Goal: Task Accomplishment & Management: Use online tool/utility

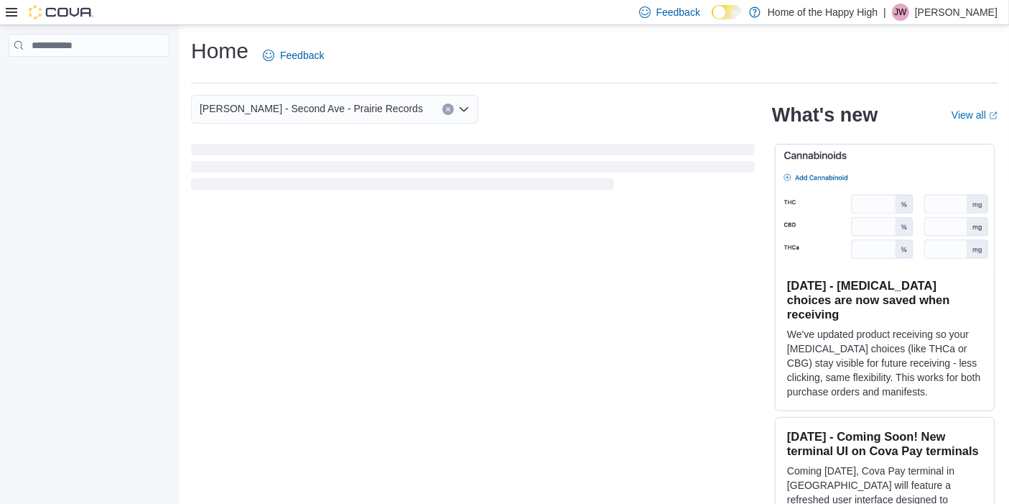
click at [6, 13] on icon at bounding box center [11, 11] width 11 height 11
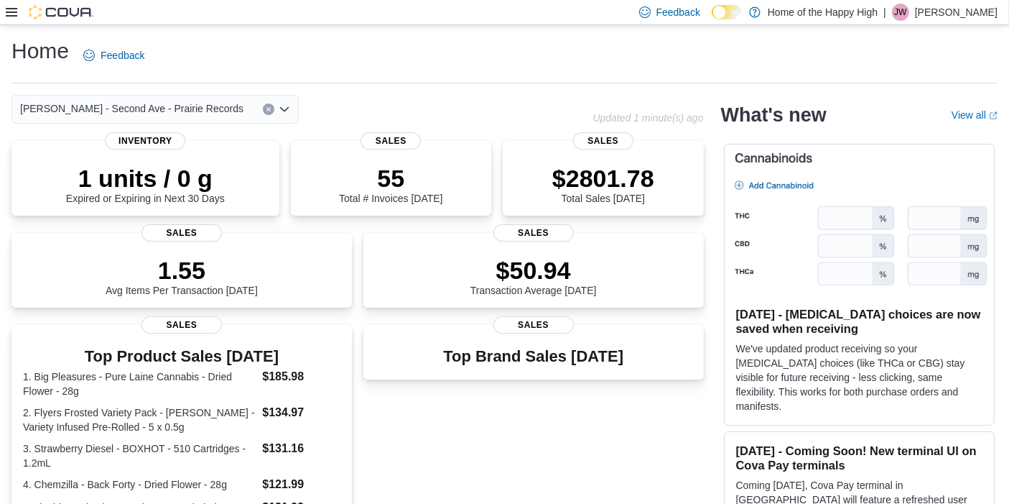
click at [2, 11] on div "Feedback Dark Mode Home of the Happy High | JW Jacob Williams" at bounding box center [504, 12] width 1009 height 25
click at [10, 14] on icon at bounding box center [11, 11] width 11 height 11
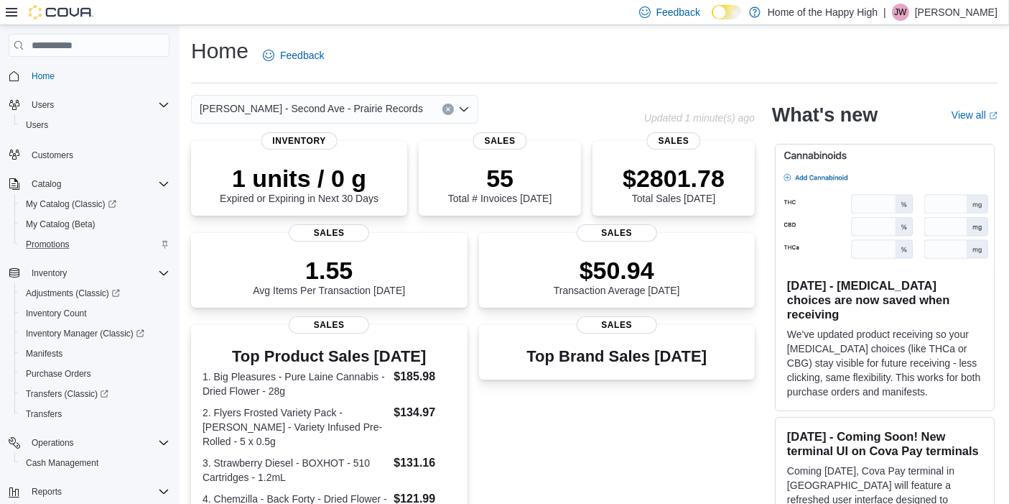
scroll to position [29, 0]
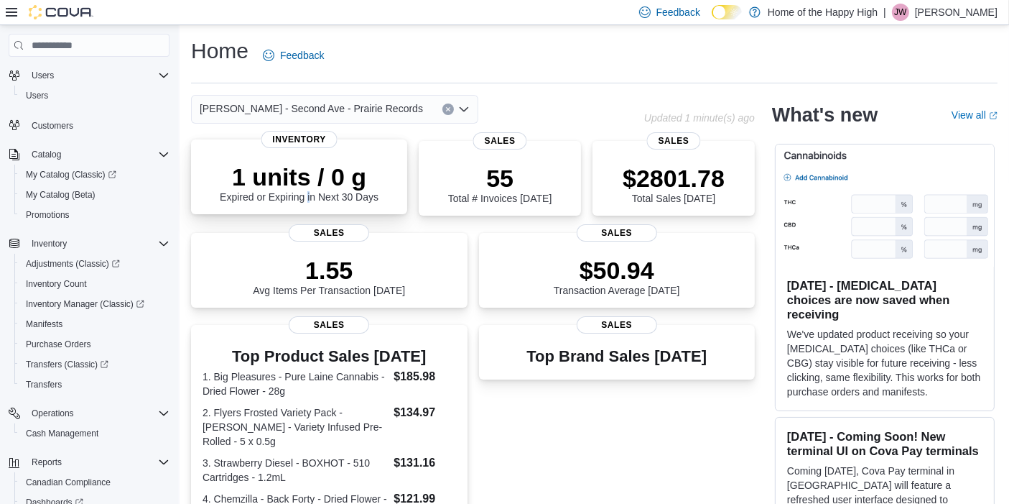
click at [308, 196] on div "1 units / 0 g Expired or Expiring in Next 30 Days" at bounding box center [299, 182] width 159 height 40
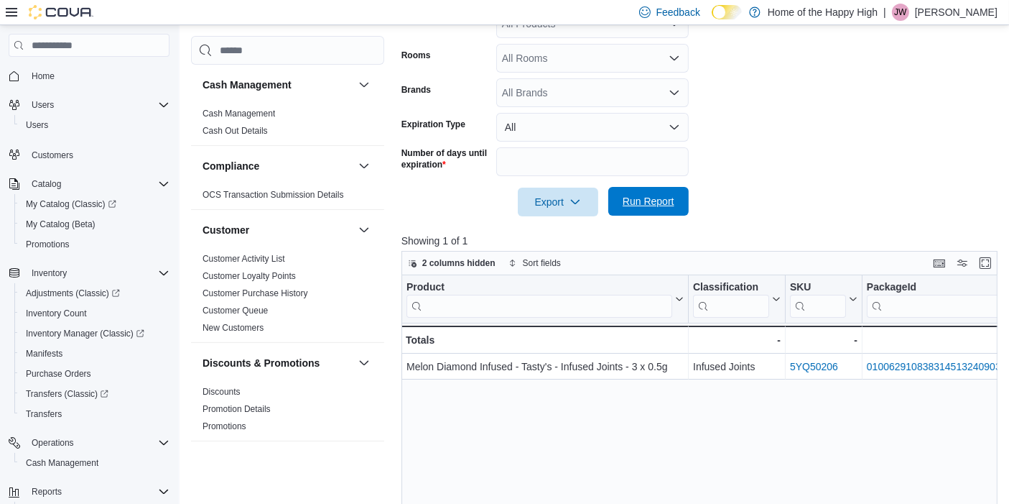
scroll to position [308, 0]
click at [652, 200] on span "Run Report" at bounding box center [649, 201] width 52 height 14
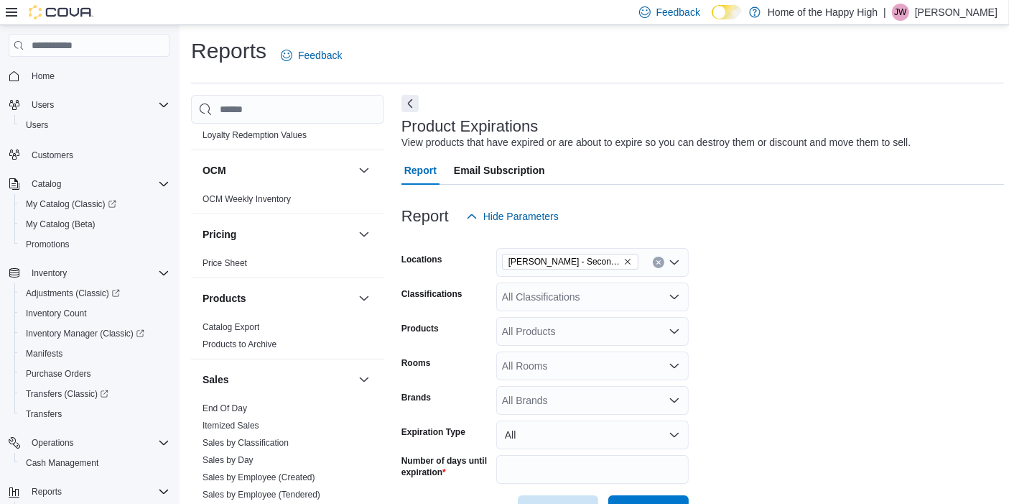
scroll to position [806, 0]
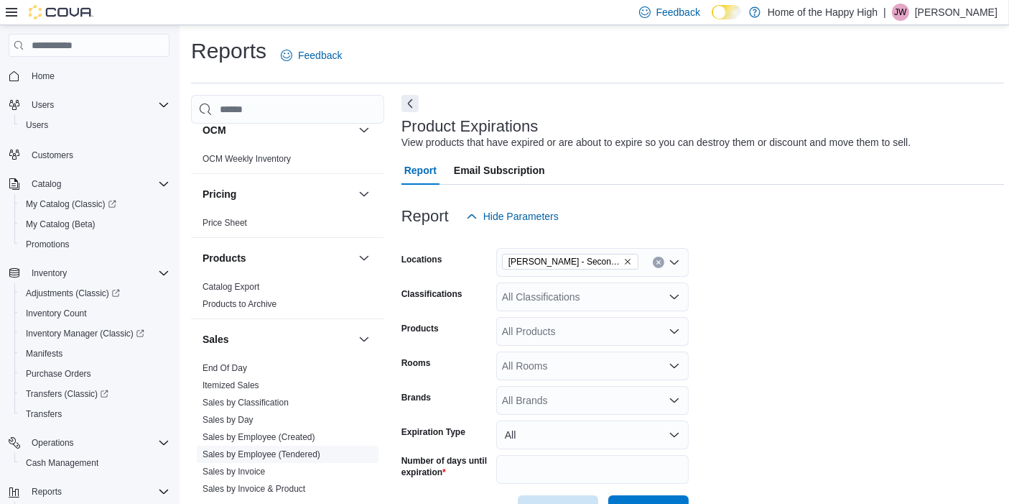
click at [299, 449] on link "Sales by Employee (Tendered)" at bounding box center [262, 454] width 118 height 10
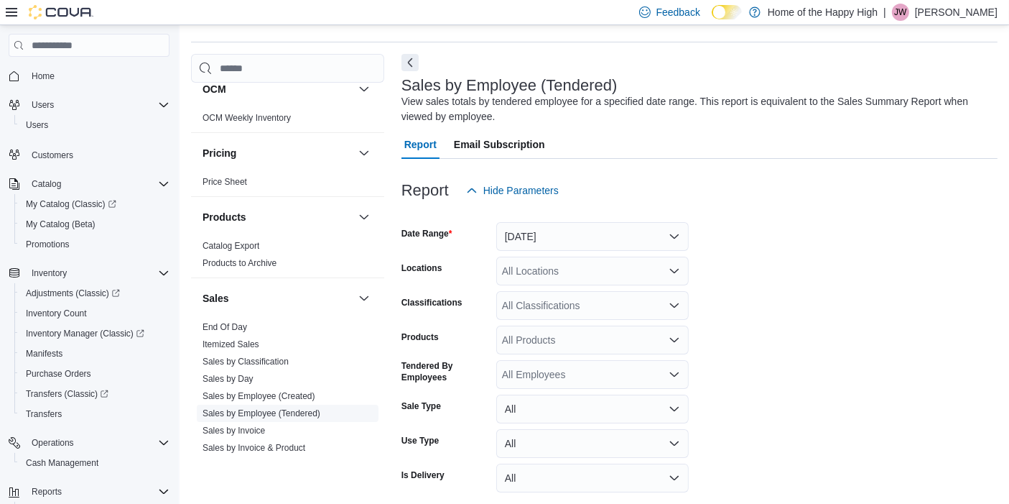
scroll to position [47, 0]
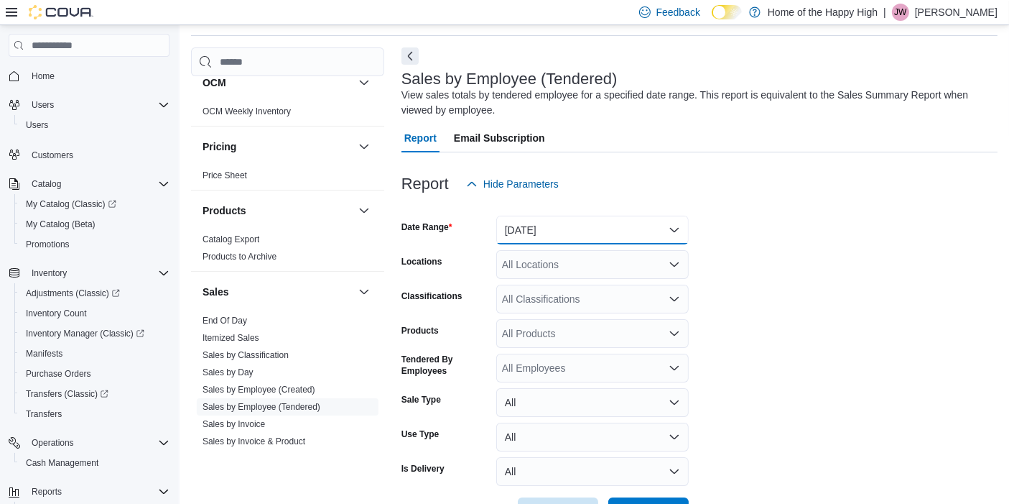
click at [543, 231] on button "Yesterday" at bounding box center [592, 230] width 193 height 29
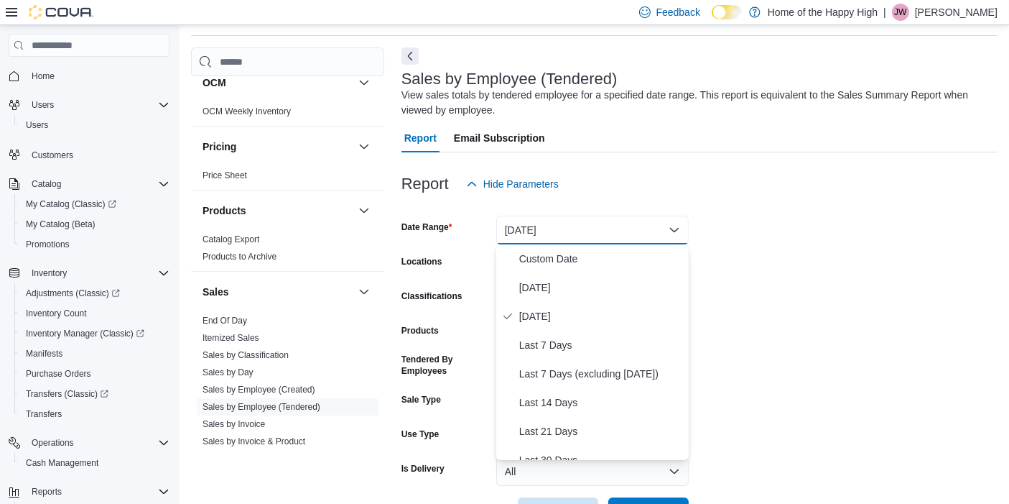
click at [658, 202] on div at bounding box center [700, 206] width 596 height 17
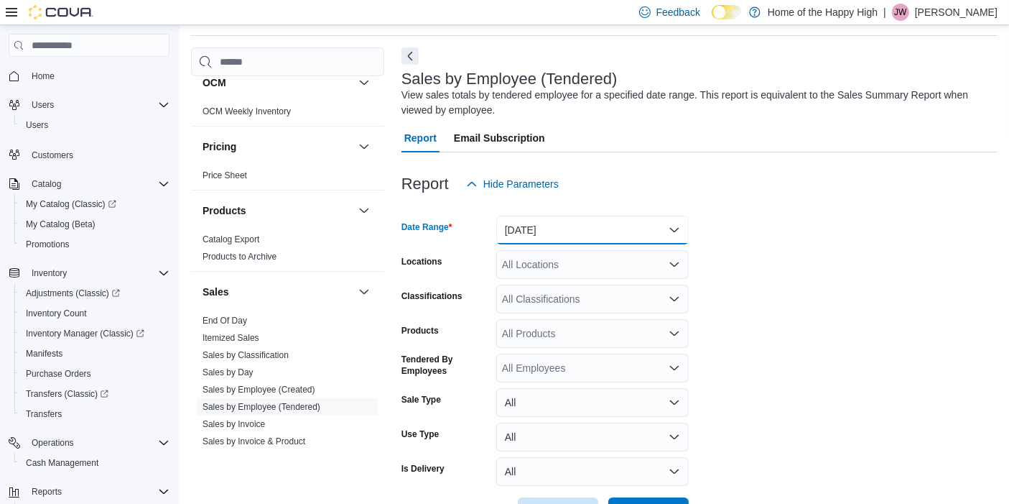
click at [564, 225] on button "Yesterday" at bounding box center [592, 230] width 193 height 29
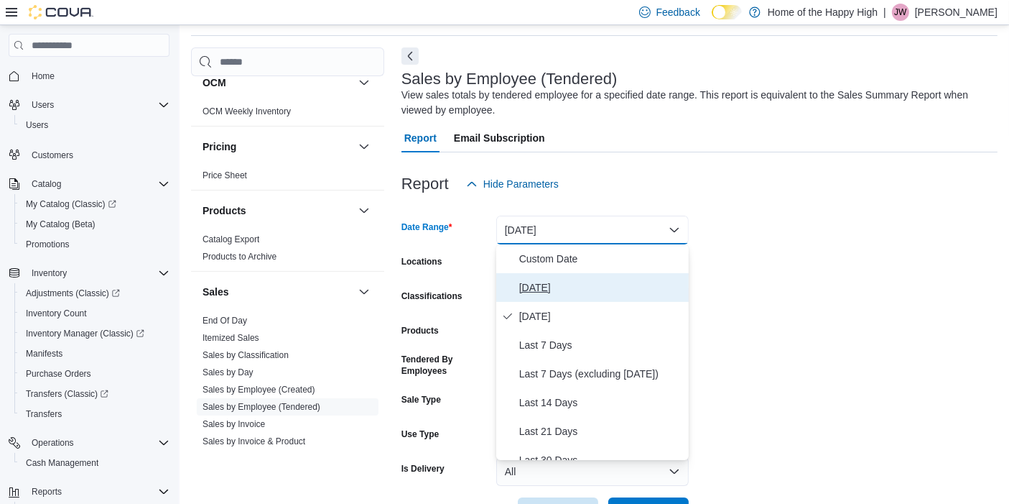
click at [542, 300] on button "Today" at bounding box center [592, 287] width 193 height 29
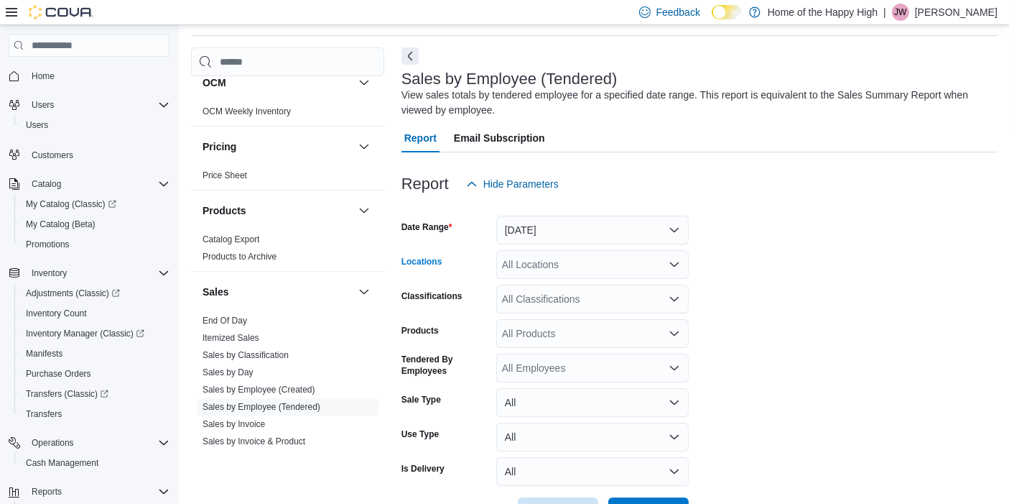
click at [578, 267] on div "All Locations" at bounding box center [592, 264] width 193 height 29
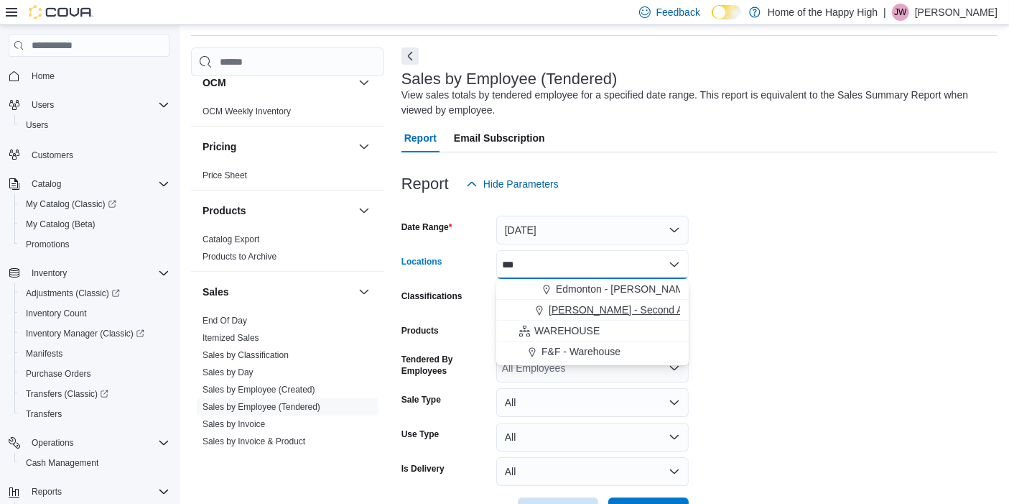
type input "***"
click at [581, 310] on span "[PERSON_NAME] - Second Ave - Prairie Records" at bounding box center [660, 309] width 223 height 14
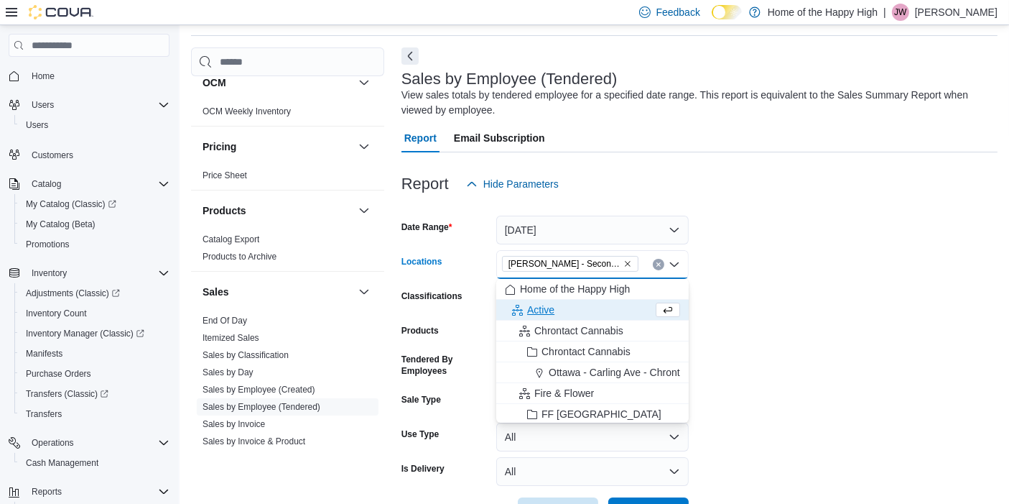
click at [782, 383] on form "Date Range Today Locations Warman - Second Ave - Prairie Records Combo box. Sel…" at bounding box center [700, 362] width 596 height 328
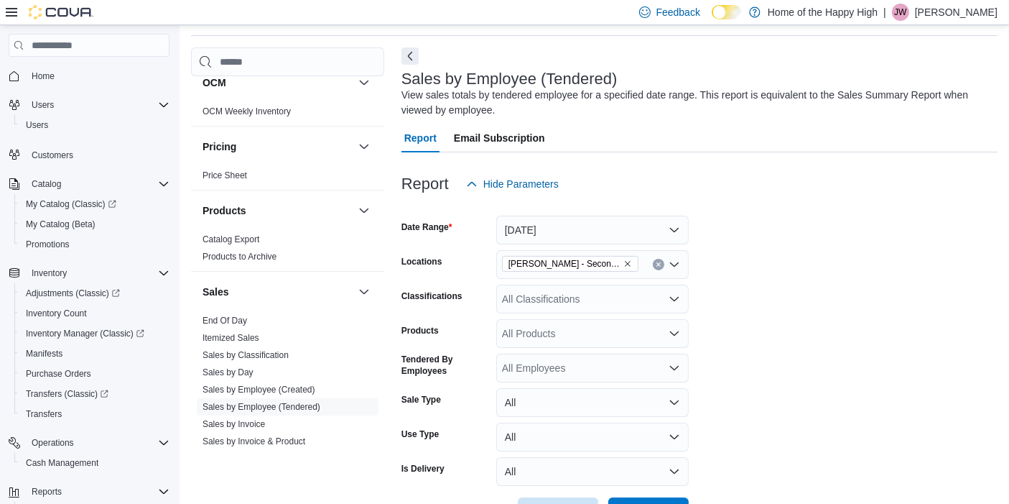
scroll to position [98, 0]
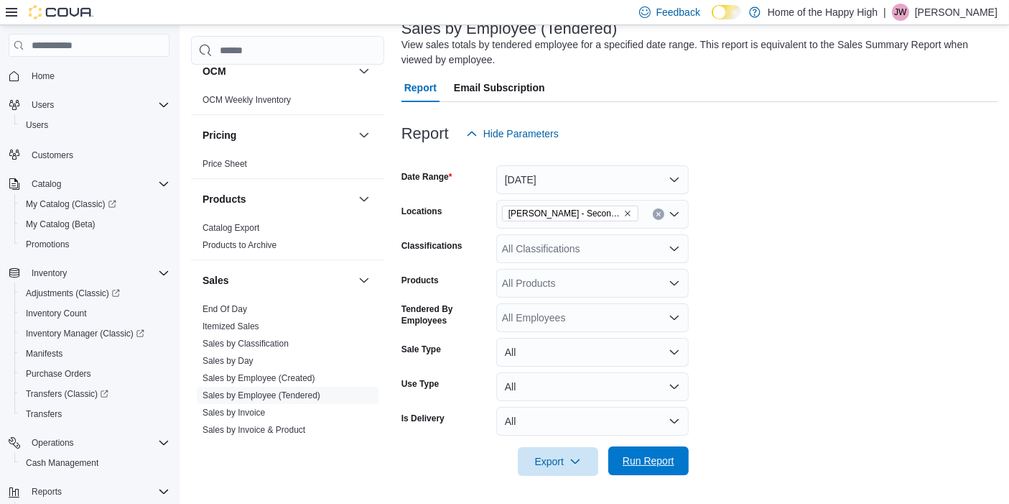
click at [643, 463] on span "Run Report" at bounding box center [649, 460] width 52 height 14
click at [772, 381] on form "Date Range [DATE] Locations [PERSON_NAME] - Second Ave - Prairie Records Classi…" at bounding box center [703, 312] width 603 height 328
click at [785, 290] on form "Date Range [DATE] Locations [PERSON_NAME] - Second Ave - Prairie Records Classi…" at bounding box center [703, 312] width 603 height 328
click at [662, 453] on span "Run Report" at bounding box center [648, 460] width 63 height 29
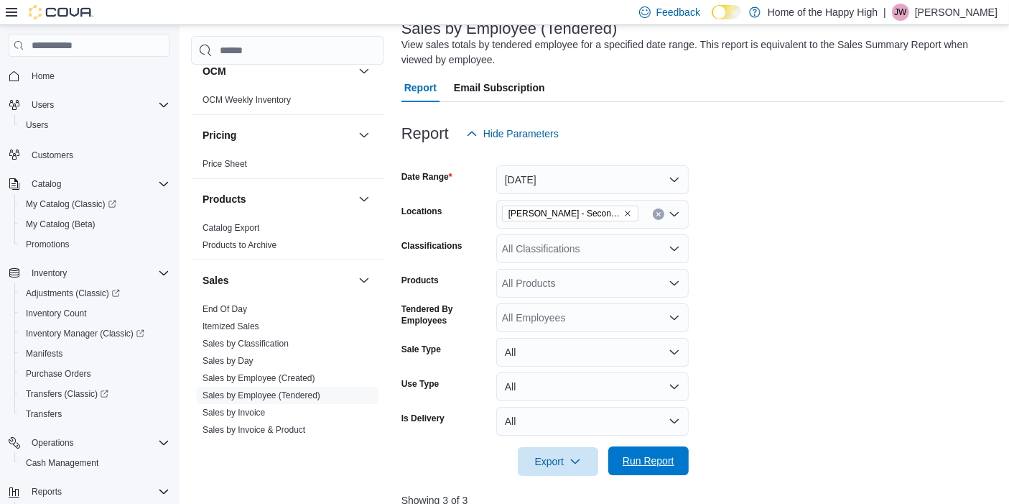
click at [638, 463] on span "Run Report" at bounding box center [649, 460] width 52 height 14
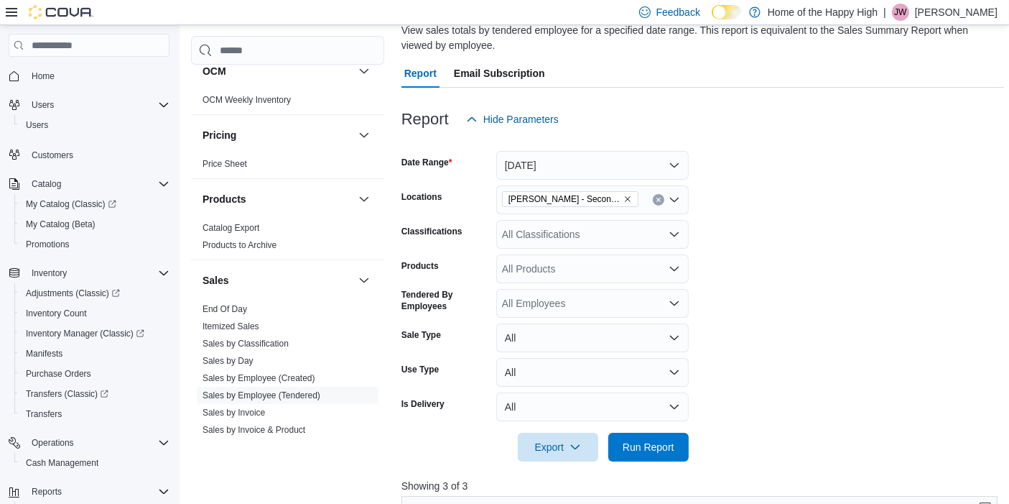
scroll to position [99, 0]
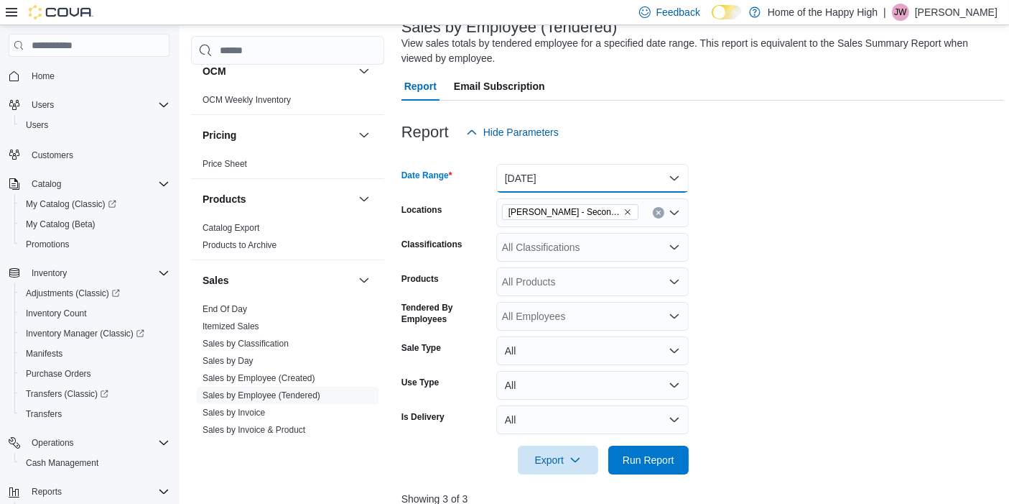
click at [553, 188] on button "[DATE]" at bounding box center [592, 178] width 193 height 29
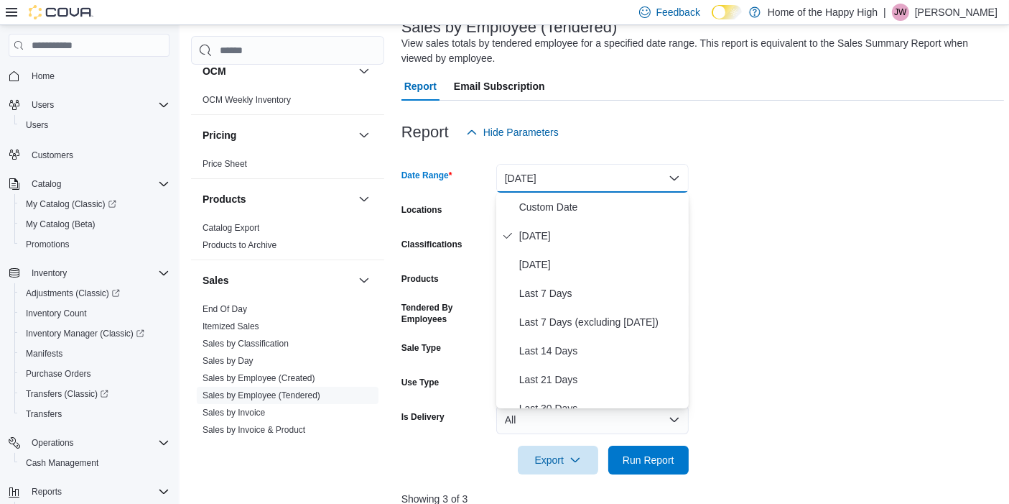
click at [854, 234] on form "Date Range [DATE] Locations [PERSON_NAME] - Second Ave - Prairie Records Classi…" at bounding box center [703, 311] width 603 height 328
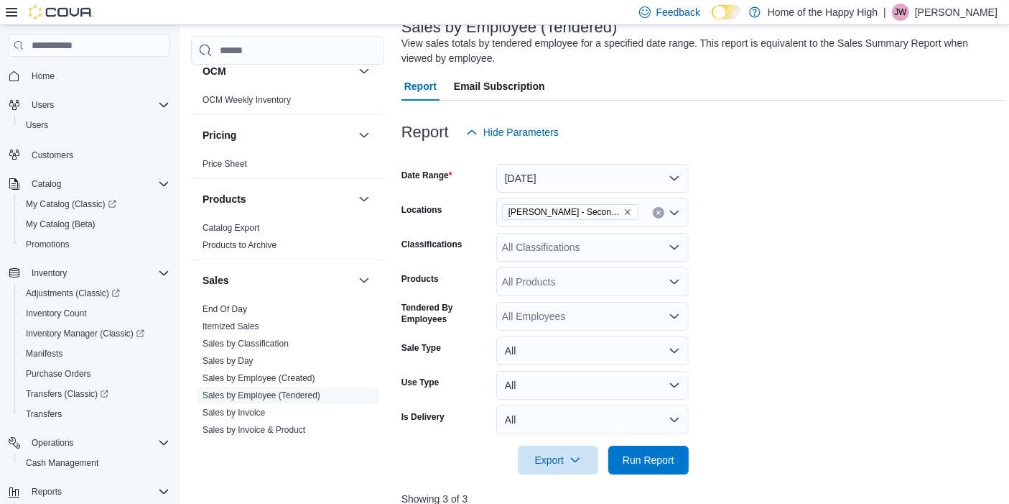
click at [663, 209] on button "Clear input" at bounding box center [658, 212] width 11 height 11
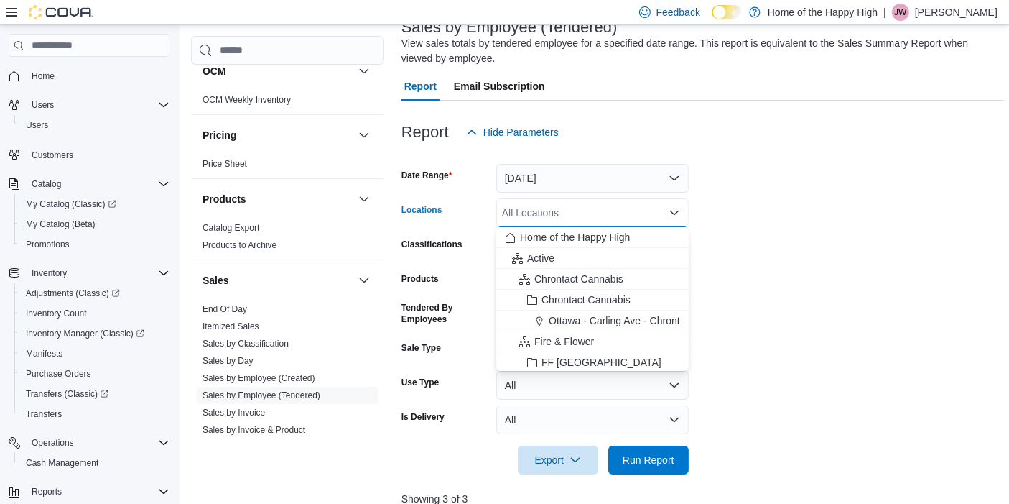
click at [614, 213] on div "All Locations Combo box. Selected. Combo box input. All Locations. Type some te…" at bounding box center [592, 212] width 193 height 29
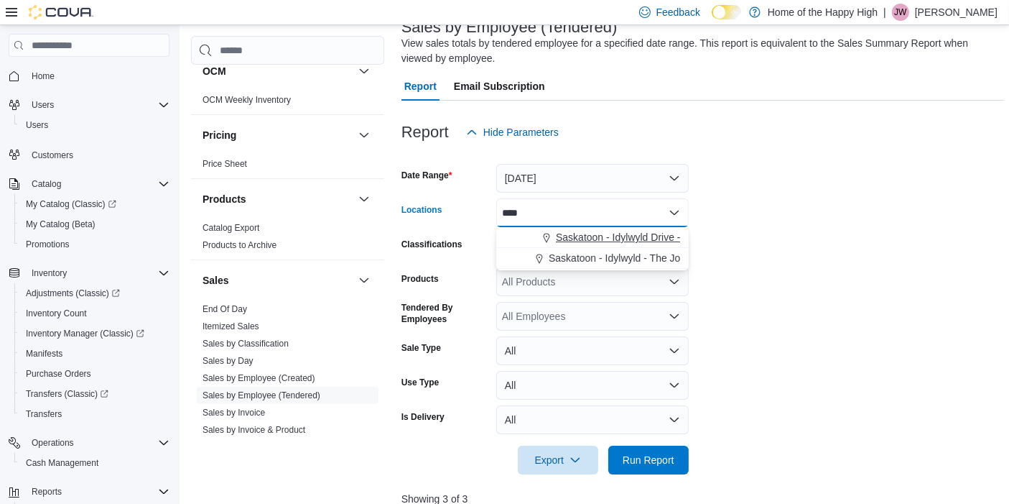
type input "****"
click at [606, 240] on span "Saskatoon - Idylwyld Drive - Fire & Flower" at bounding box center [650, 237] width 188 height 14
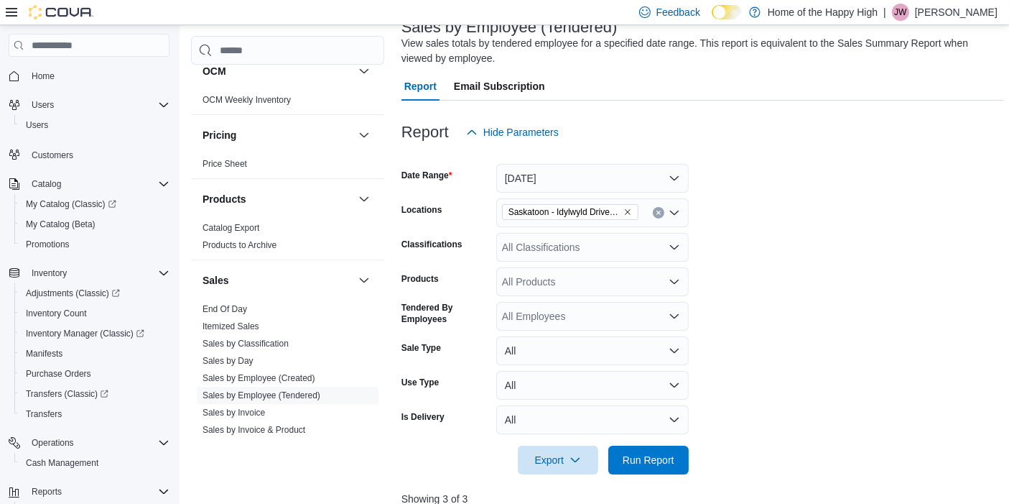
click at [752, 466] on form "Date Range Today Locations Saskatoon - Idylwyld Drive - Fire & Flower Classific…" at bounding box center [703, 311] width 603 height 328
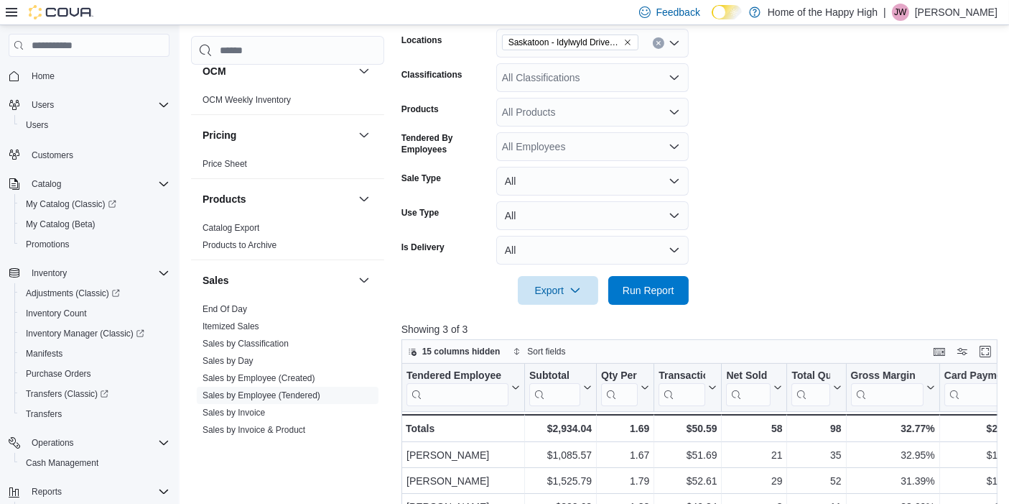
scroll to position [292, 0]
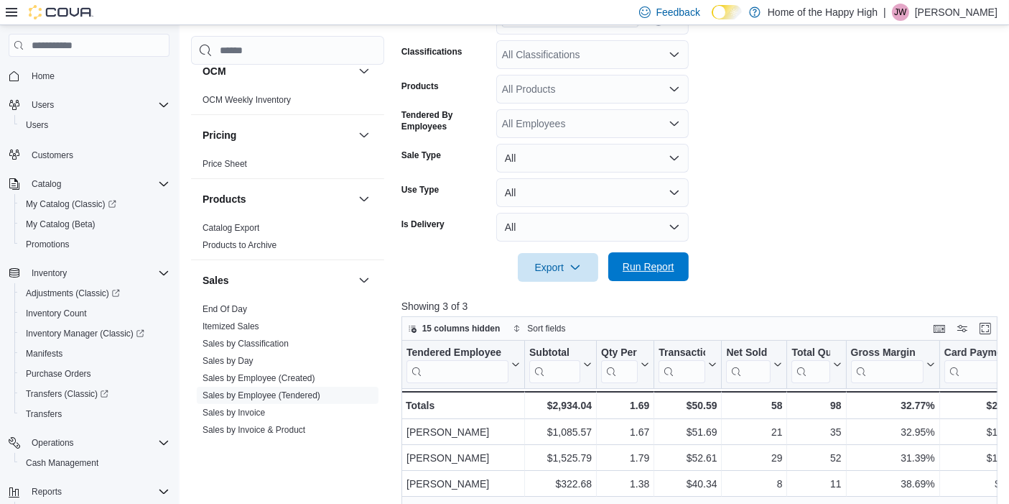
click at [652, 279] on span "Run Report" at bounding box center [648, 266] width 63 height 29
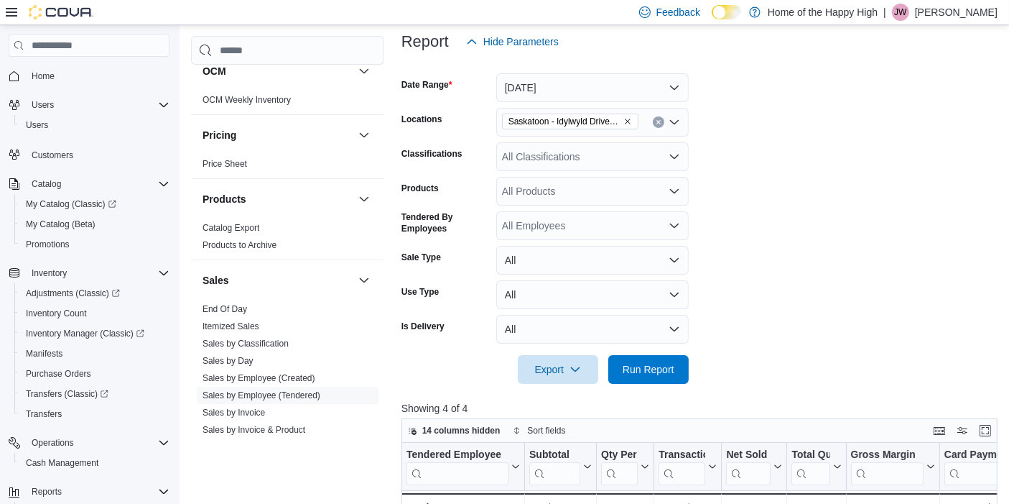
scroll to position [184, 0]
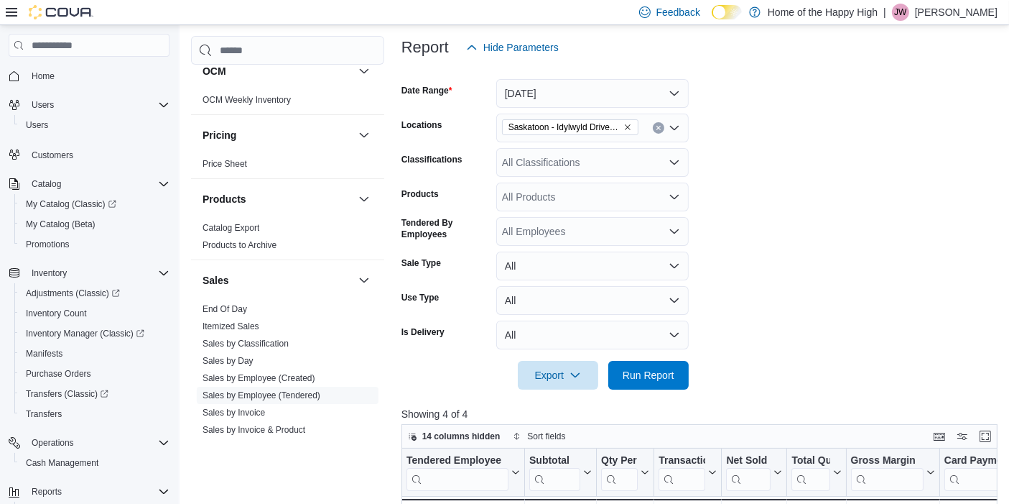
click at [753, 117] on form "Date Range Today Locations Saskatoon - Idylwyld Drive - Fire & Flower Classific…" at bounding box center [703, 226] width 603 height 328
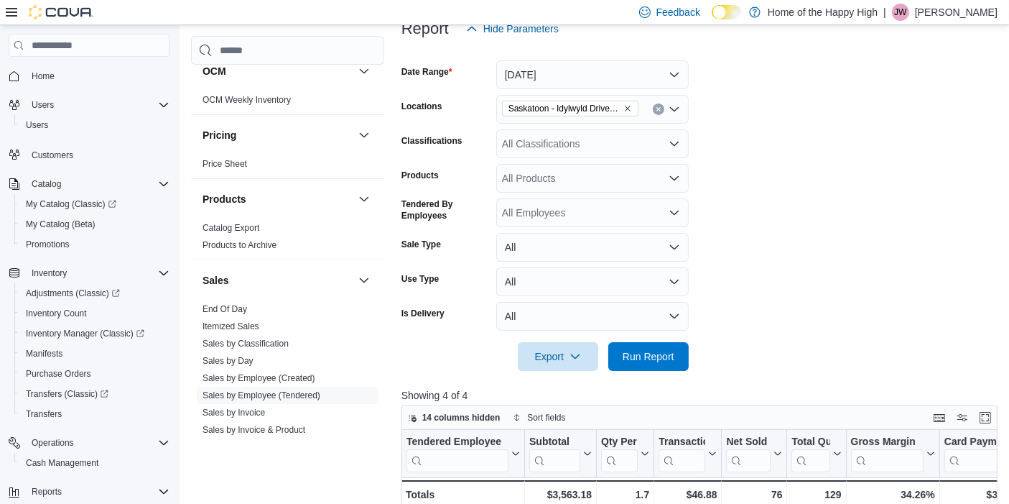
scroll to position [166, 0]
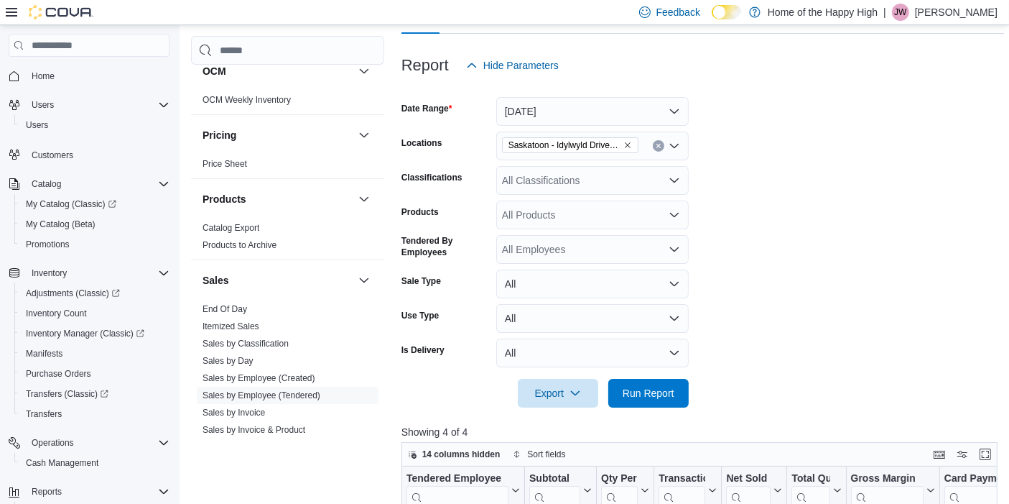
click at [659, 149] on button "Clear input" at bounding box center [658, 145] width 11 height 11
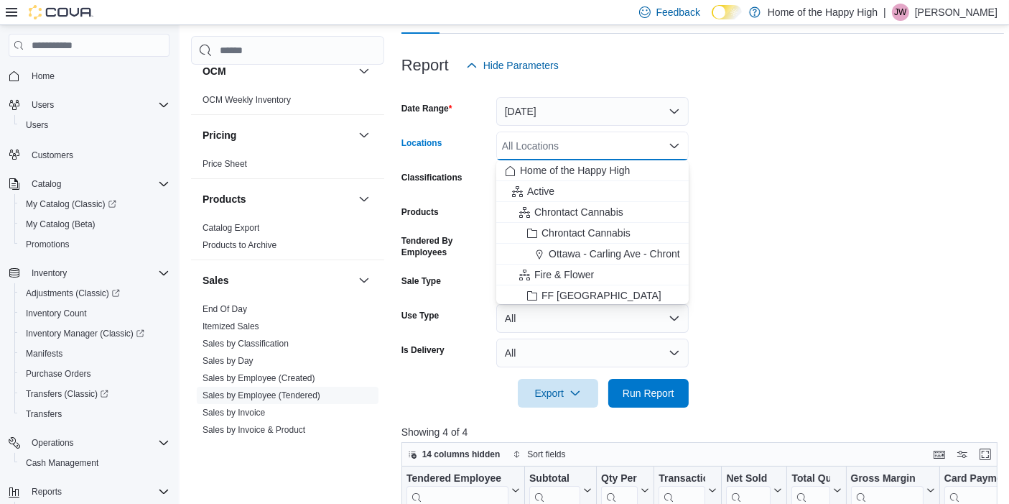
click at [659, 149] on div "All Locations Combo box. Selected. Combo box input. All Locations. Type some te…" at bounding box center [592, 145] width 193 height 29
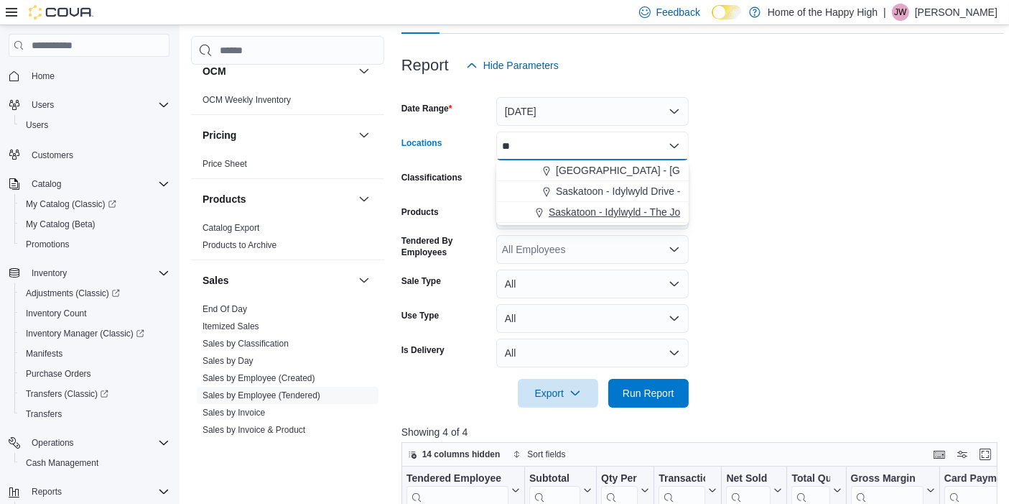
type input "**"
click at [648, 212] on span "Saskatoon - Idylwyld - The Joint" at bounding box center [620, 212] width 142 height 14
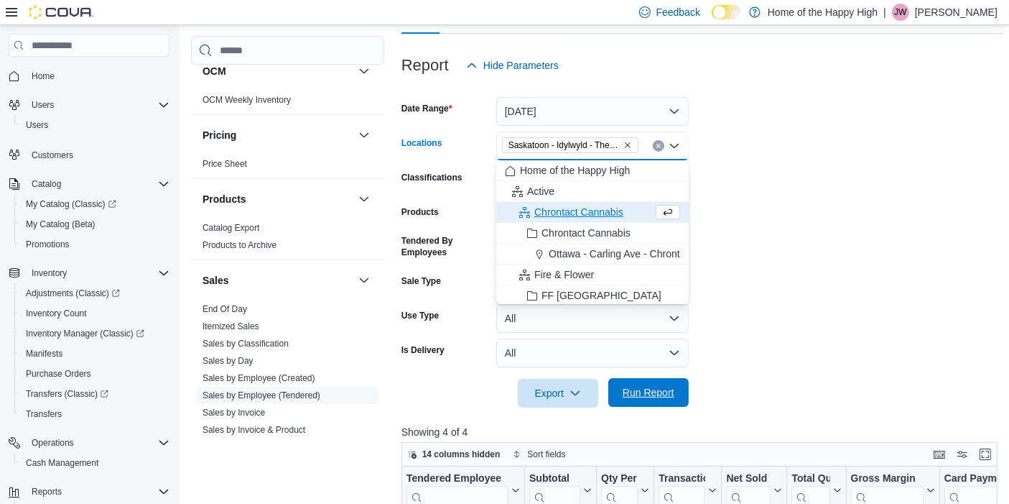
click at [652, 398] on span "Run Report" at bounding box center [649, 392] width 52 height 14
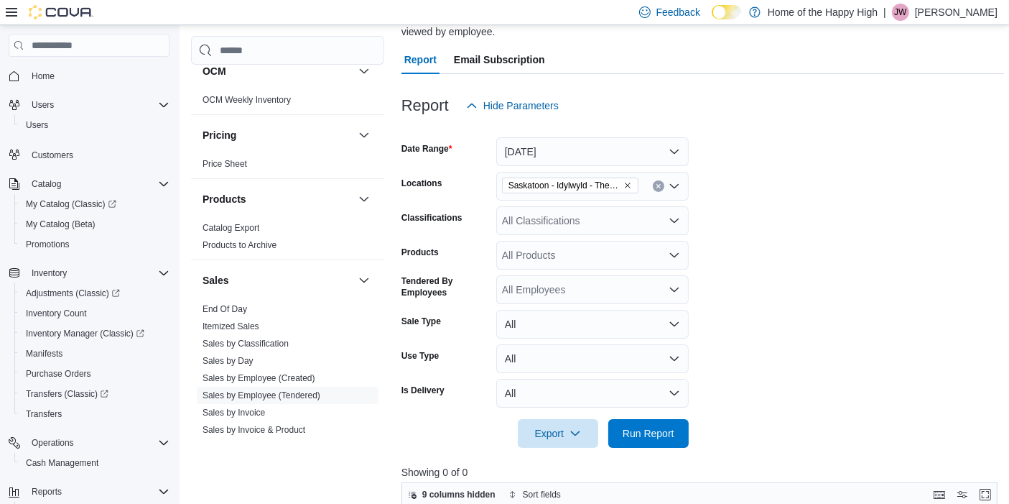
scroll to position [123, 0]
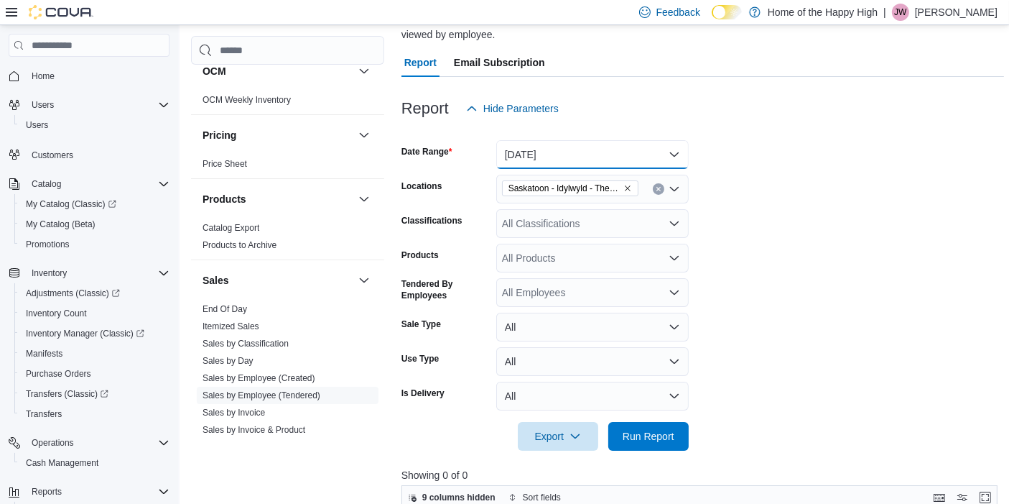
click at [553, 142] on button "[DATE]" at bounding box center [592, 154] width 193 height 29
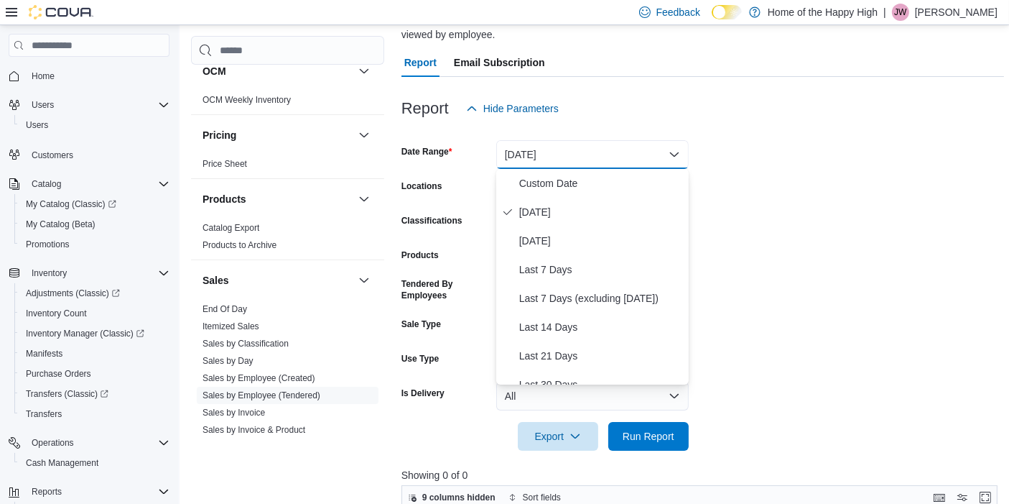
click at [800, 208] on form "Date Range Today Locations Saskatoon - Idylwyld - The Joint Classifications All…" at bounding box center [703, 287] width 603 height 328
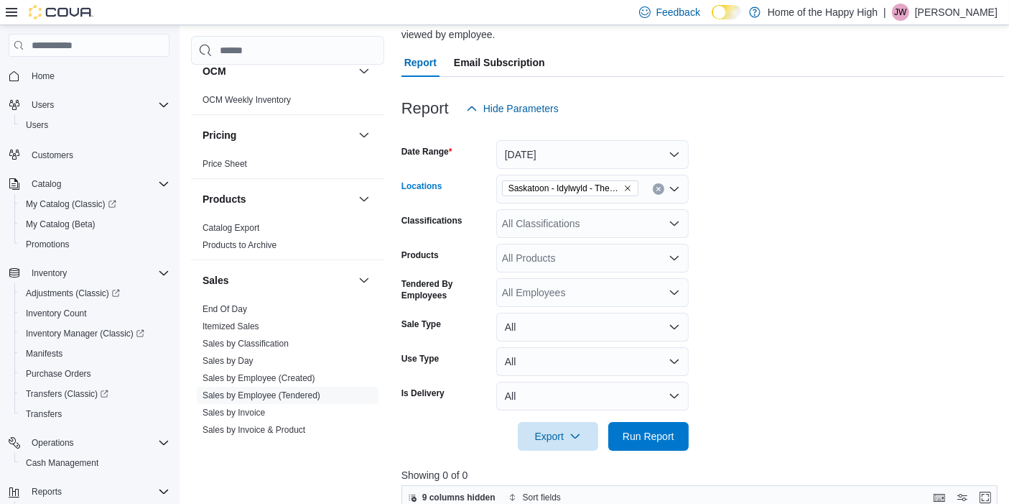
click at [659, 186] on icon "Clear input" at bounding box center [659, 189] width 6 height 6
click at [659, 185] on div "Saskatoon - Idylwyld - The Joint" at bounding box center [592, 189] width 193 height 29
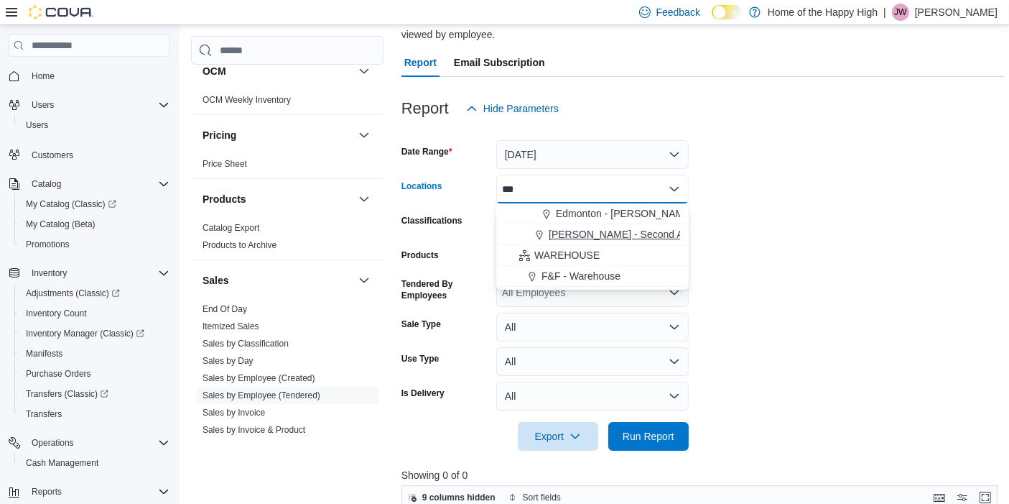
type input "***"
click at [640, 239] on span "[PERSON_NAME] - Second Ave - Prairie Records" at bounding box center [660, 234] width 223 height 14
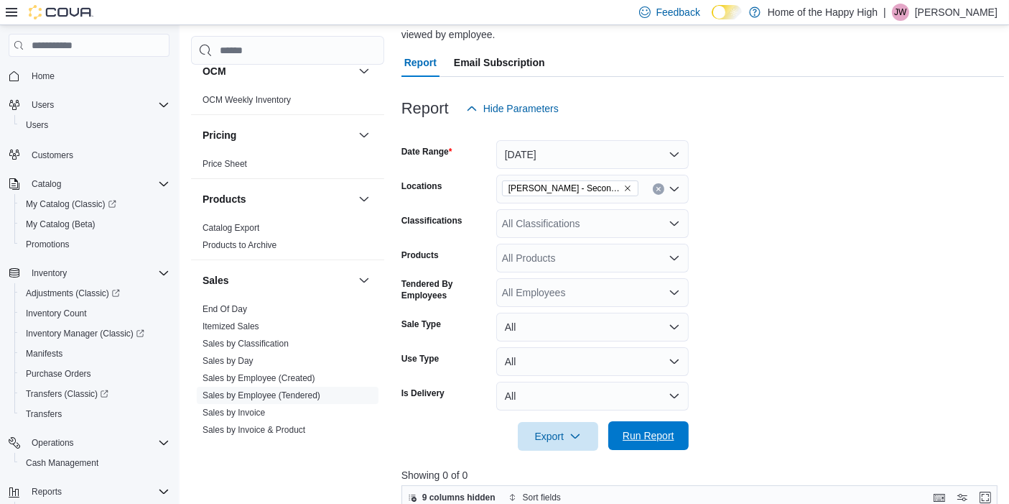
click at [650, 442] on span "Run Report" at bounding box center [649, 435] width 52 height 14
click at [662, 440] on span "Run Report" at bounding box center [649, 435] width 52 height 14
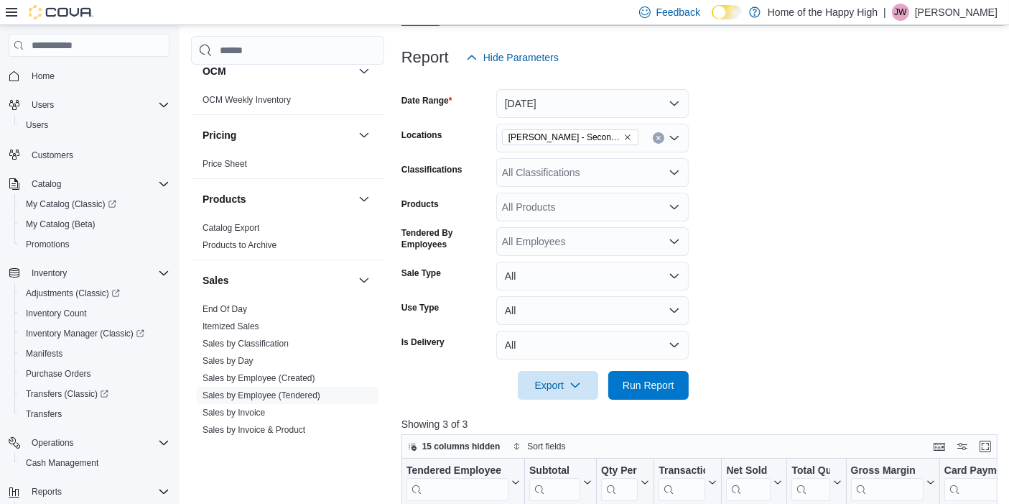
scroll to position [174, 0]
click at [65, 303] on button "Inventory Count" at bounding box center [94, 313] width 161 height 20
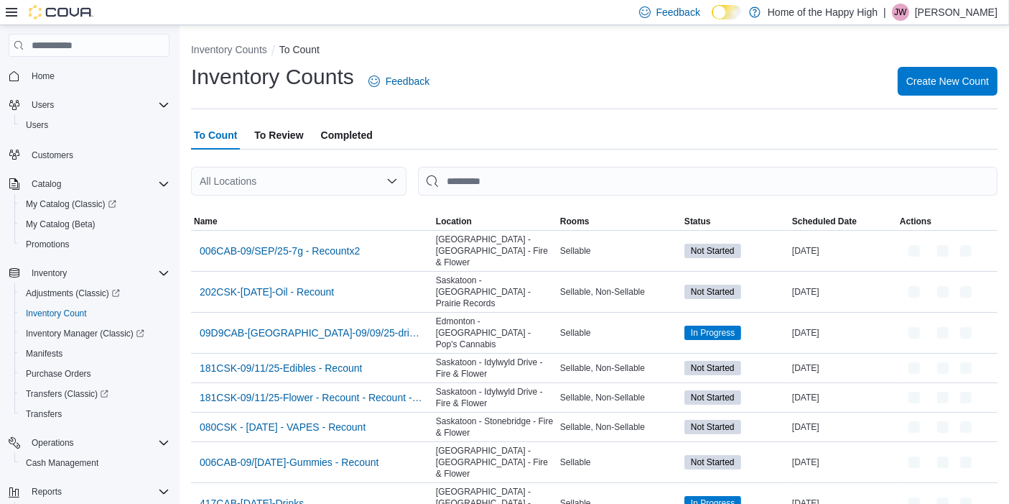
click at [338, 142] on span "Completed" at bounding box center [347, 135] width 52 height 29
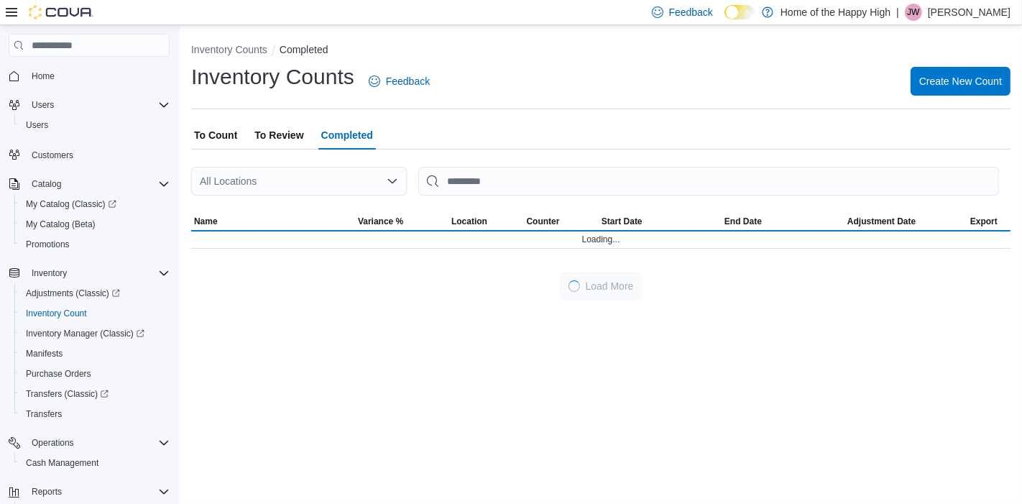
click at [289, 180] on div "All Locations" at bounding box center [299, 181] width 216 height 29
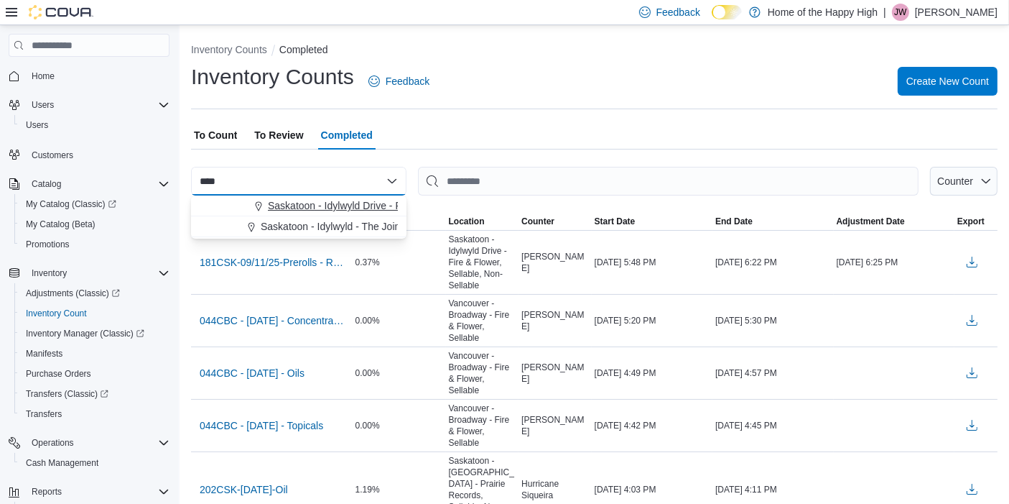
type input "****"
click at [316, 207] on span "Saskatoon - Idylwyld Drive - Fire & Flower" at bounding box center [362, 205] width 188 height 14
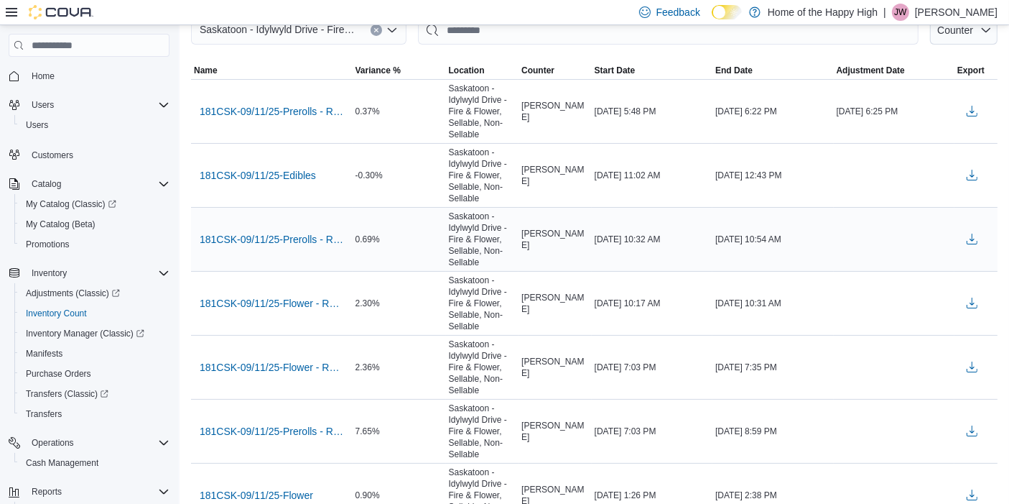
scroll to position [142, 0]
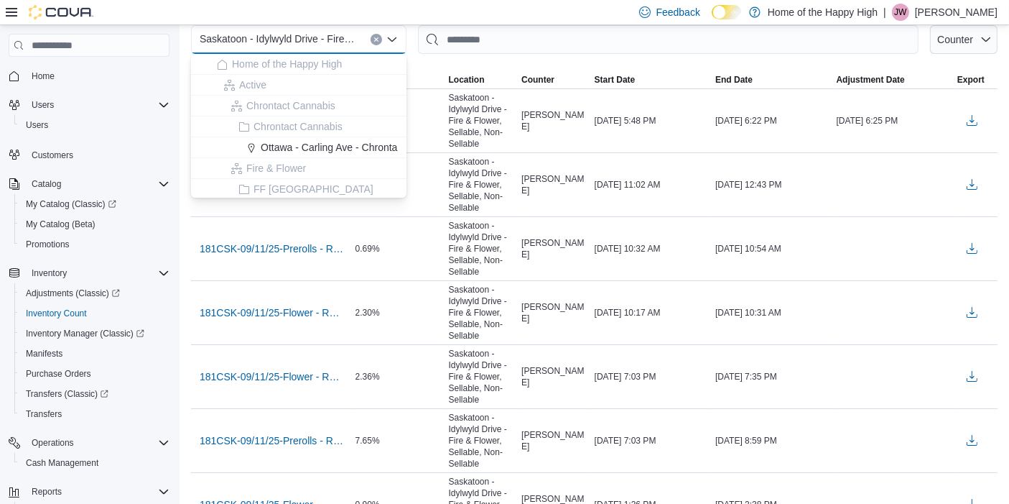
click at [504, 63] on div at bounding box center [594, 62] width 807 height 17
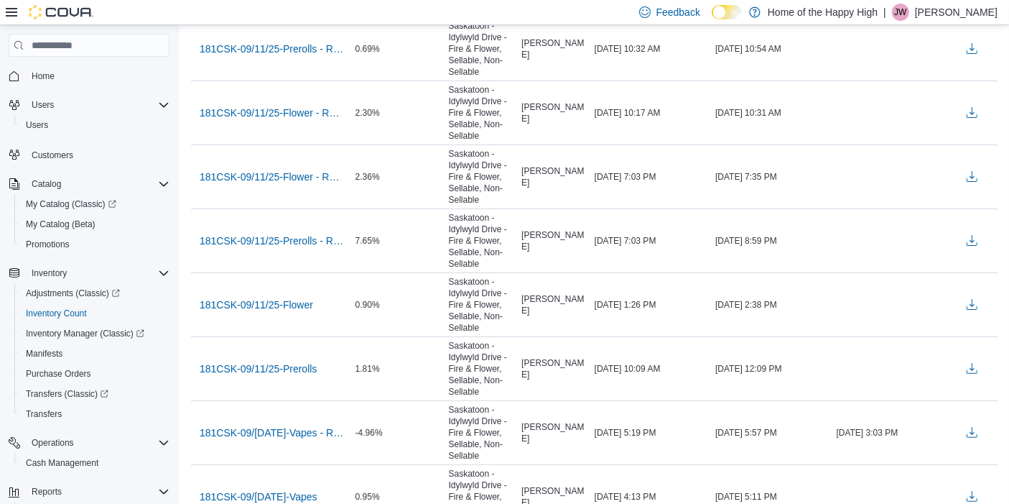
scroll to position [0, 0]
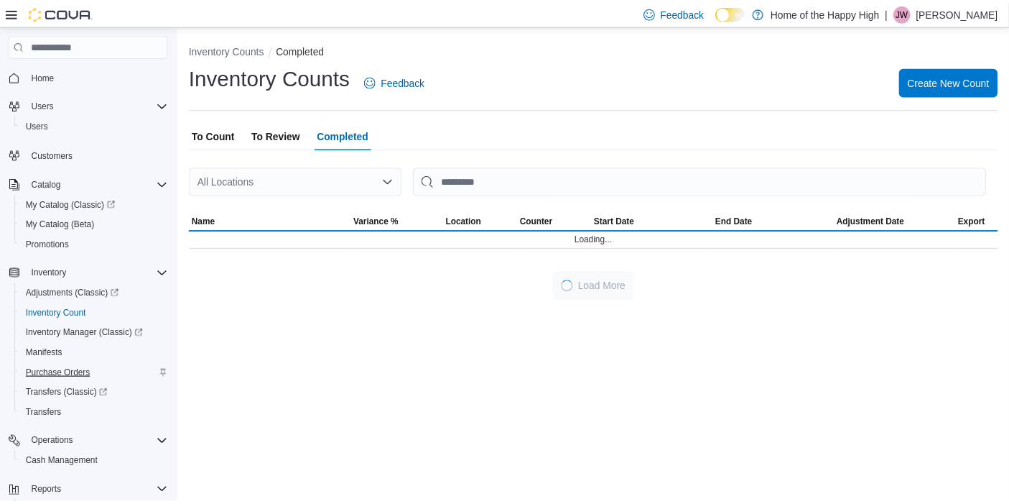
scroll to position [138, 0]
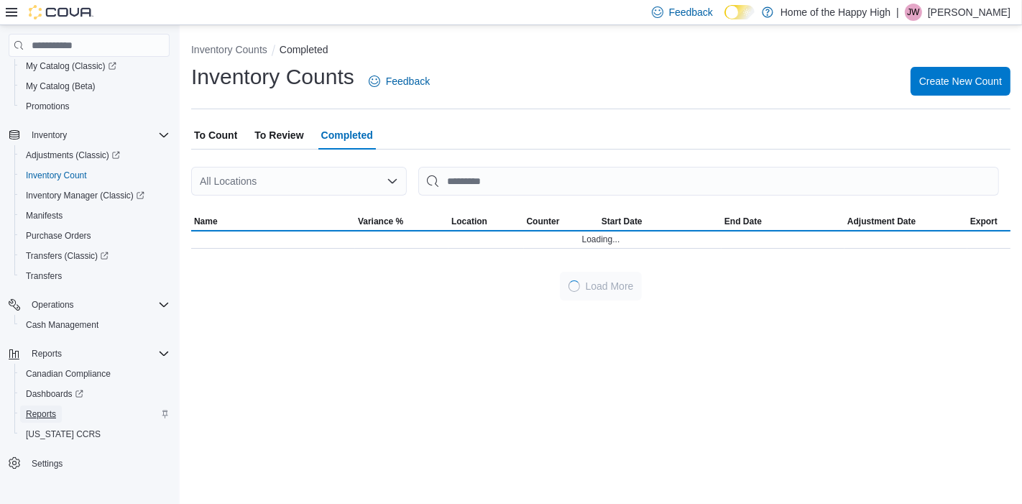
click at [52, 411] on span "Reports" at bounding box center [41, 413] width 30 height 11
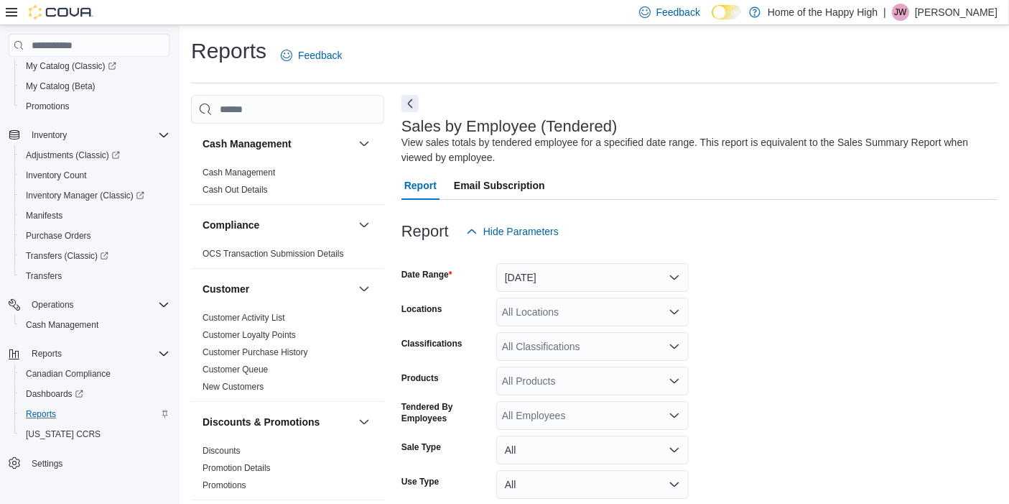
scroll to position [47, 0]
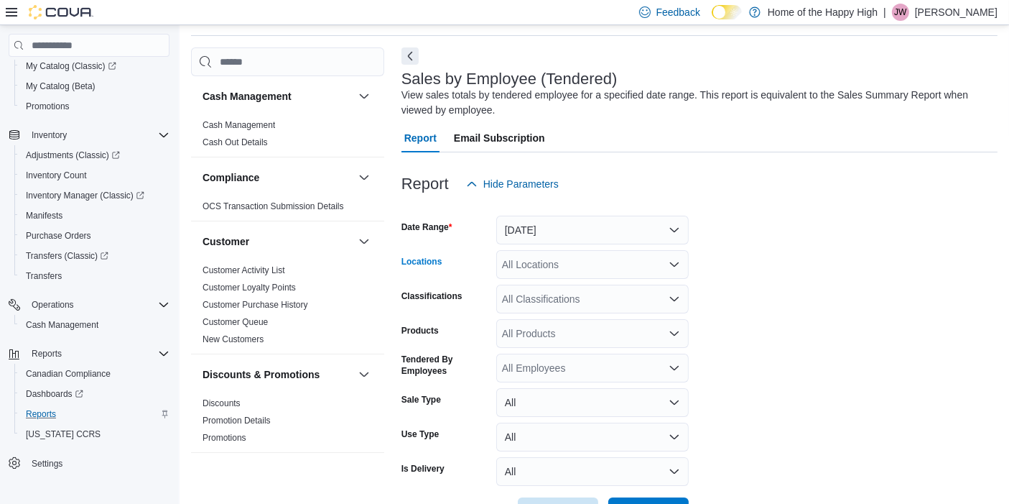
click at [558, 262] on div "All Locations" at bounding box center [592, 264] width 193 height 29
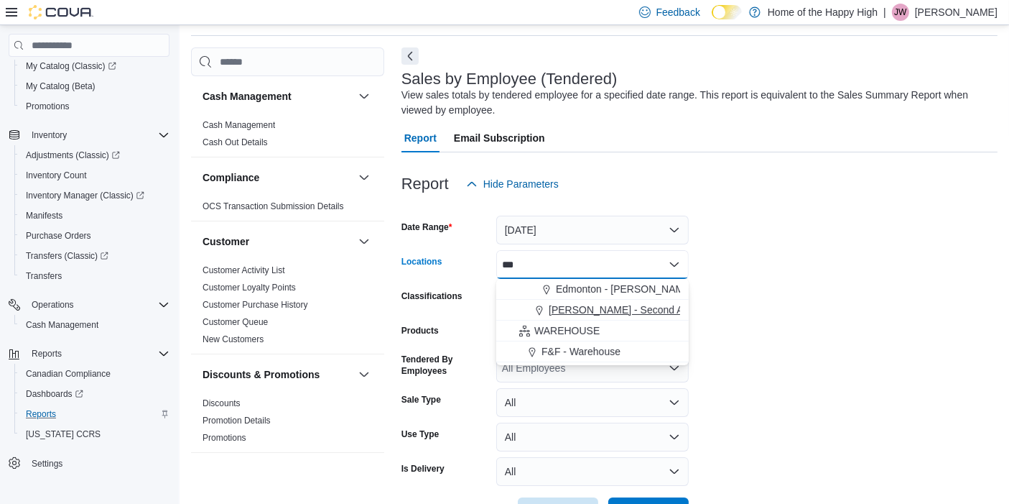
type input "***"
click at [578, 310] on span "[PERSON_NAME] - Second Ave - Prairie Records" at bounding box center [660, 309] width 223 height 14
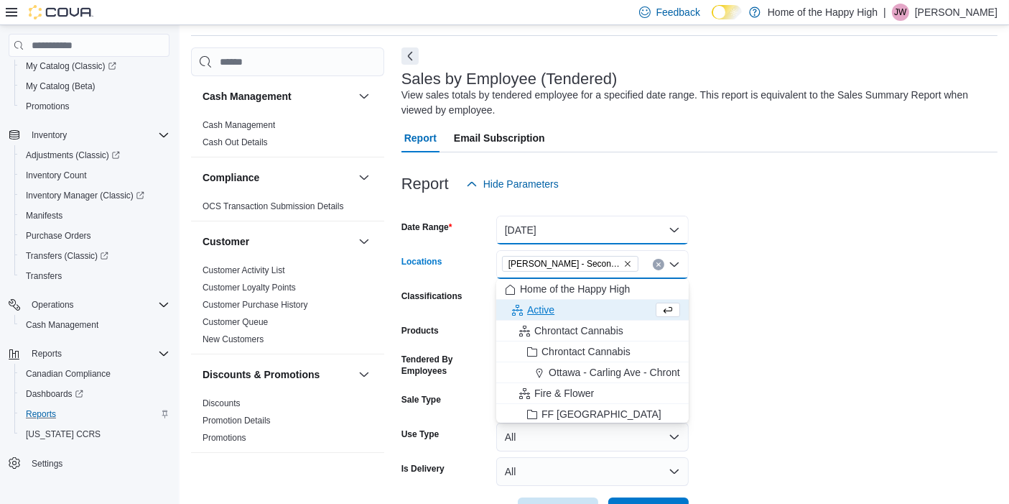
click at [501, 221] on button "[DATE]" at bounding box center [592, 230] width 193 height 29
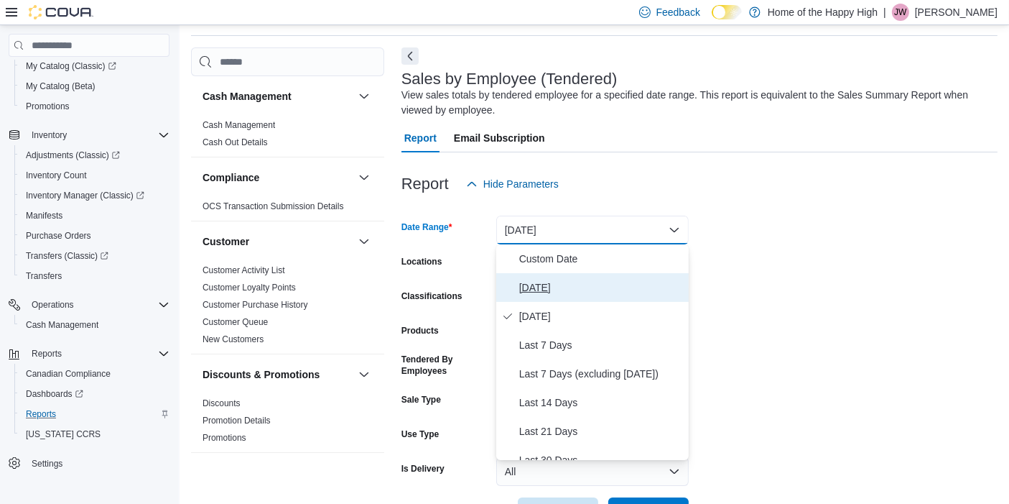
click at [540, 279] on span "[DATE]" at bounding box center [601, 287] width 164 height 17
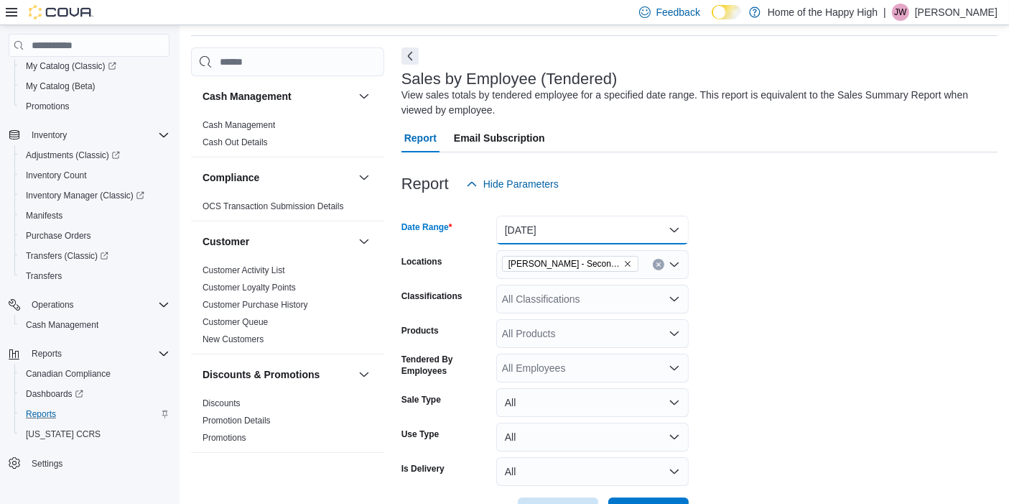
scroll to position [98, 0]
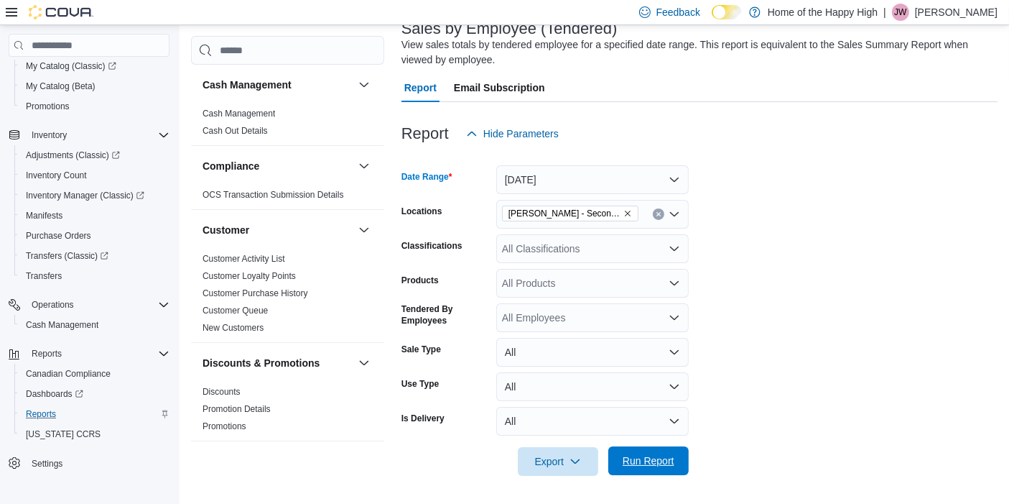
click at [650, 465] on span "Run Report" at bounding box center [649, 460] width 52 height 14
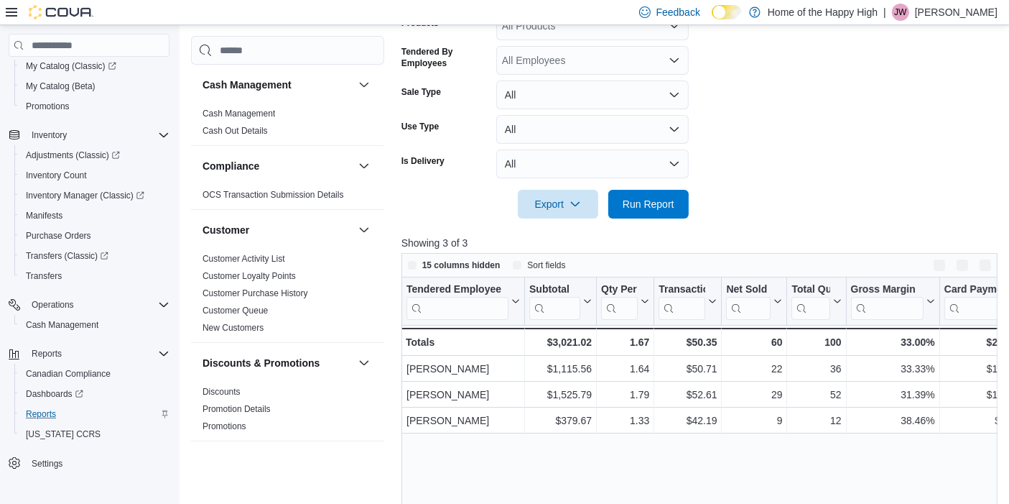
scroll to position [389, 0]
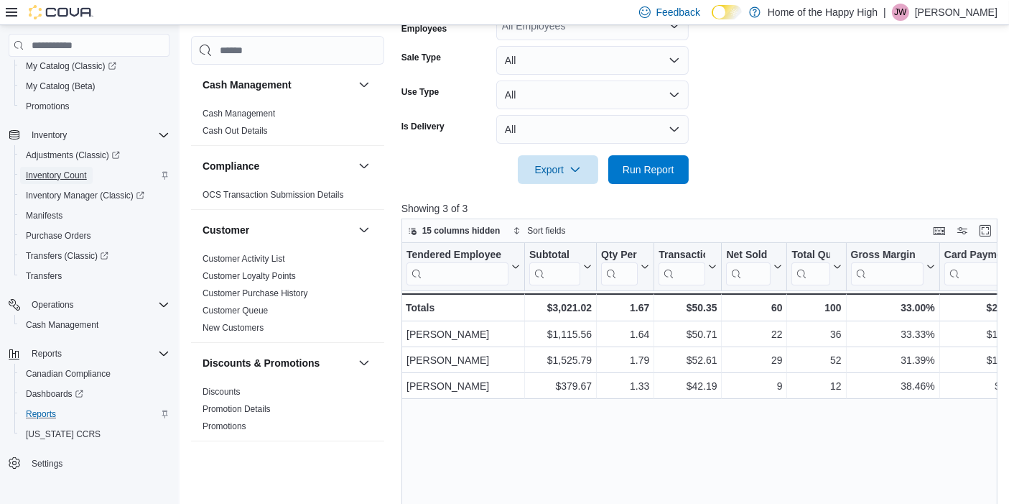
click at [61, 170] on span "Inventory Count" at bounding box center [56, 175] width 61 height 11
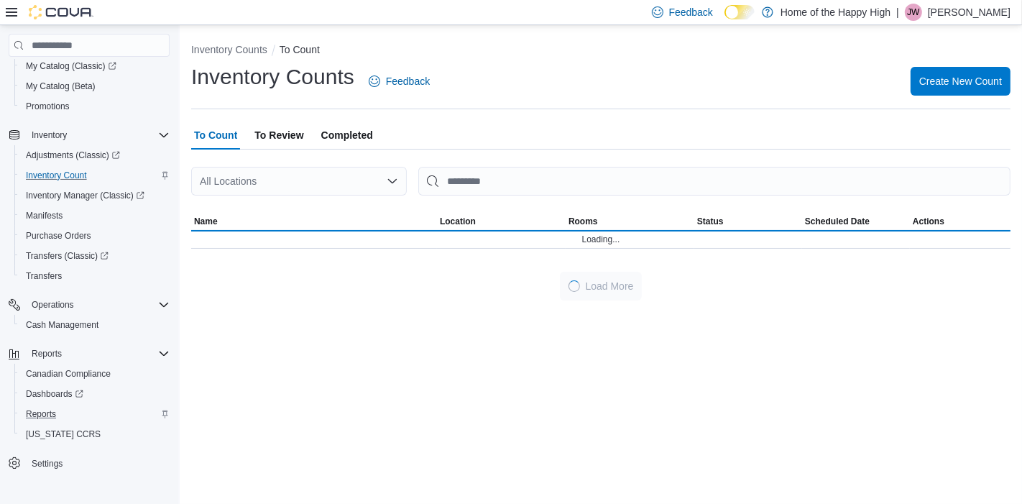
click at [337, 129] on span "Completed" at bounding box center [347, 135] width 52 height 29
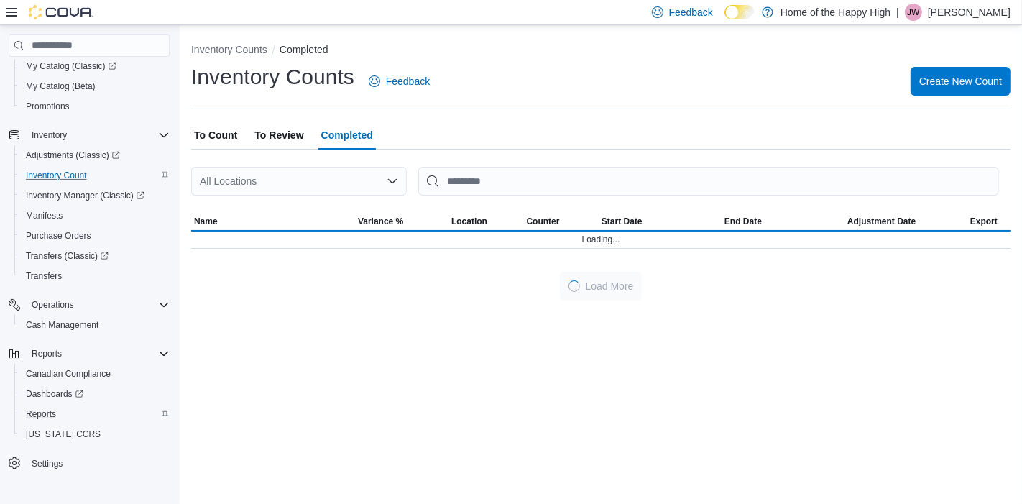
click at [281, 192] on div "All Locations" at bounding box center [299, 181] width 216 height 29
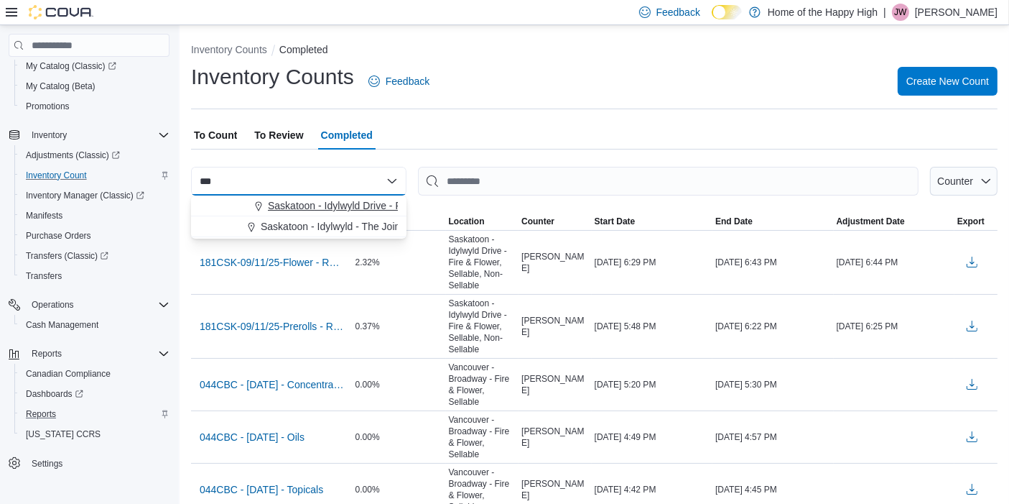
type input "***"
click at [292, 212] on span "Saskatoon - Idylwyld Drive - Fire & Flower" at bounding box center [362, 205] width 188 height 14
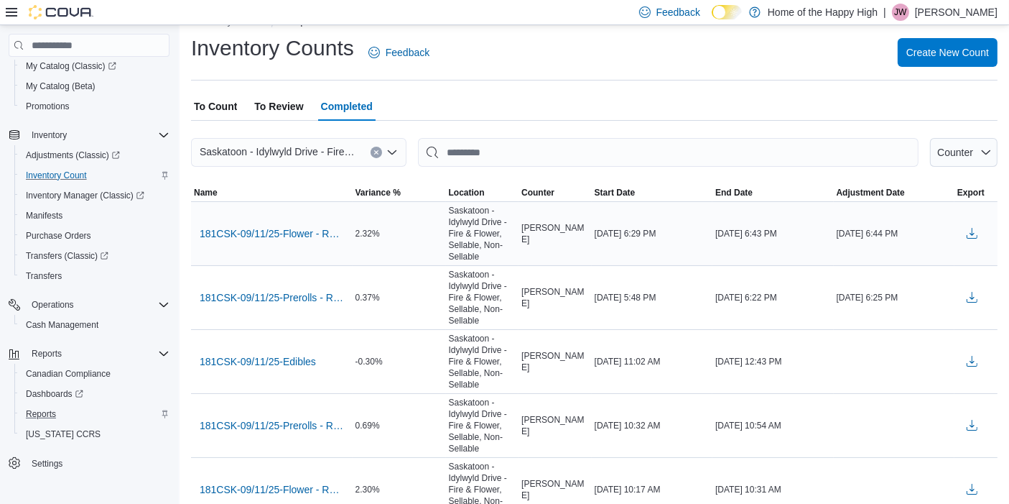
scroll to position [24, 0]
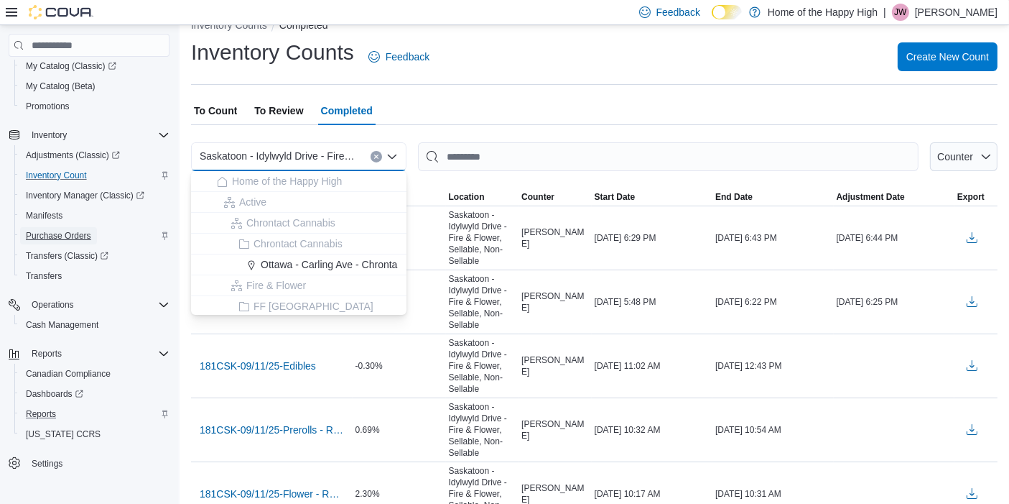
click at [71, 230] on span "Purchase Orders" at bounding box center [58, 235] width 65 height 11
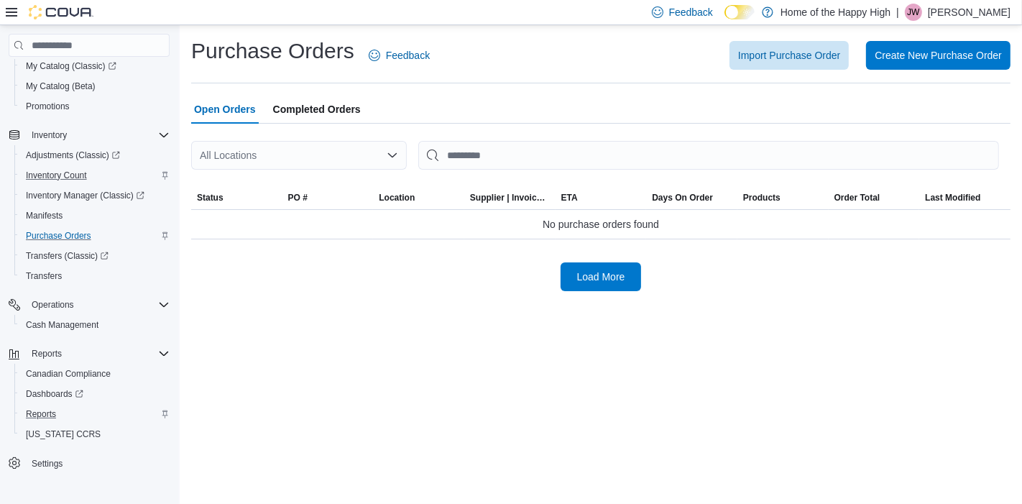
click at [342, 110] on span "Completed Orders" at bounding box center [317, 109] width 88 height 29
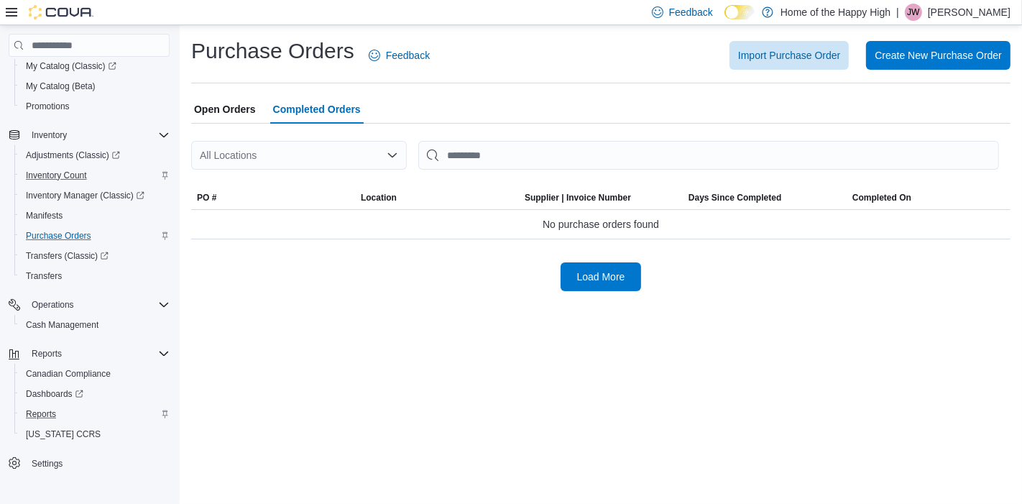
click at [326, 147] on div "All Locations" at bounding box center [299, 155] width 216 height 29
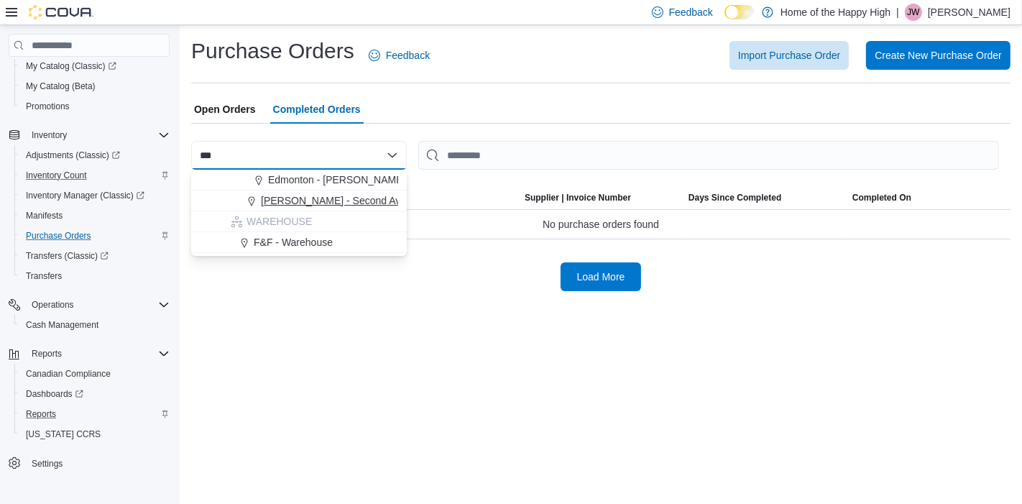
type input "***"
click at [342, 195] on span "[PERSON_NAME] - Second Ave - Prairie Records" at bounding box center [372, 200] width 223 height 14
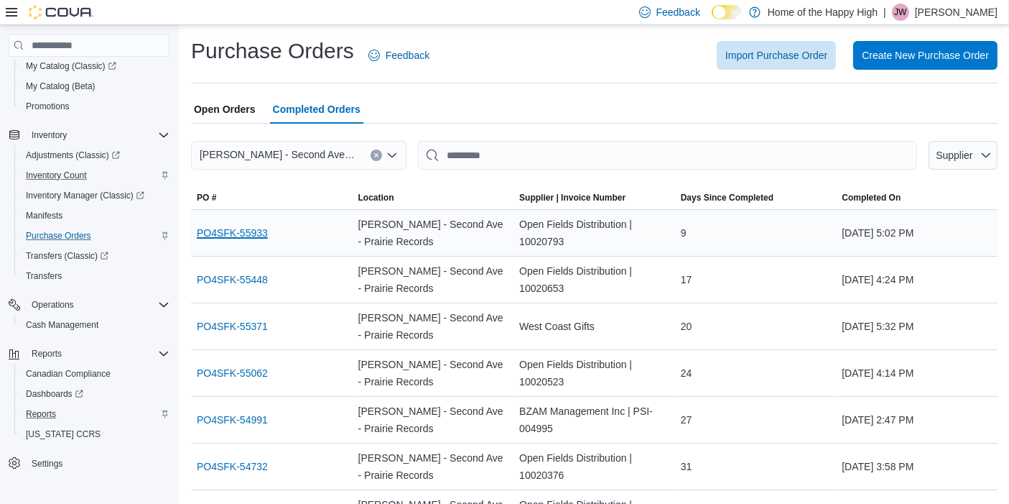
click at [213, 230] on link "PO4SFK-55933" at bounding box center [232, 232] width 71 height 17
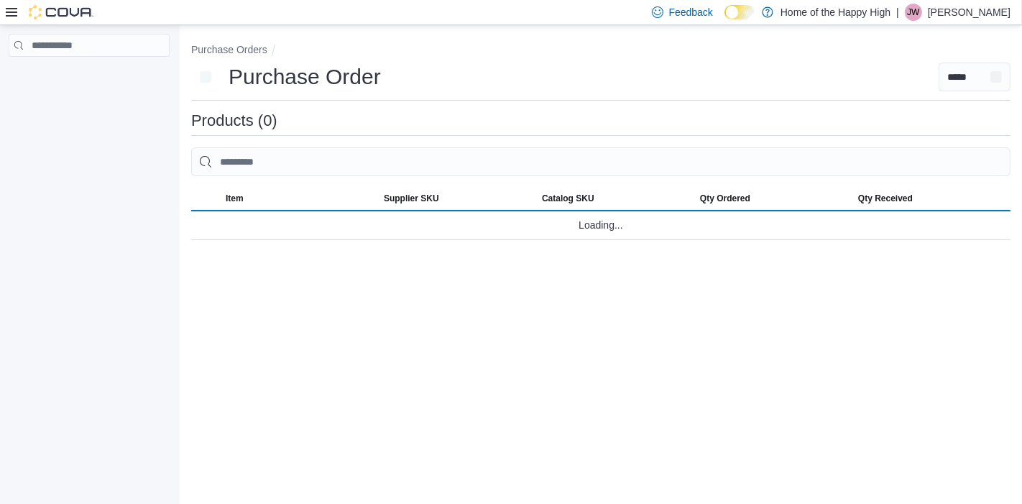
click at [507, 331] on div "**********" at bounding box center [601, 264] width 842 height 479
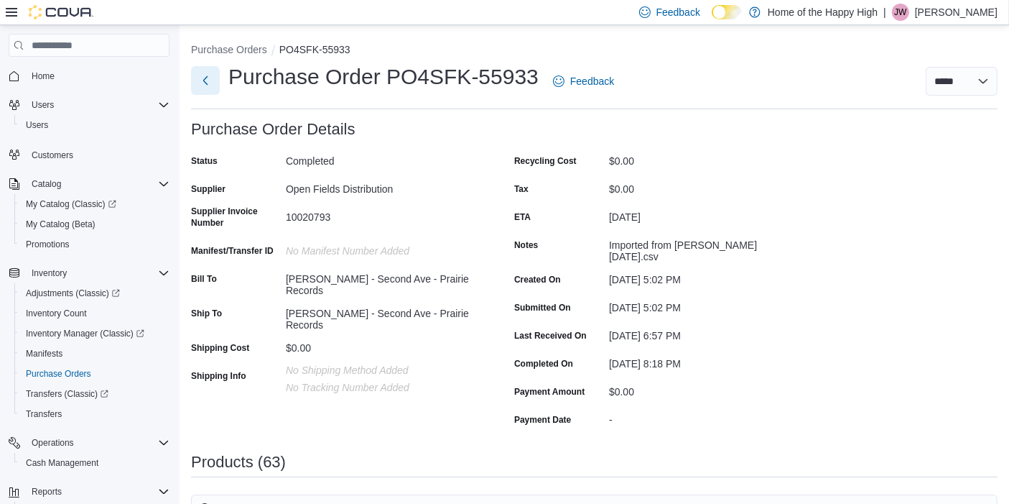
click at [199, 68] on button "Next" at bounding box center [205, 80] width 29 height 29
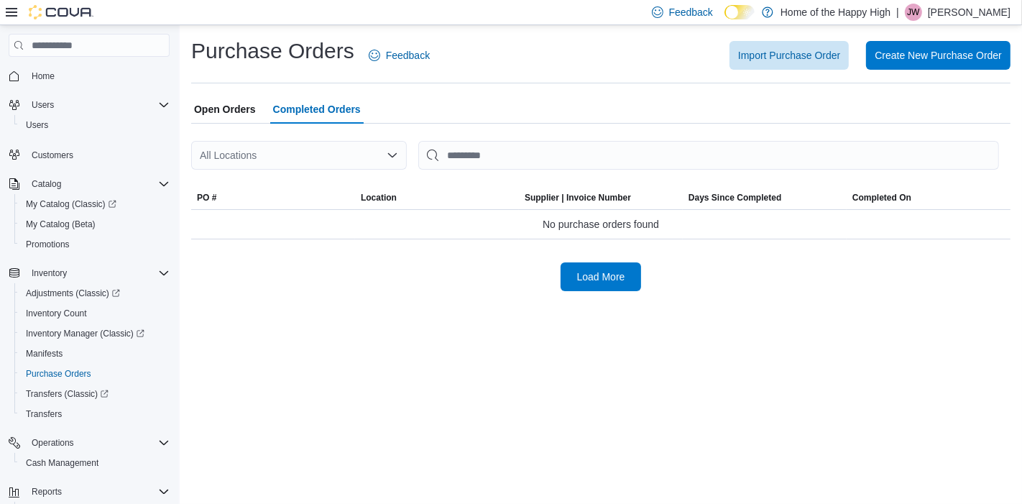
click at [246, 108] on span "Open Orders" at bounding box center [225, 109] width 62 height 29
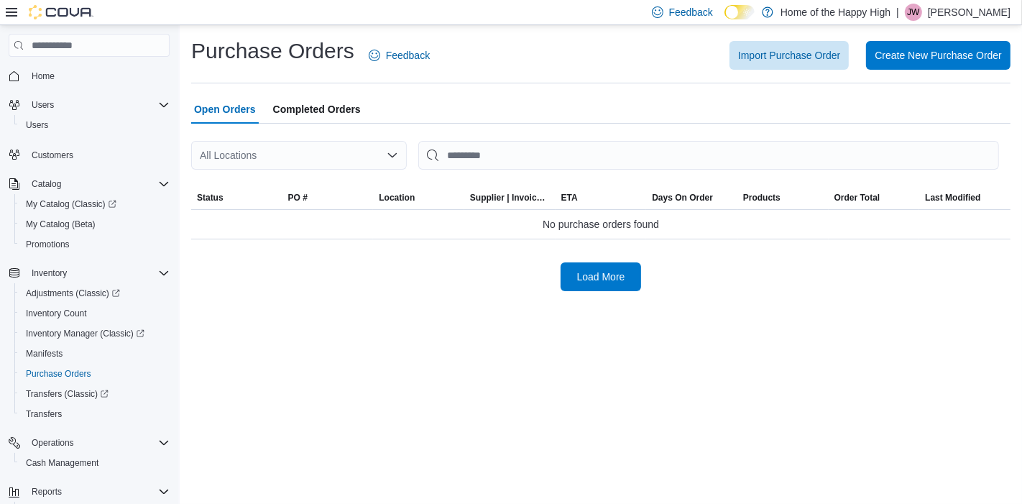
click at [269, 152] on div "All Locations" at bounding box center [299, 155] width 216 height 29
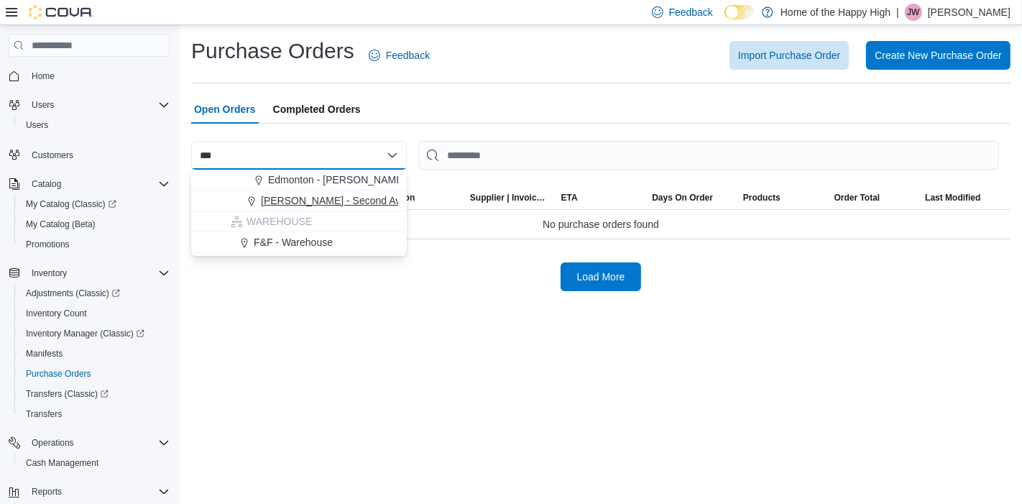
type input "***"
click at [297, 204] on span "[PERSON_NAME] - Second Ave - Prairie Records" at bounding box center [372, 200] width 223 height 14
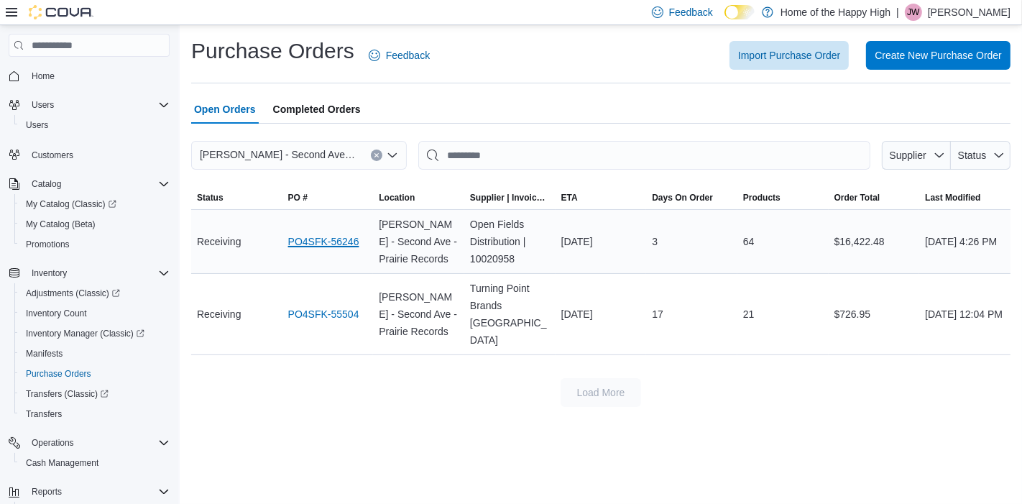
click at [315, 242] on link "PO4SFK-56246" at bounding box center [323, 241] width 71 height 17
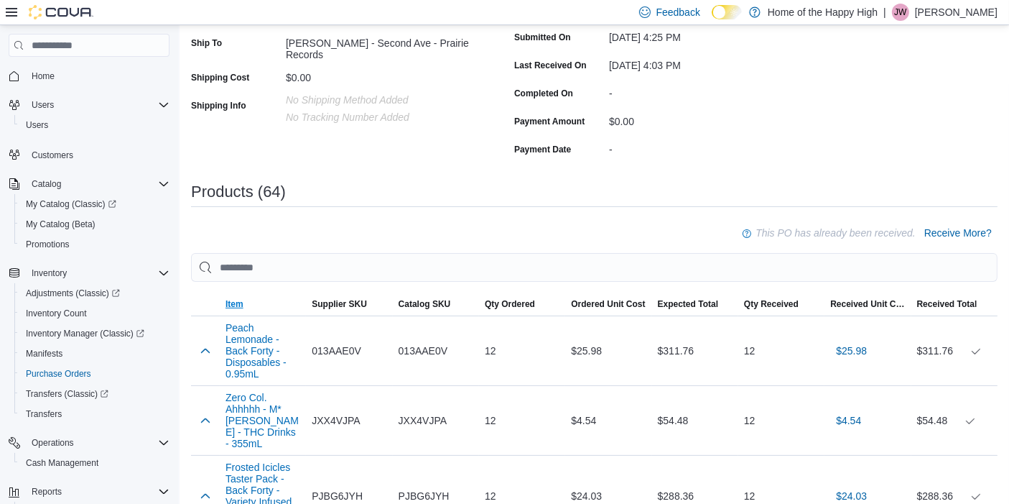
scroll to position [287, 0]
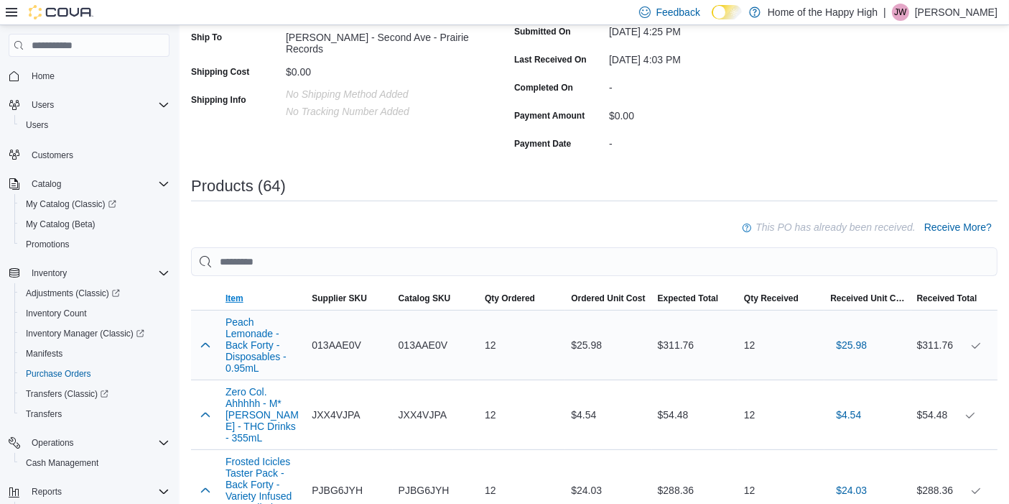
drag, startPoint x: 234, startPoint y: 292, endPoint x: 384, endPoint y: 305, distance: 150.1
click at [234, 292] on span "Item" at bounding box center [235, 297] width 18 height 11
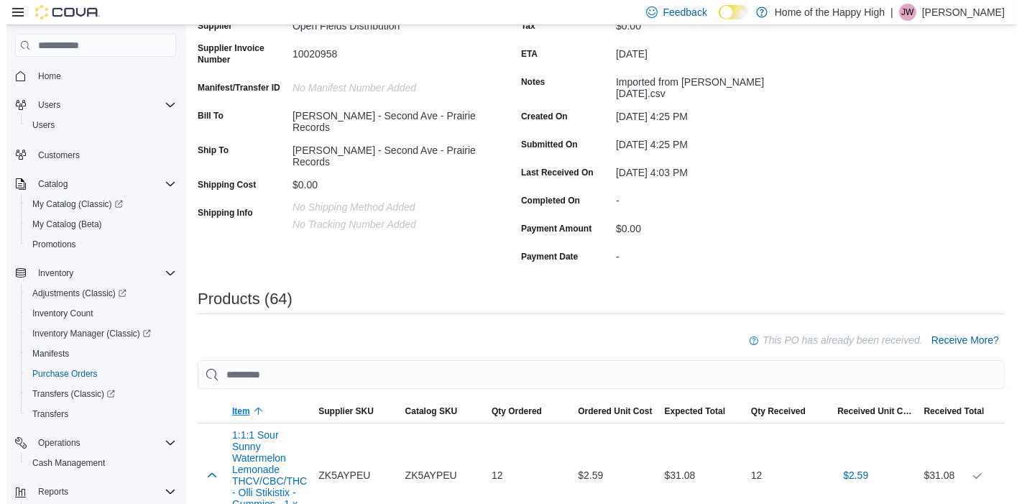
scroll to position [0, 0]
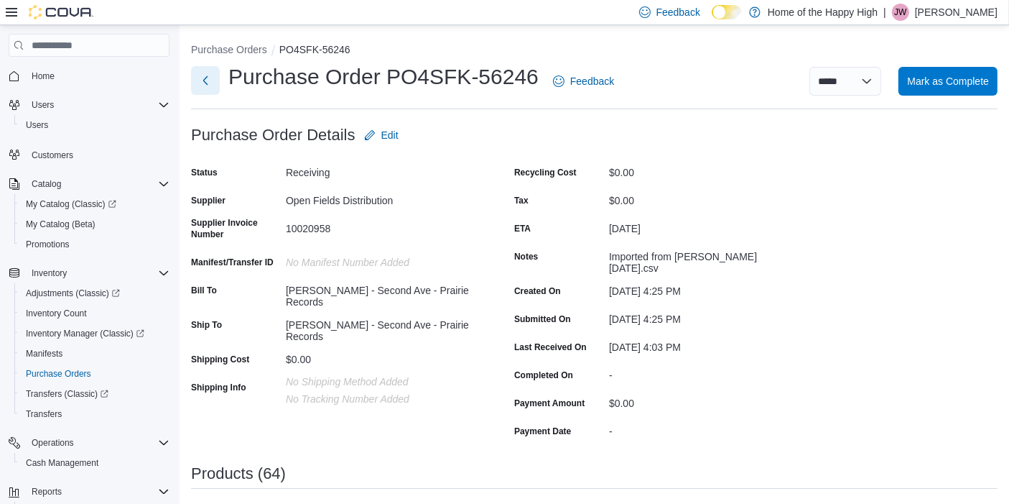
click at [215, 83] on button "Next" at bounding box center [205, 80] width 29 height 29
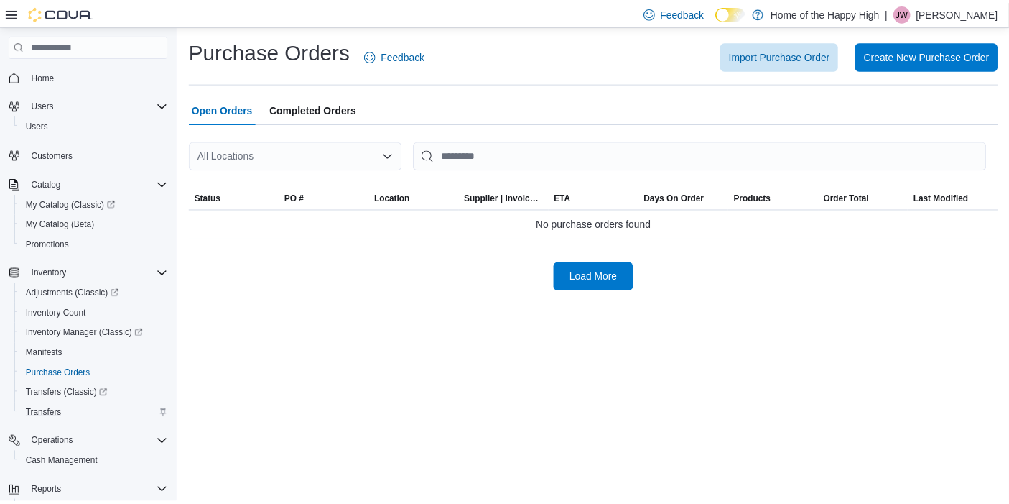
scroll to position [138, 0]
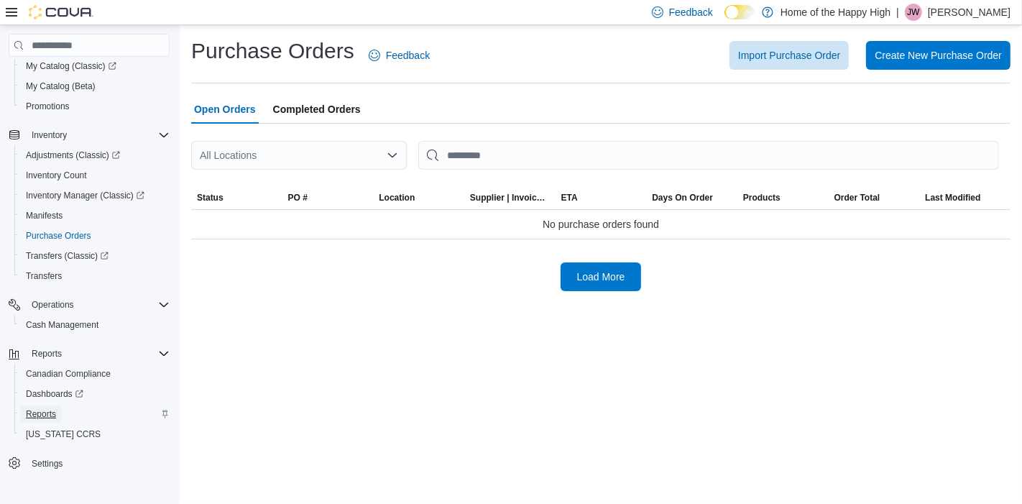
click at [34, 411] on span "Reports" at bounding box center [41, 413] width 30 height 11
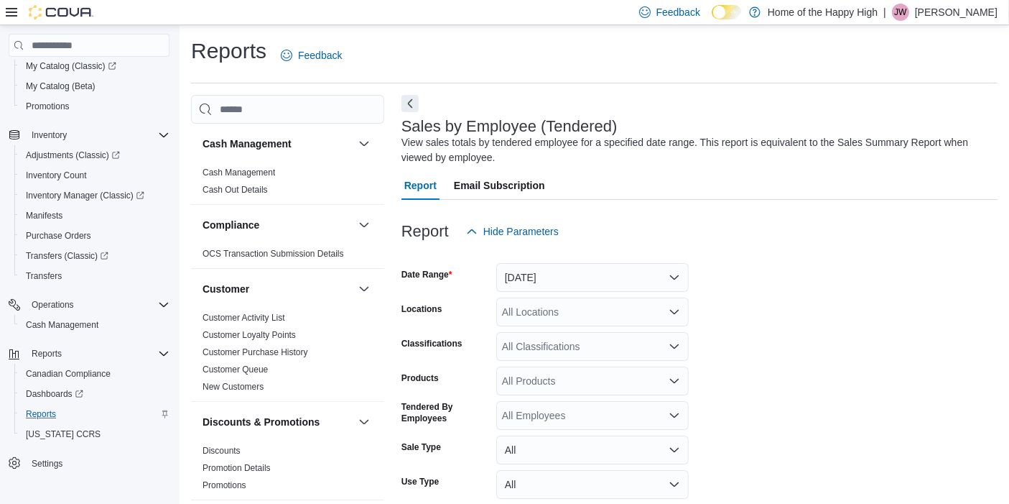
scroll to position [47, 0]
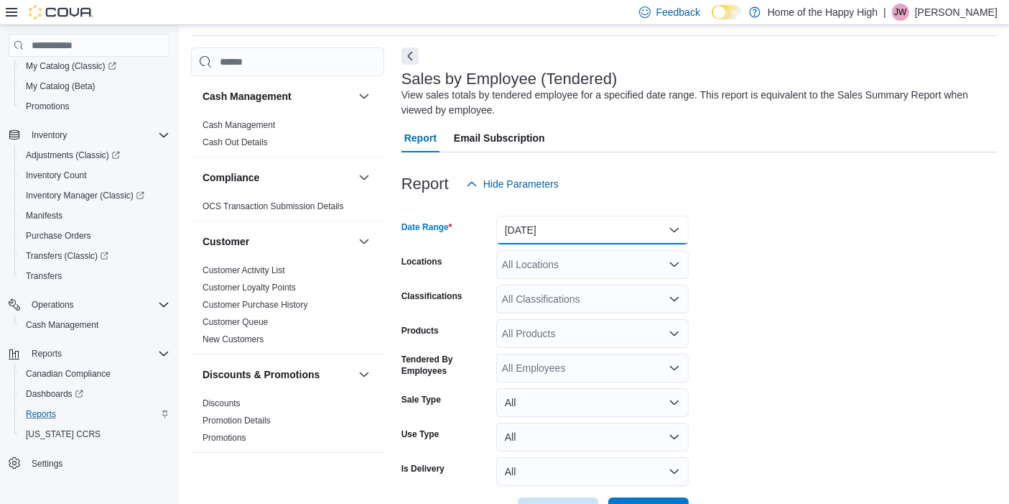
click at [534, 241] on button "[DATE]" at bounding box center [592, 230] width 193 height 29
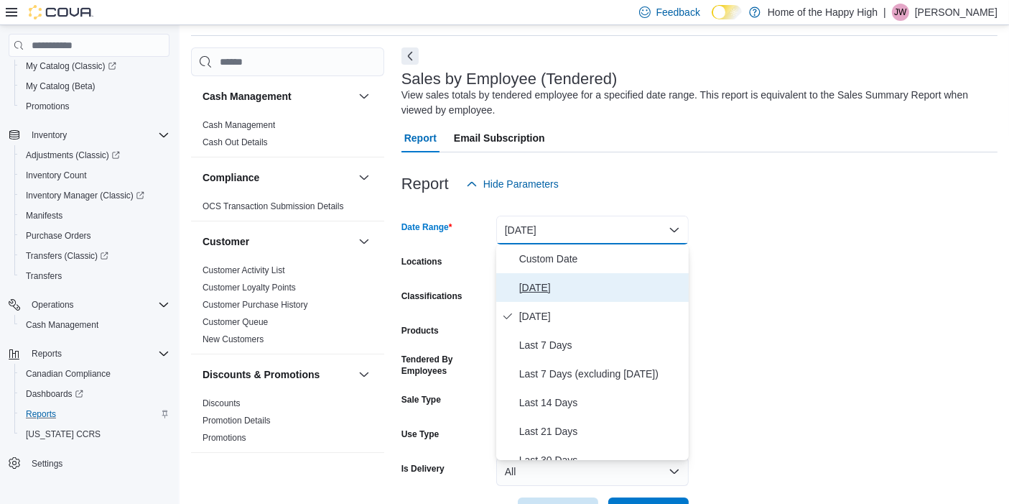
click at [538, 290] on span "[DATE]" at bounding box center [601, 287] width 164 height 17
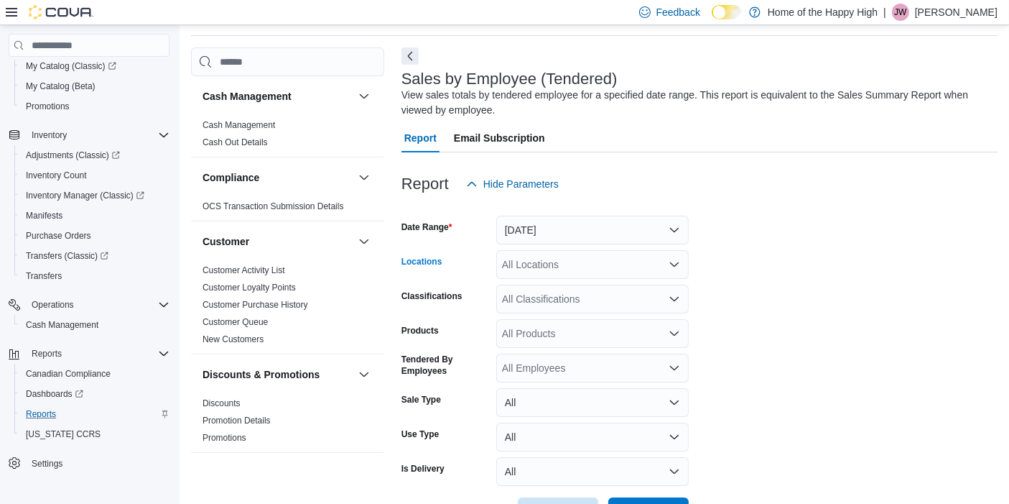
click at [536, 277] on div "All Locations" at bounding box center [592, 264] width 193 height 29
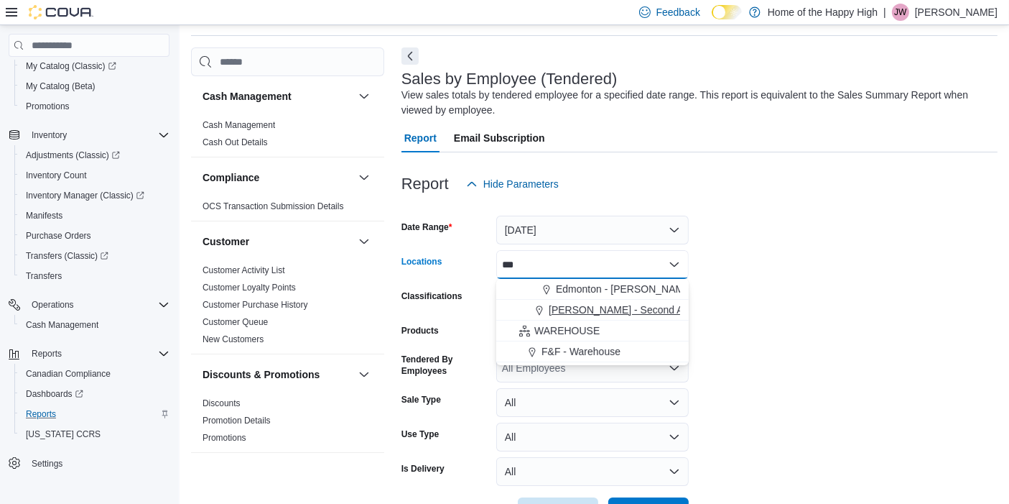
type input "***"
click at [576, 307] on span "[PERSON_NAME] - Second Ave - Prairie Records" at bounding box center [660, 309] width 223 height 14
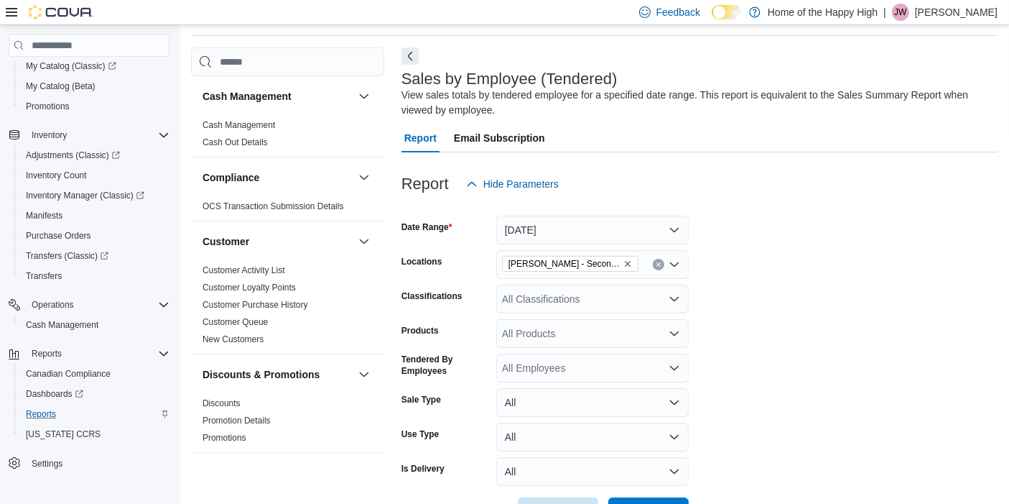
click at [830, 320] on form "Date Range [DATE] Locations [PERSON_NAME] - Second Ave - Prairie Records Classi…" at bounding box center [700, 362] width 596 height 328
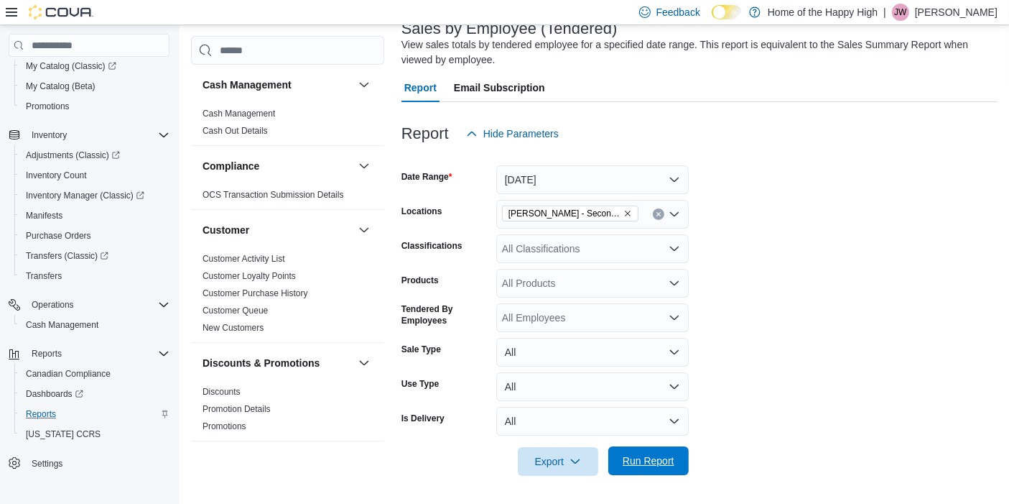
click at [626, 448] on span "Run Report" at bounding box center [648, 460] width 63 height 29
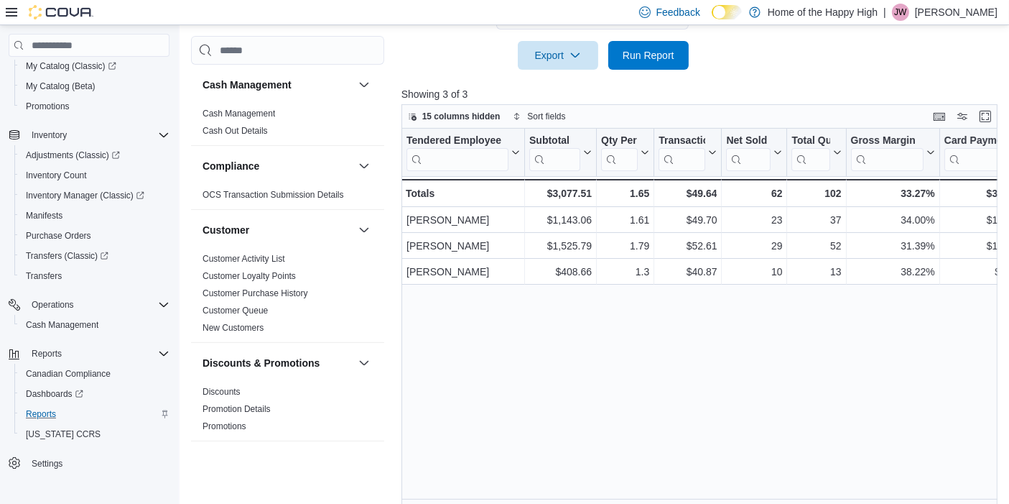
scroll to position [399, 0]
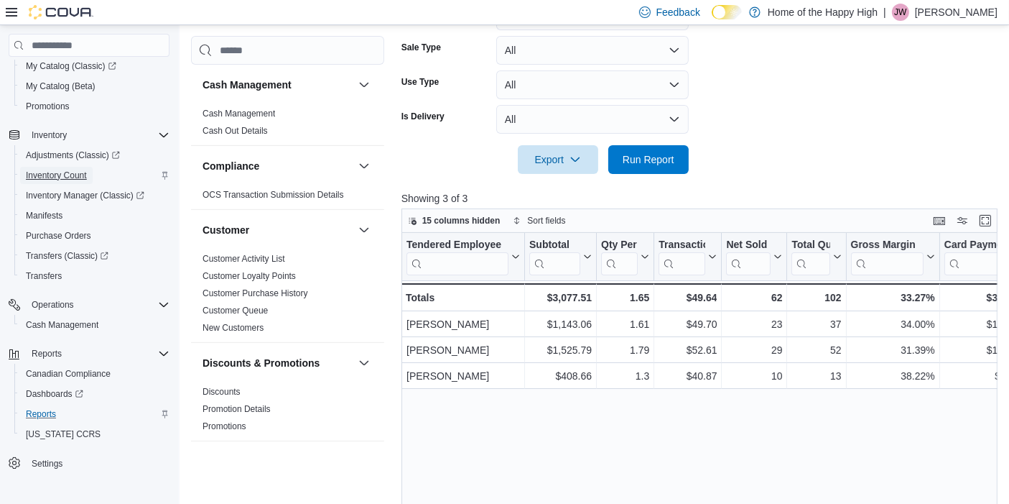
click at [80, 170] on span "Inventory Count" at bounding box center [56, 175] width 61 height 11
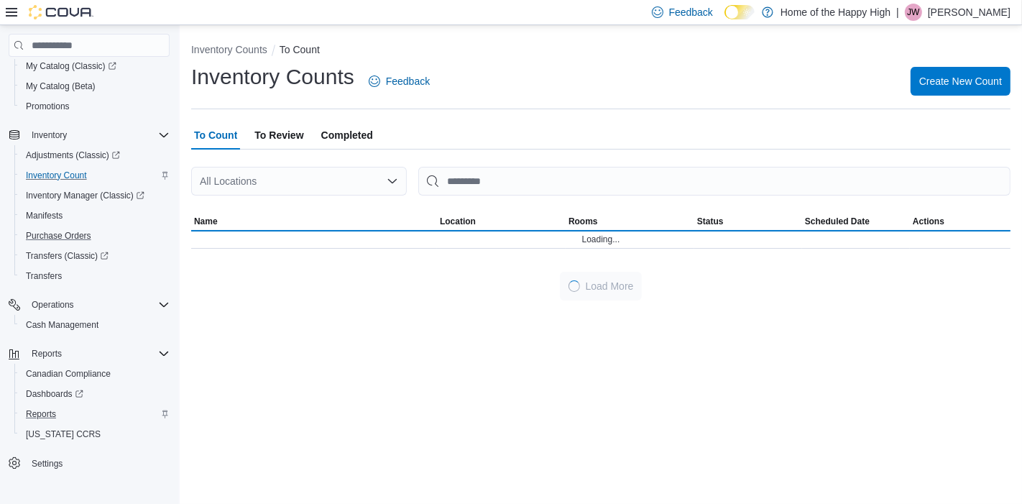
click at [59, 226] on button "Purchase Orders" at bounding box center [94, 236] width 161 height 20
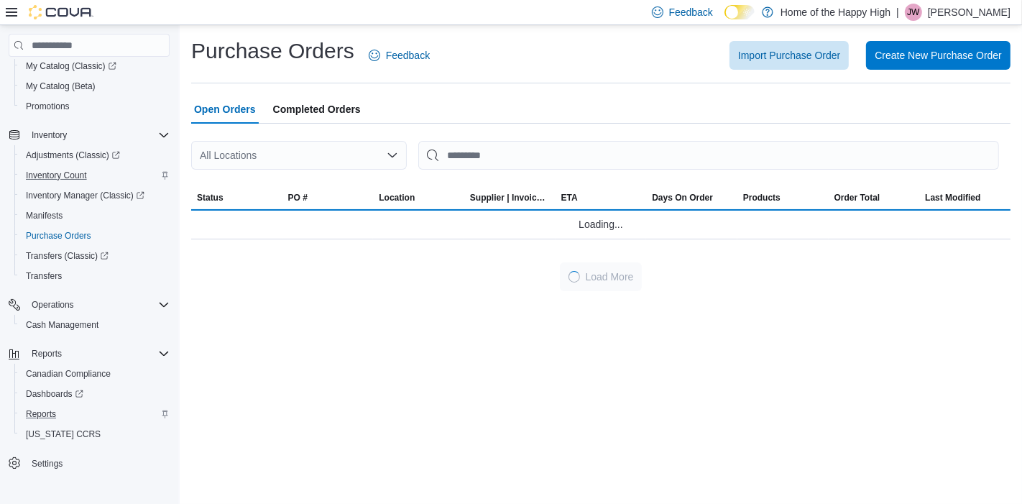
click at [298, 173] on div at bounding box center [600, 178] width 819 height 17
click at [282, 151] on div "All Locations" at bounding box center [299, 155] width 216 height 29
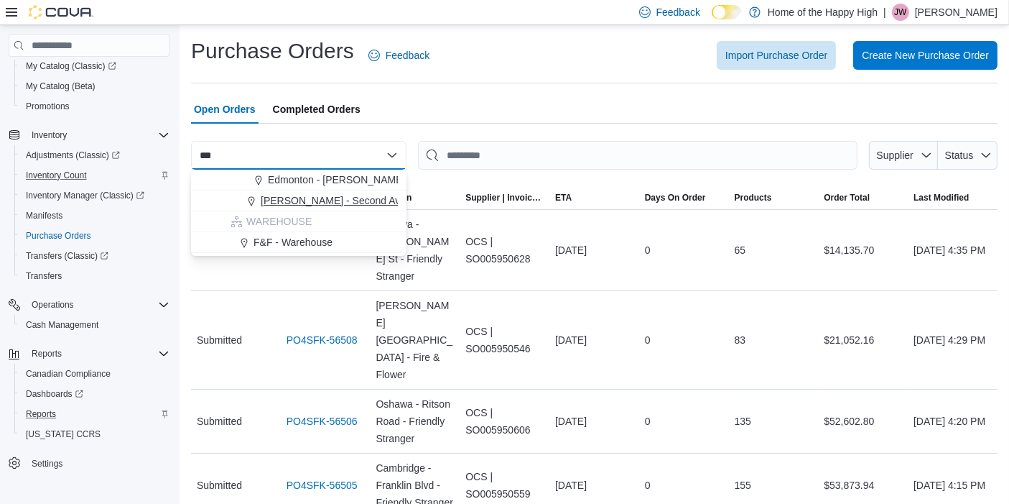
type input "***"
click at [293, 200] on span "[PERSON_NAME] - Second Ave - Prairie Records" at bounding box center [372, 200] width 223 height 14
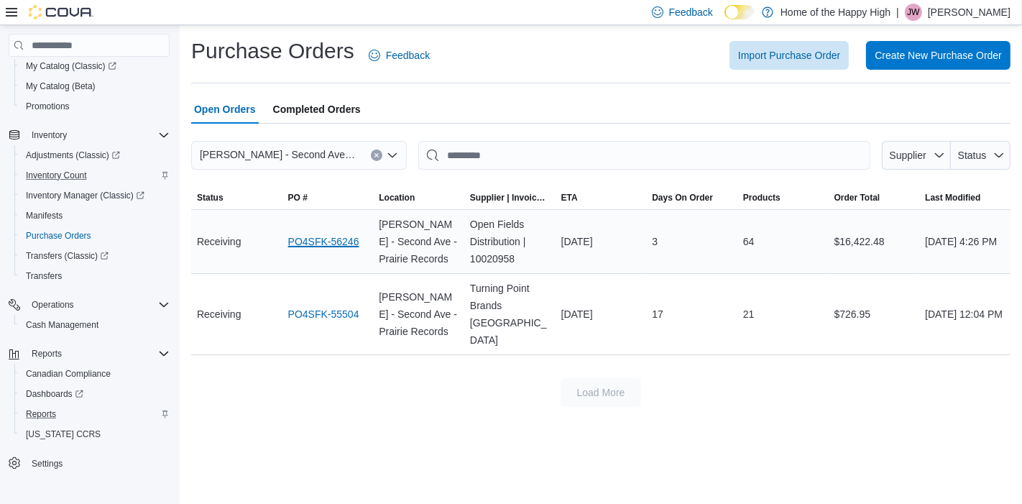
click at [331, 241] on link "PO4SFK-56246" at bounding box center [323, 241] width 71 height 17
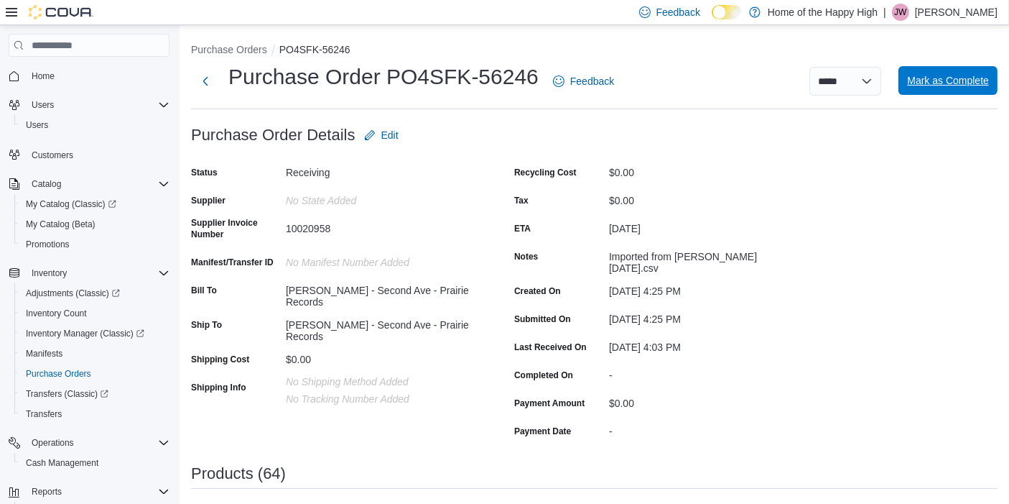
click at [956, 84] on span "Mark as Complete" at bounding box center [948, 80] width 82 height 14
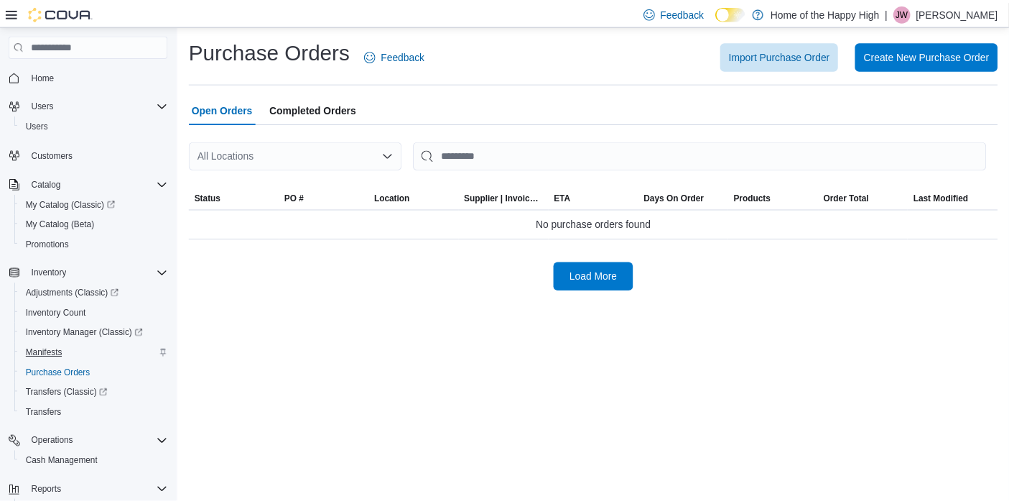
scroll to position [138, 0]
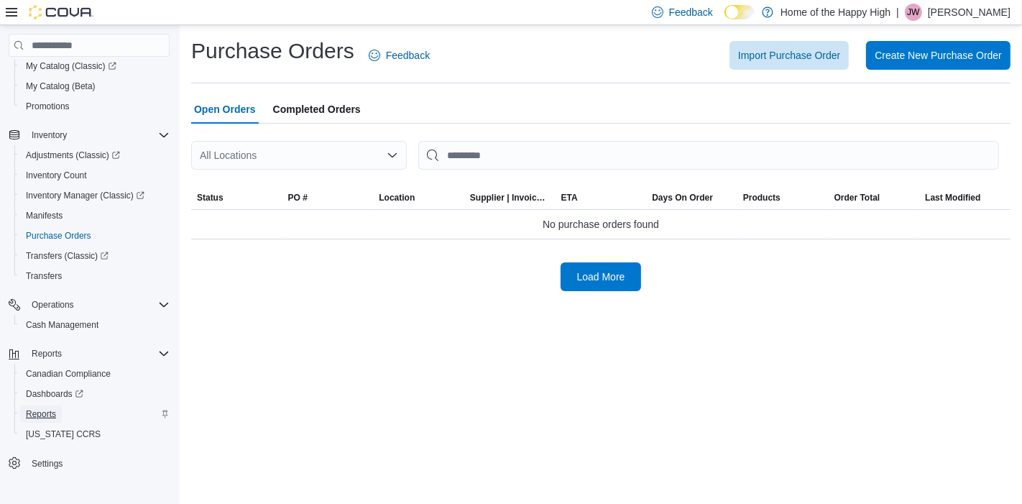
click at [44, 416] on span "Reports" at bounding box center [41, 413] width 30 height 11
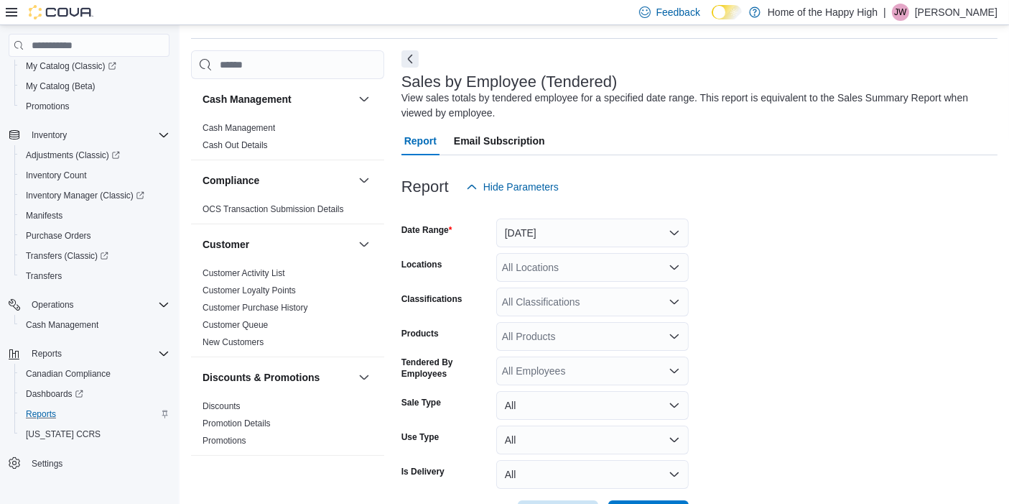
scroll to position [47, 0]
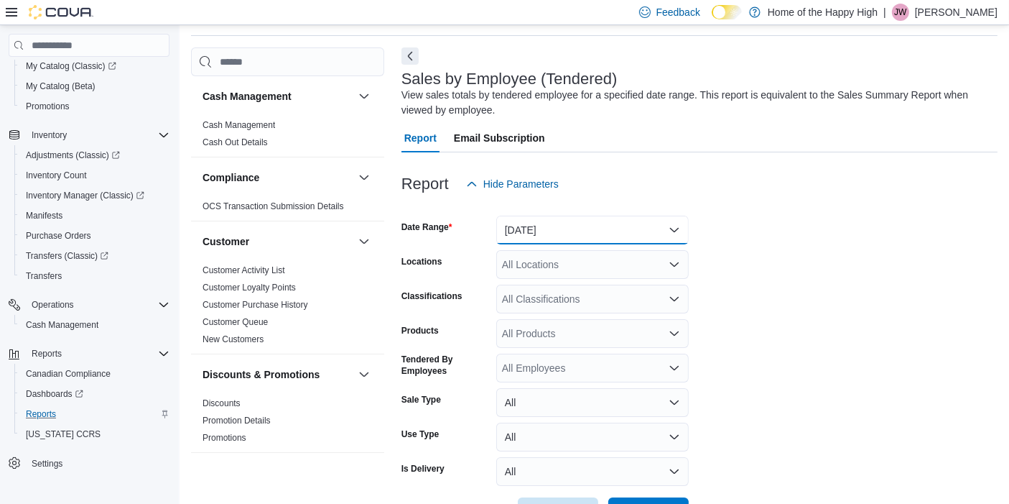
click at [584, 237] on button "[DATE]" at bounding box center [592, 230] width 193 height 29
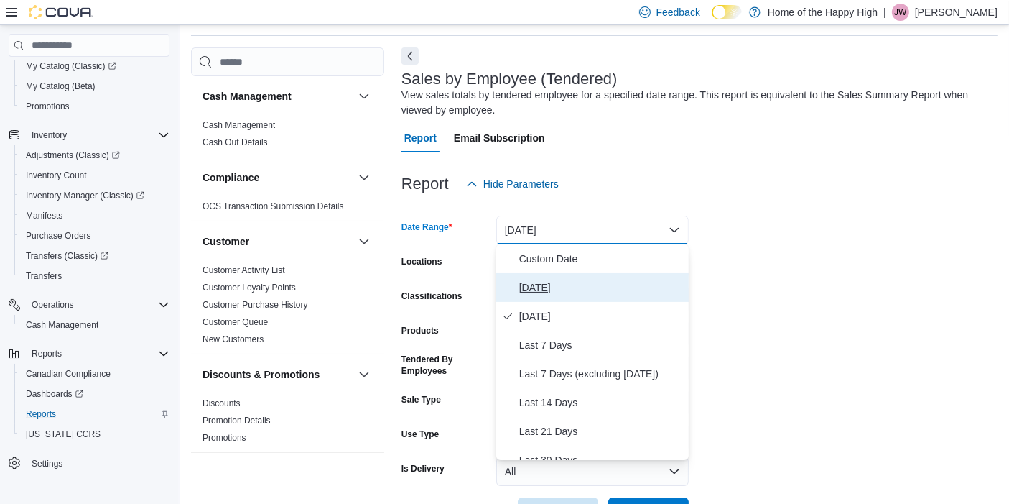
click at [548, 277] on button "[DATE]" at bounding box center [592, 287] width 193 height 29
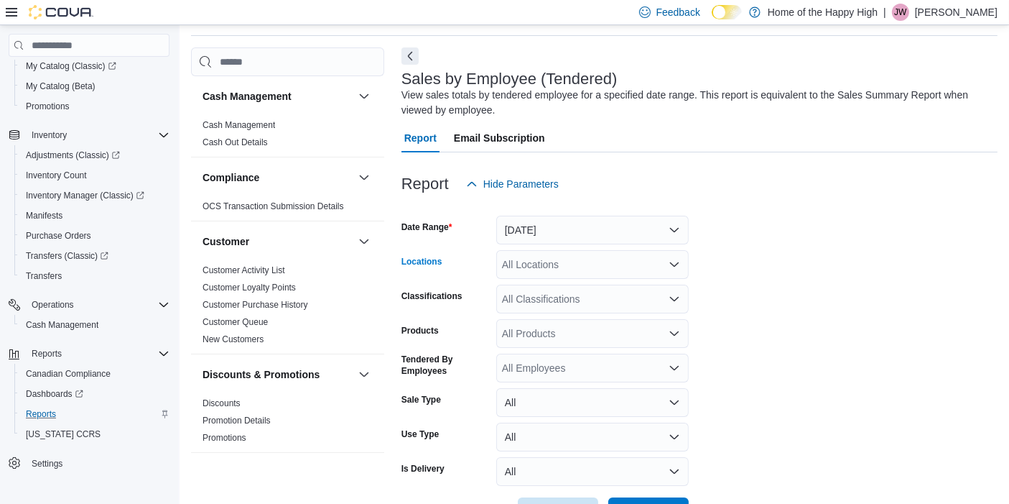
click at [548, 277] on div "All Locations" at bounding box center [592, 264] width 193 height 29
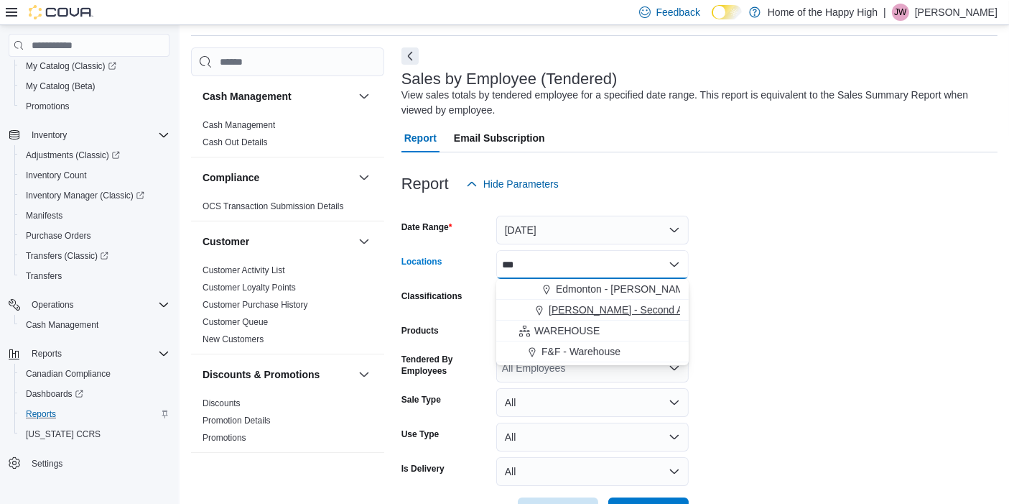
type input "***"
click at [581, 318] on button "[PERSON_NAME] - Second Ave - Prairie Records" at bounding box center [592, 310] width 193 height 21
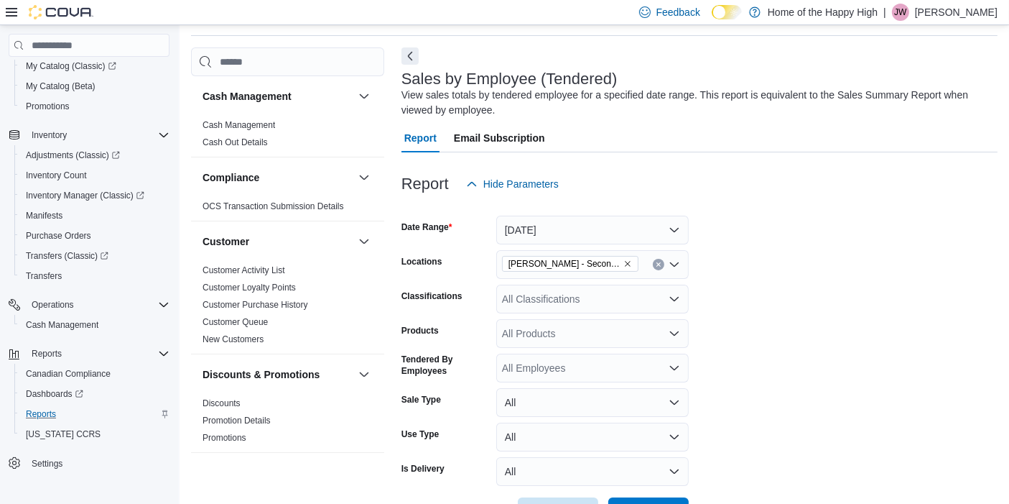
click at [793, 339] on form "Date Range [DATE] Locations [PERSON_NAME] - Second Ave - Prairie Records Classi…" at bounding box center [700, 362] width 596 height 328
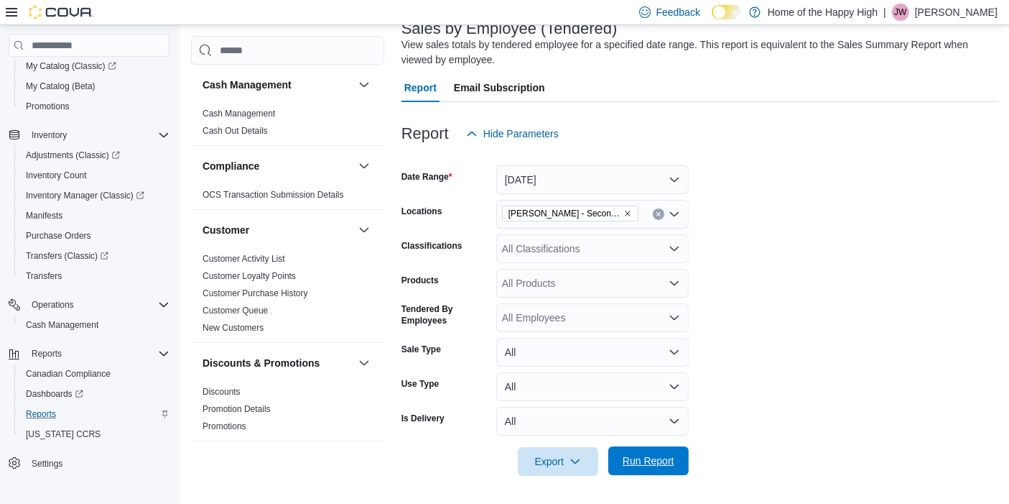
click at [677, 458] on span "Run Report" at bounding box center [648, 460] width 63 height 29
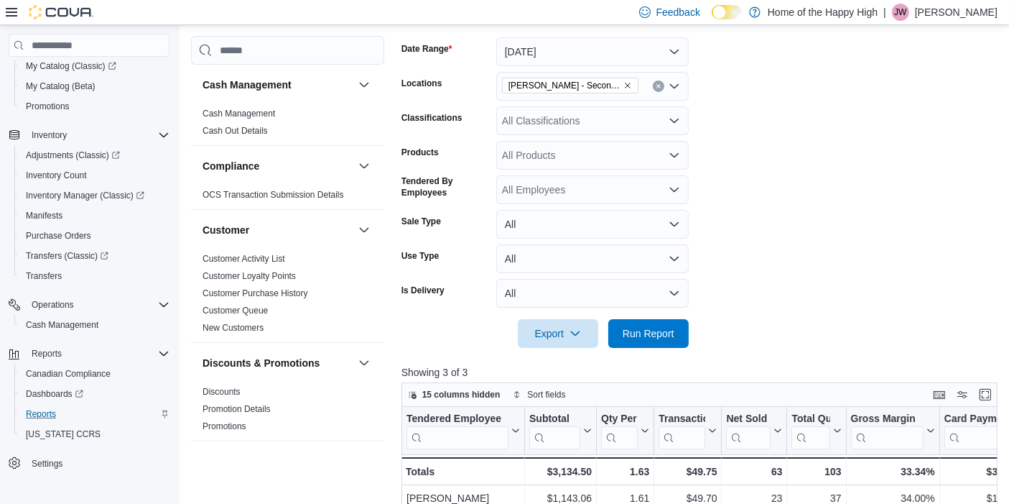
scroll to position [222, 0]
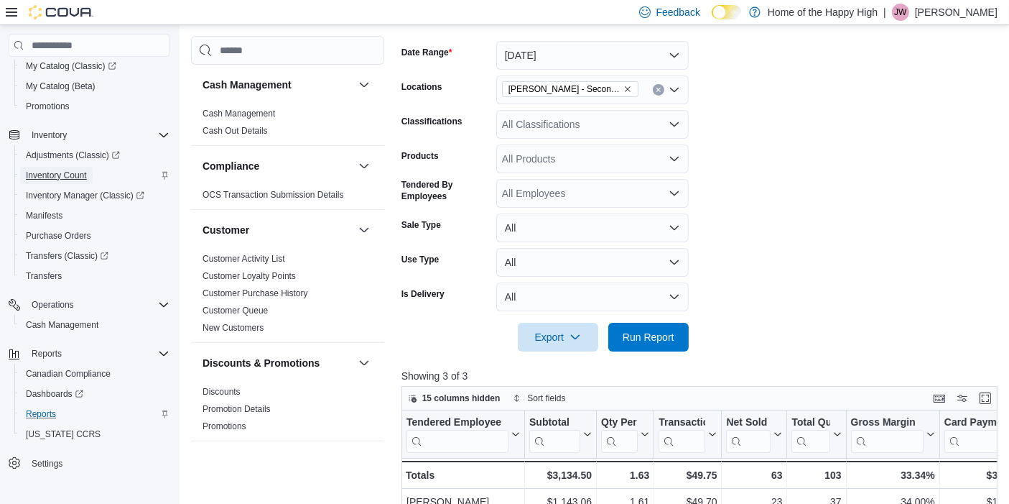
click at [68, 172] on span "Inventory Count" at bounding box center [56, 175] width 61 height 11
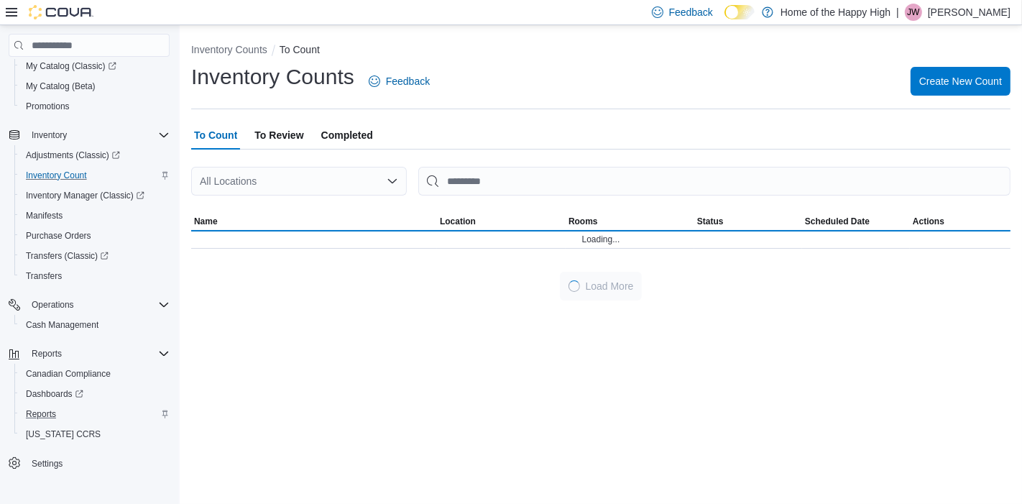
click at [368, 144] on span "Completed" at bounding box center [347, 135] width 52 height 29
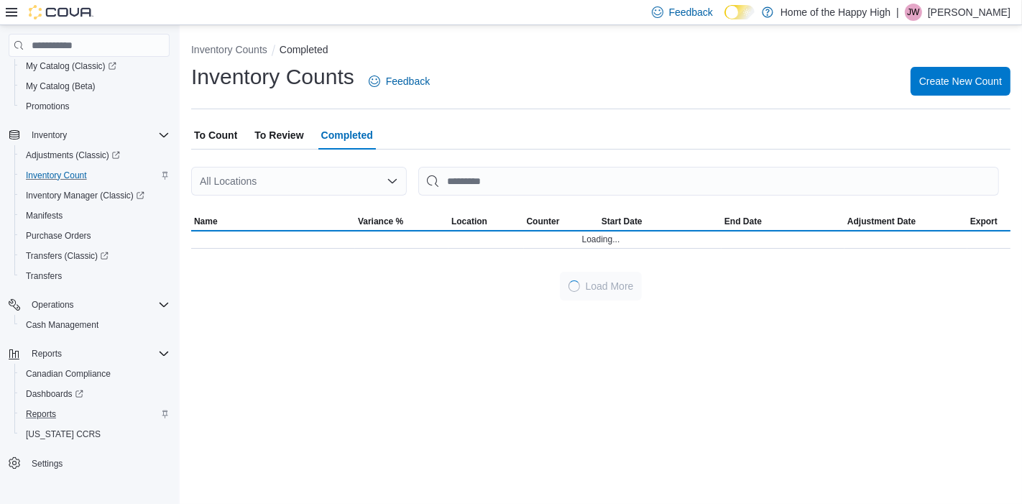
click at [371, 180] on div "All Locations" at bounding box center [299, 181] width 216 height 29
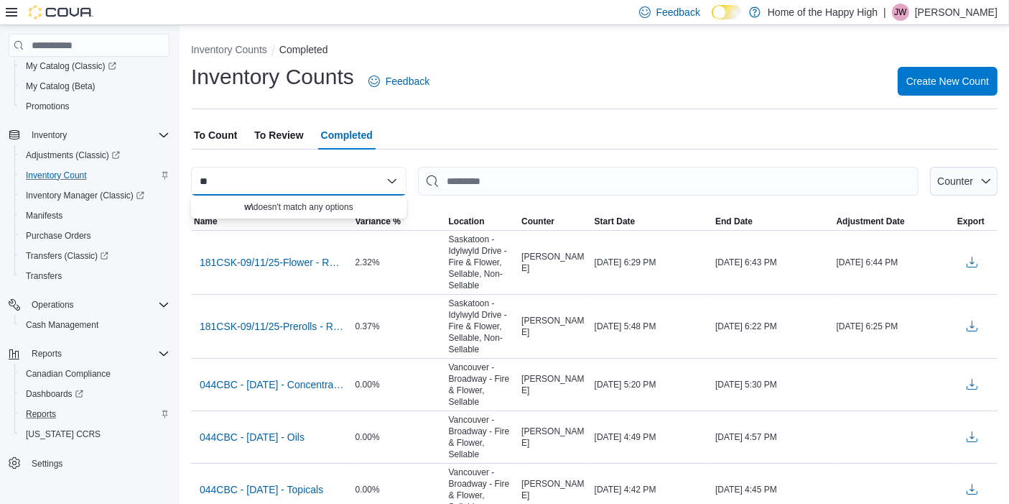
type input "*"
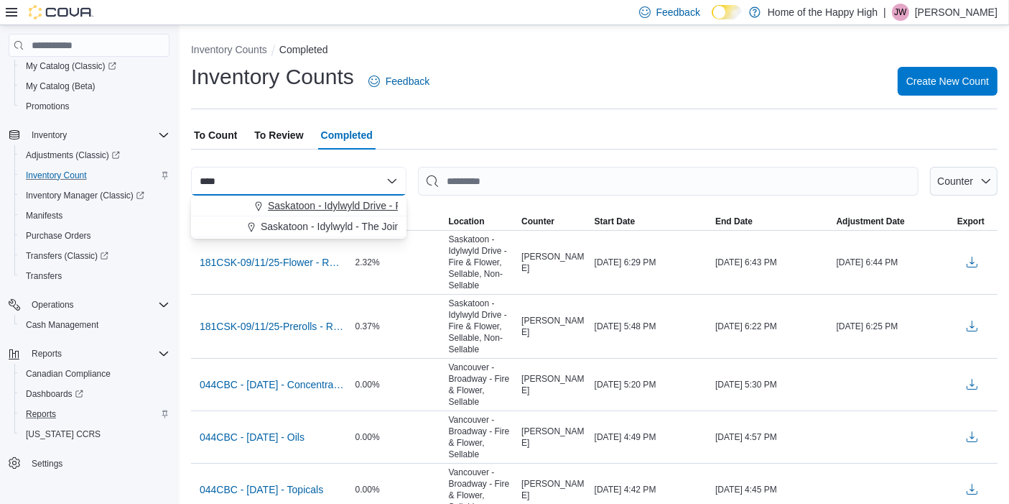
type input "****"
click at [371, 205] on span "Saskatoon - Idylwyld Drive - Fire & Flower" at bounding box center [362, 205] width 188 height 14
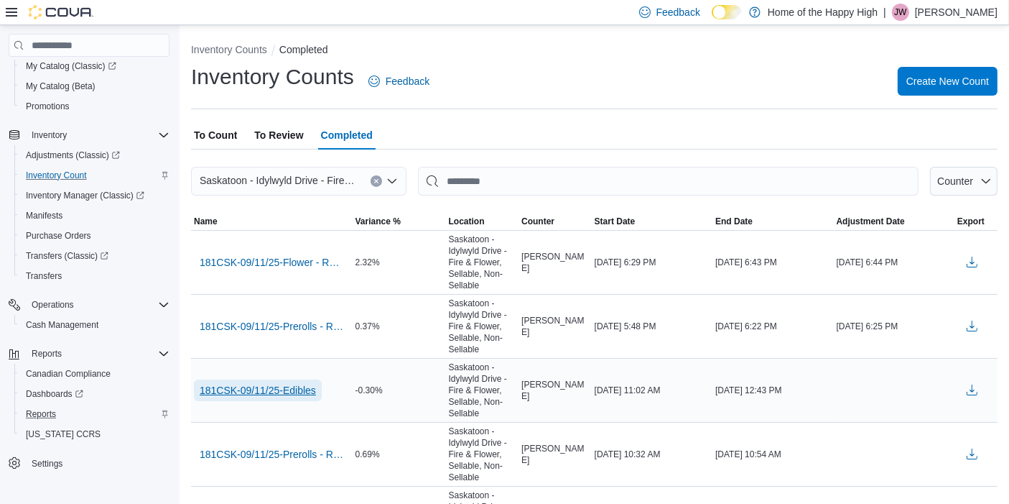
click at [302, 395] on span "181CSK-09/11/25-Edibles" at bounding box center [258, 390] width 116 height 14
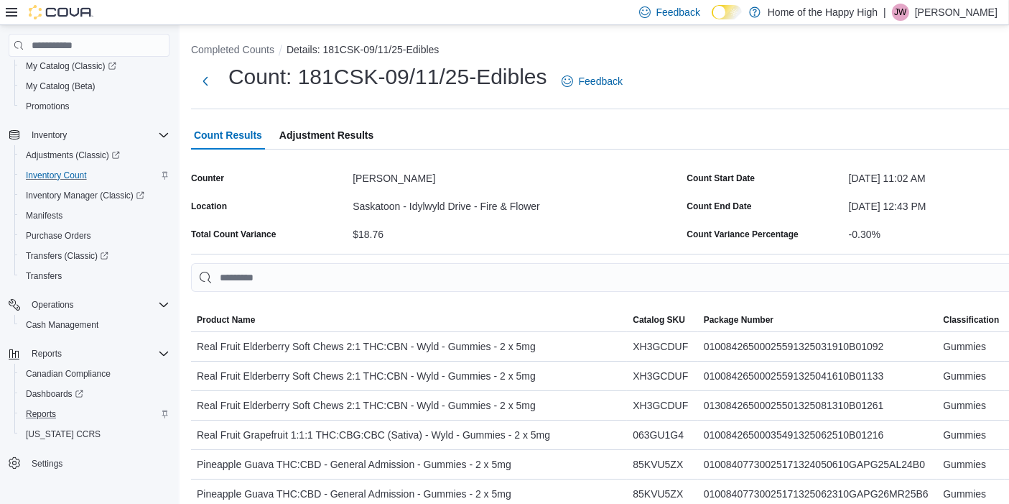
click at [16, 16] on icon at bounding box center [11, 12] width 11 height 9
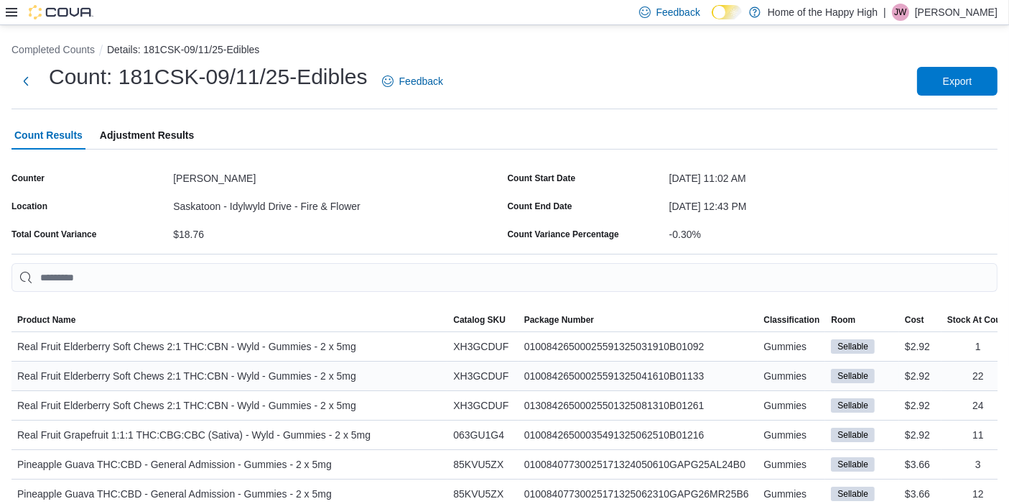
scroll to position [0, 94]
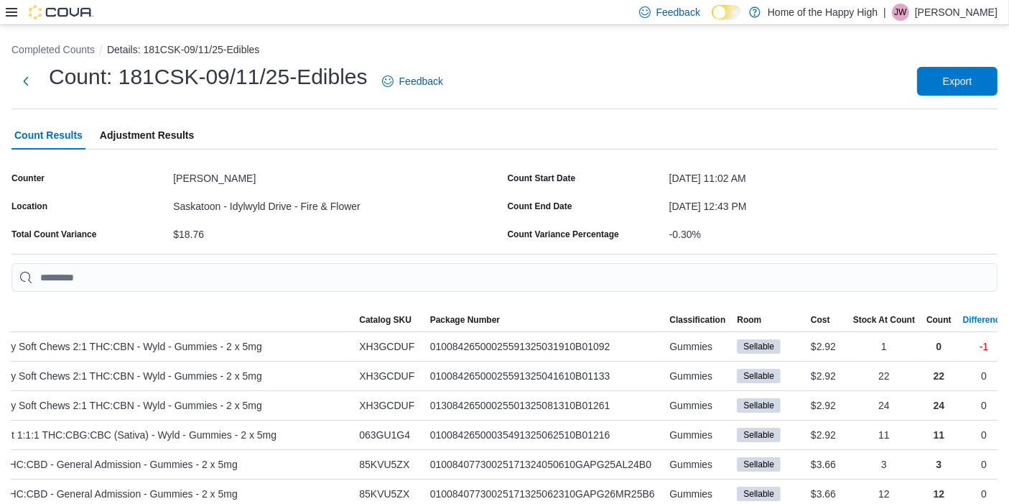
click at [988, 322] on div "Difference" at bounding box center [984, 319] width 42 height 11
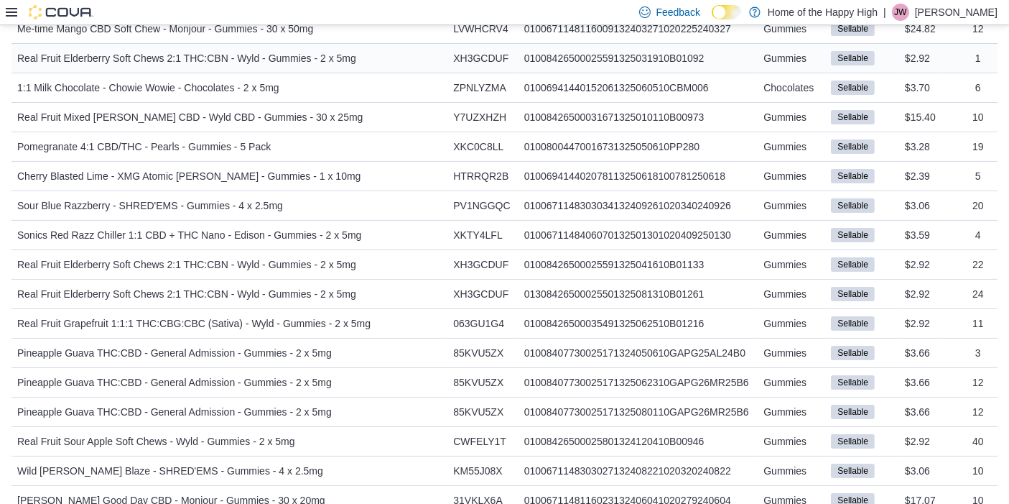
scroll to position [319, 0]
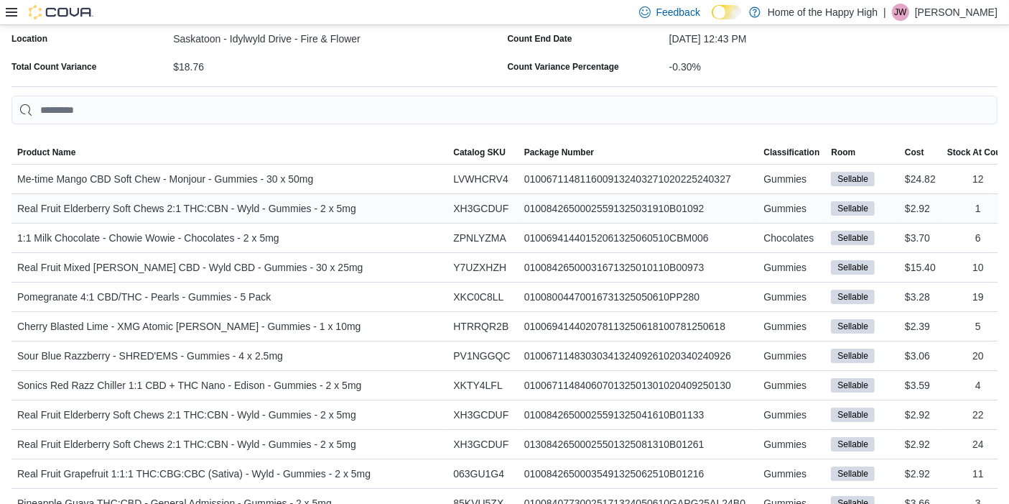
click at [453, 378] on span "XKTY4LFL" at bounding box center [477, 384] width 49 height 17
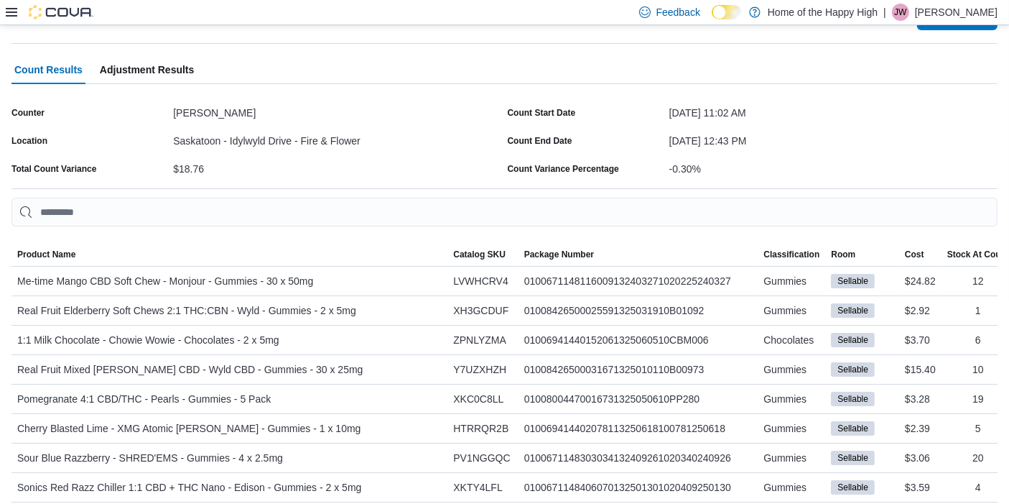
scroll to position [0, 0]
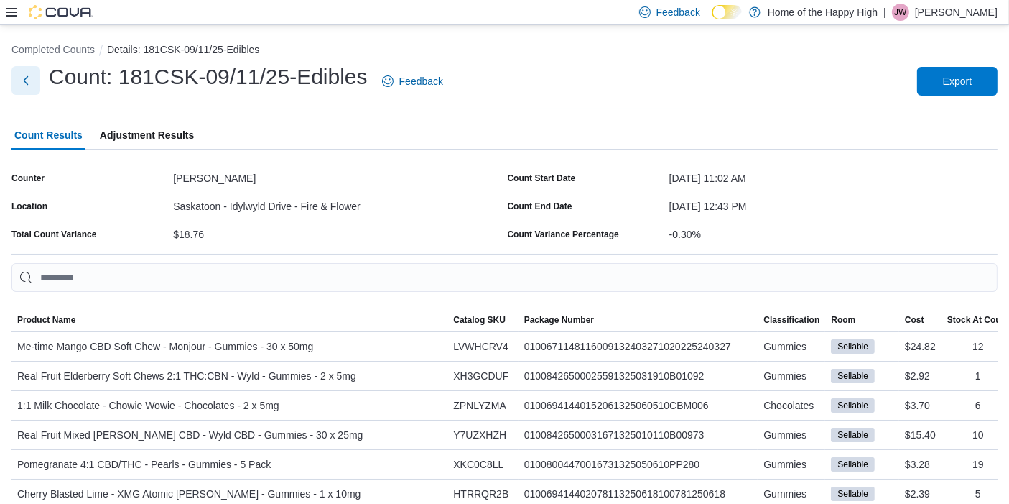
click at [37, 79] on div "Count: 181CSK-09/11/25-Edibles Feedback" at bounding box center [230, 81] width 438 height 37
click at [30, 88] on button "Next" at bounding box center [25, 80] width 29 height 29
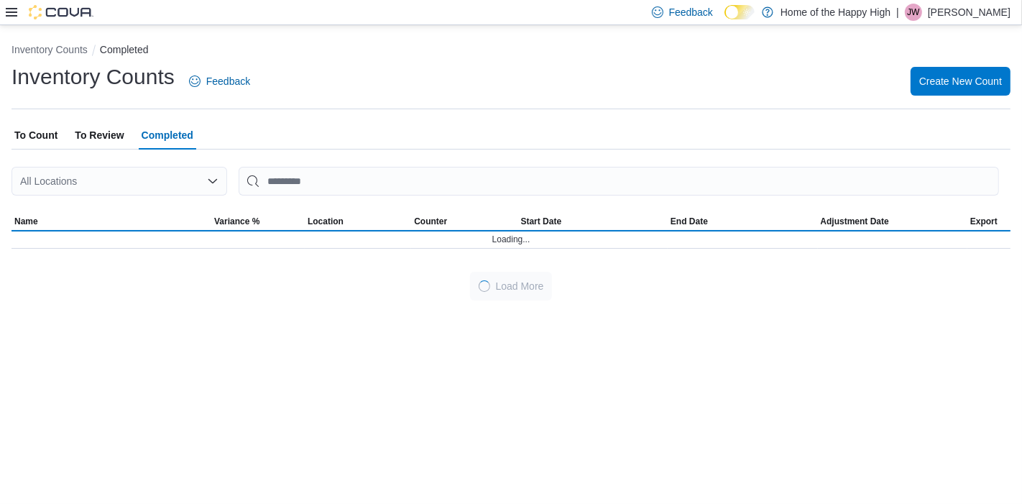
click at [98, 139] on span "To Review" at bounding box center [99, 135] width 49 height 29
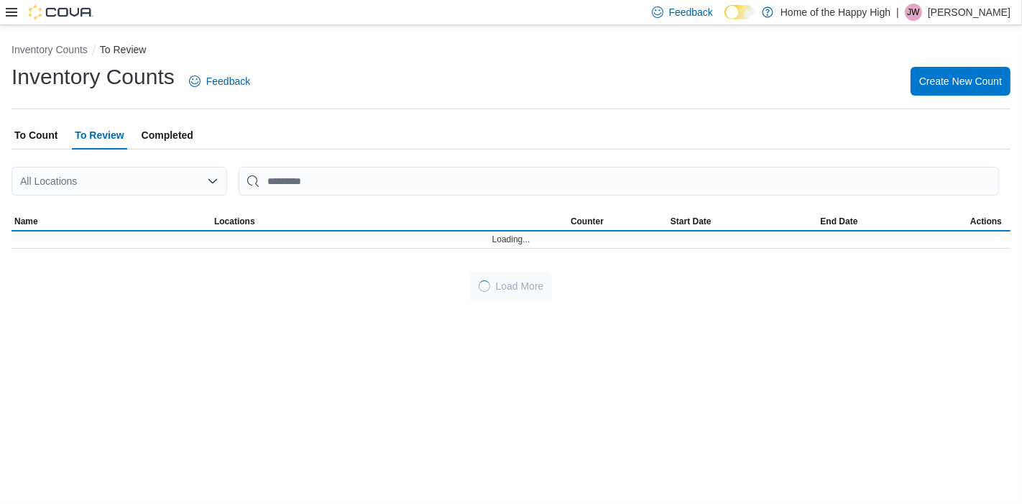
click at [162, 134] on span "Completed" at bounding box center [168, 135] width 52 height 29
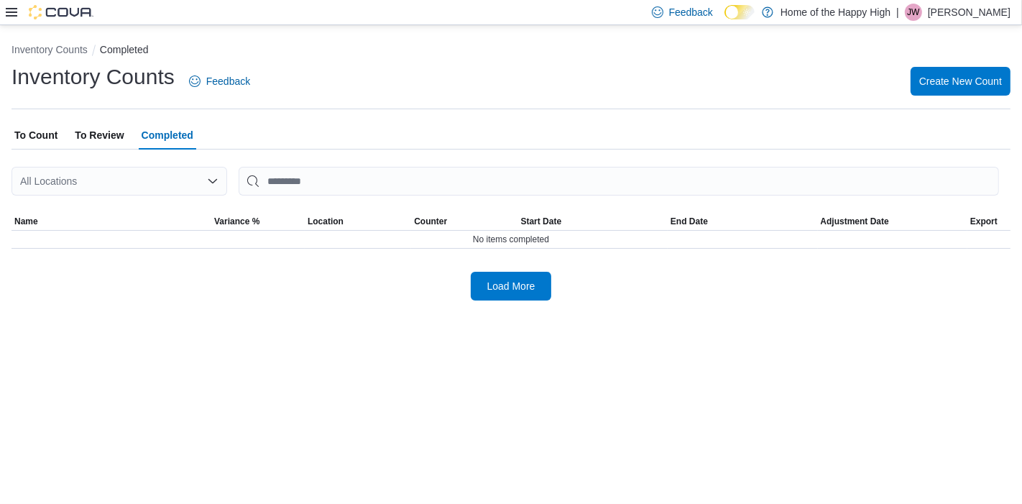
click at [126, 182] on div "All Locations" at bounding box center [119, 181] width 216 height 29
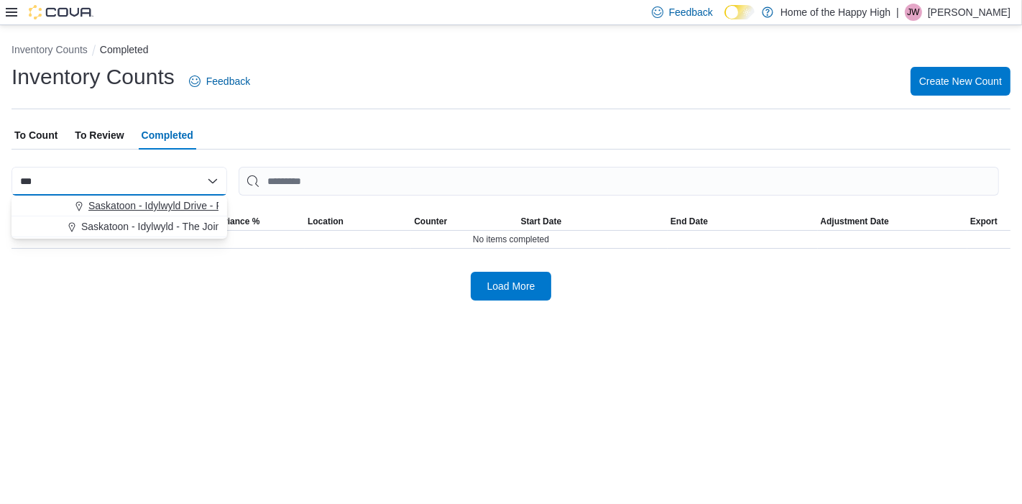
type input "***"
click at [153, 195] on button "Saskatoon - Idylwyld Drive - Fire & Flower" at bounding box center [119, 205] width 216 height 21
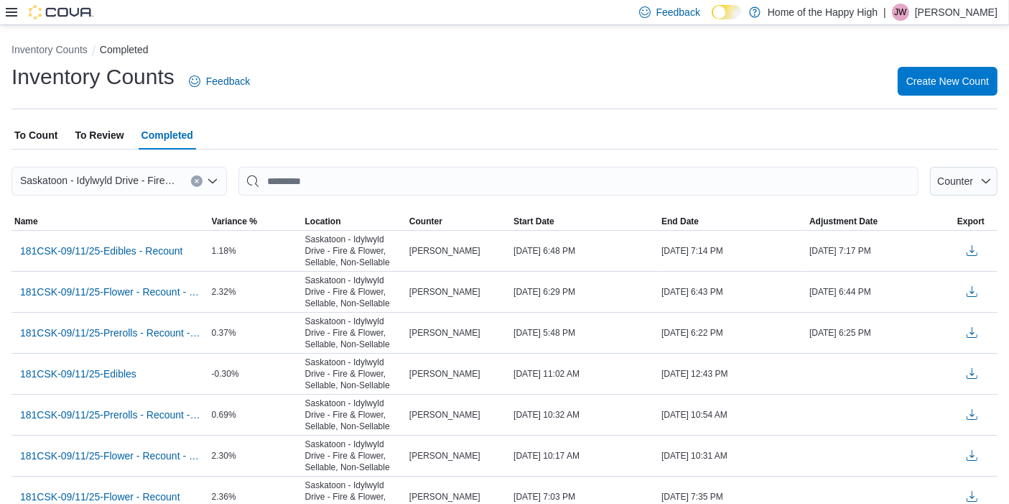
click at [6, 9] on icon at bounding box center [11, 12] width 11 height 9
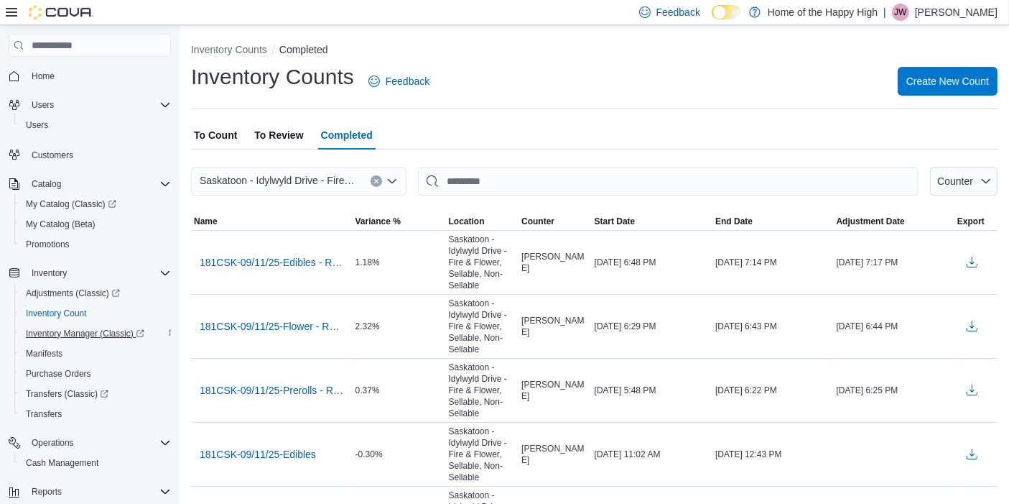
scroll to position [138, 0]
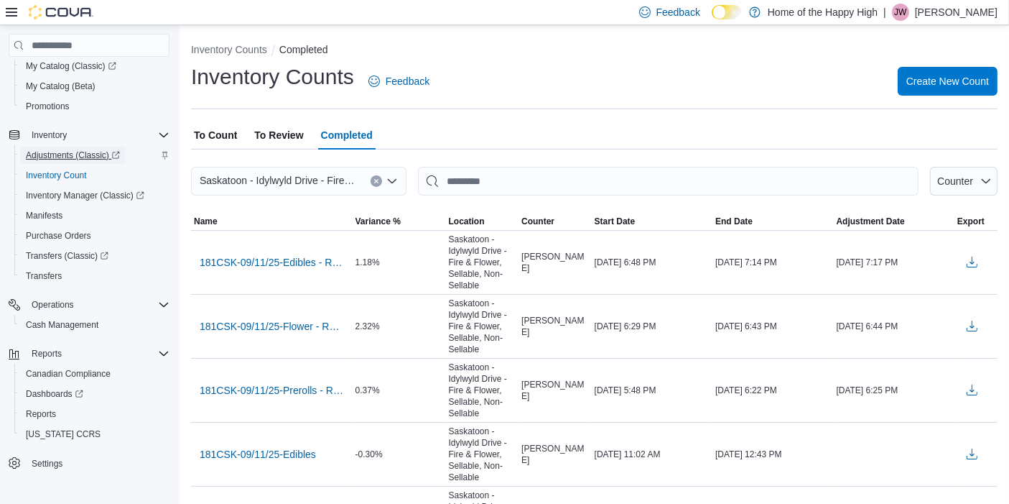
click at [84, 155] on span "Adjustments (Classic)" at bounding box center [73, 154] width 94 height 11
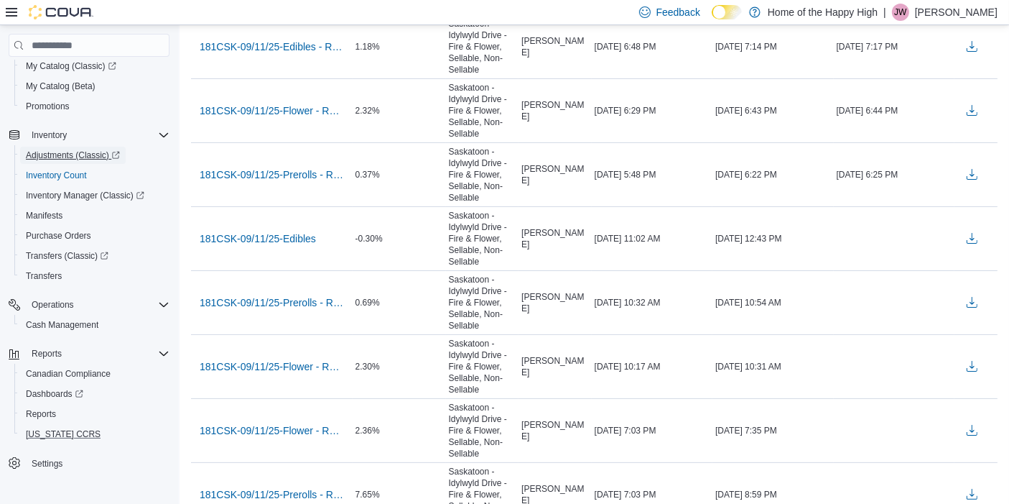
scroll to position [217, 0]
click at [39, 408] on span "Reports" at bounding box center [41, 413] width 30 height 11
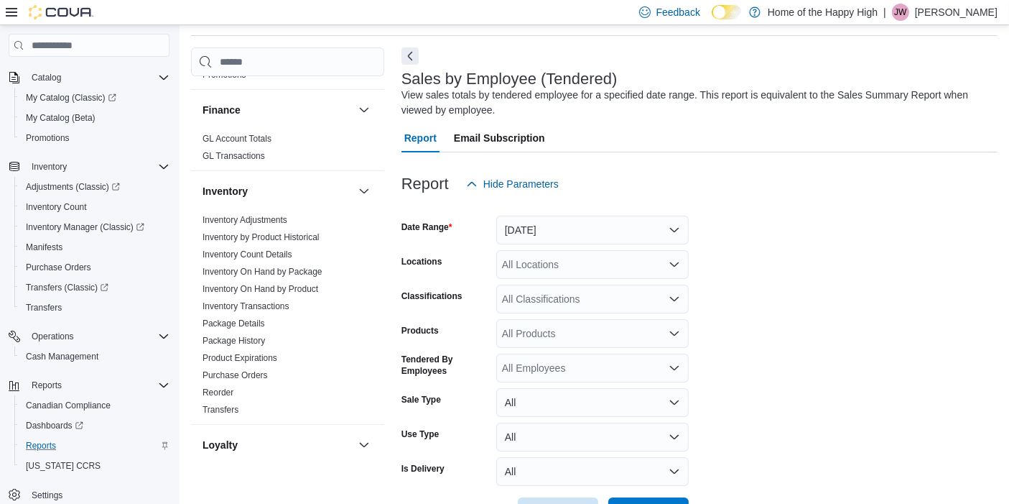
scroll to position [364, 0]
click at [244, 214] on link "Inventory Adjustments" at bounding box center [245, 219] width 85 height 10
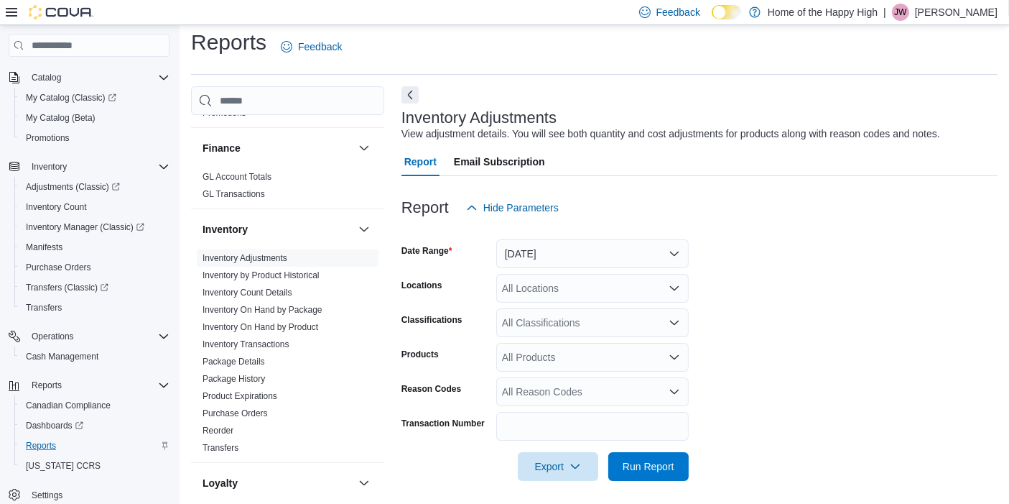
scroll to position [14, 0]
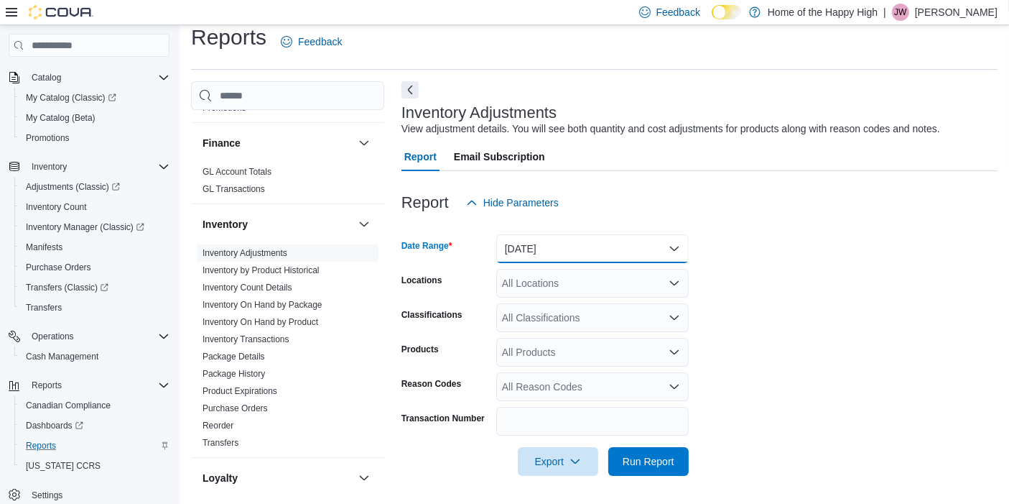
click at [611, 245] on button "[DATE]" at bounding box center [592, 248] width 193 height 29
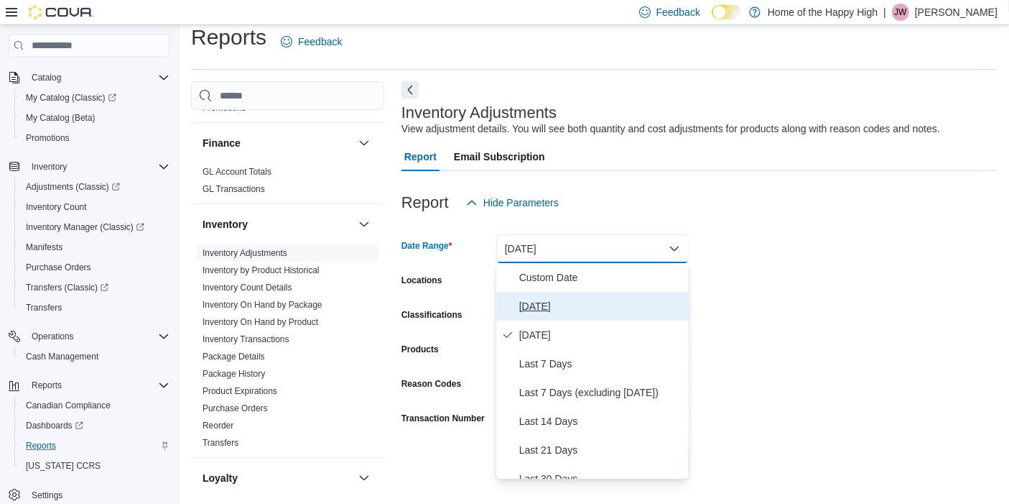
click at [539, 300] on span "[DATE]" at bounding box center [601, 305] width 164 height 17
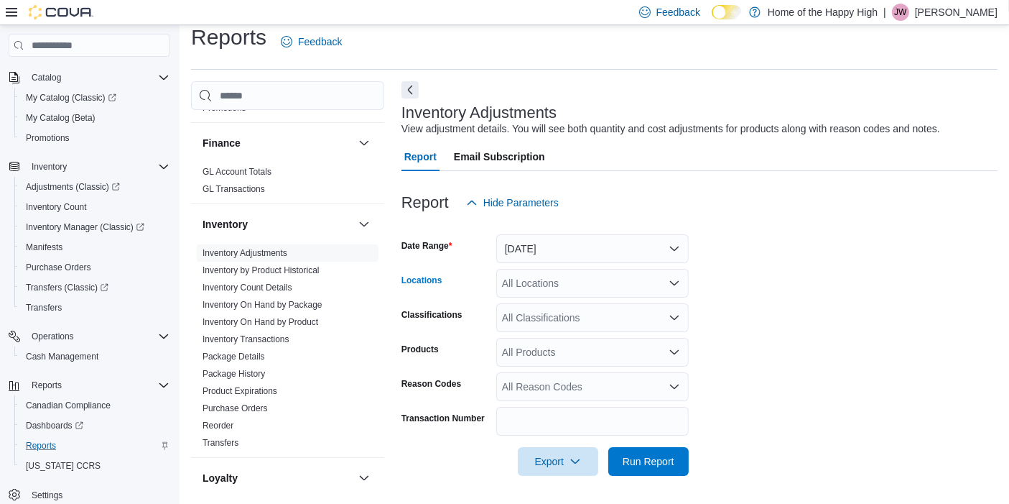
click at [558, 293] on div "All Locations" at bounding box center [592, 283] width 193 height 29
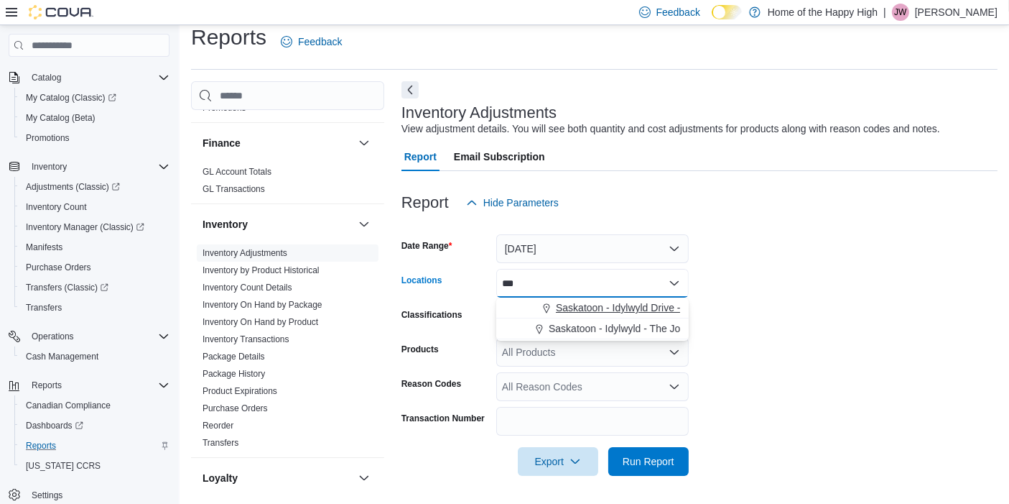
type input "***"
click at [581, 300] on span "Saskatoon - Idylwyld Drive - Fire & Flower" at bounding box center [650, 307] width 188 height 14
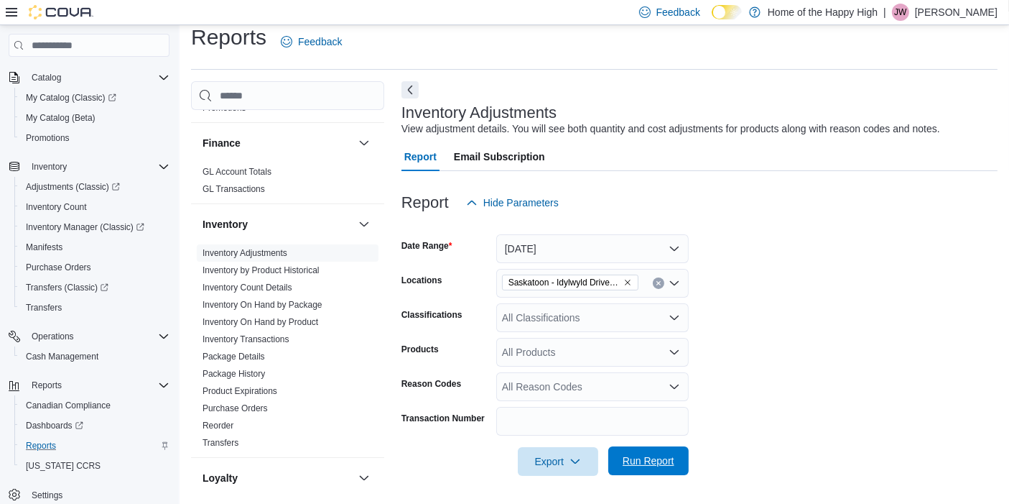
click at [674, 467] on span "Run Report" at bounding box center [649, 460] width 52 height 14
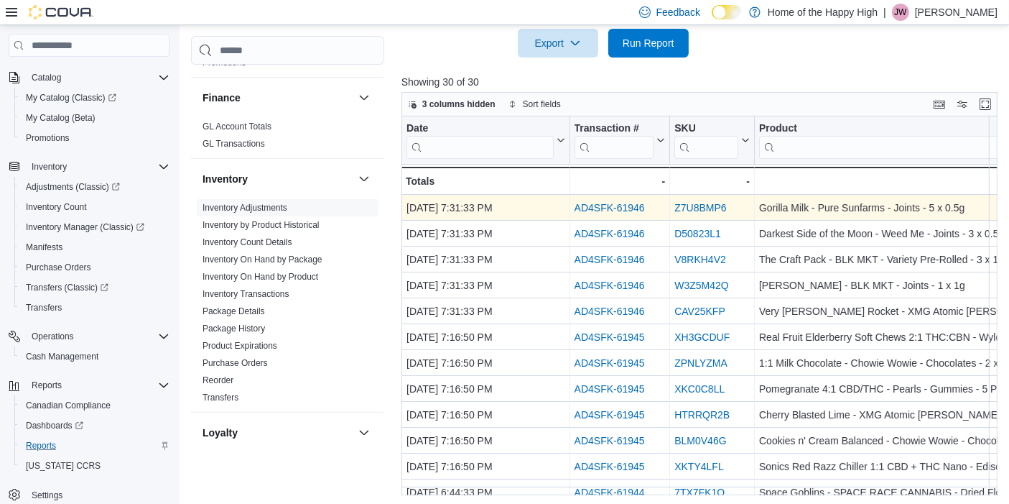
click at [604, 210] on link "AD4SFK-61946" at bounding box center [609, 207] width 70 height 11
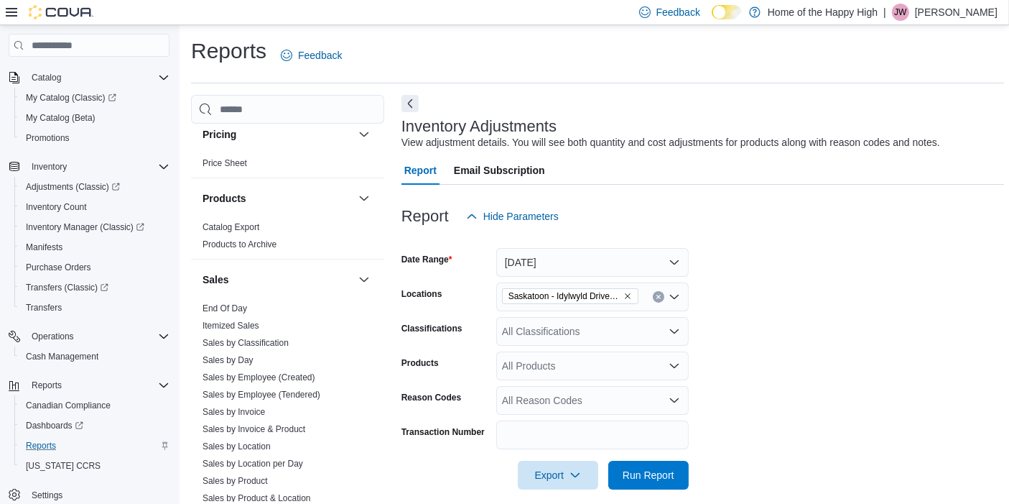
scroll to position [874, 0]
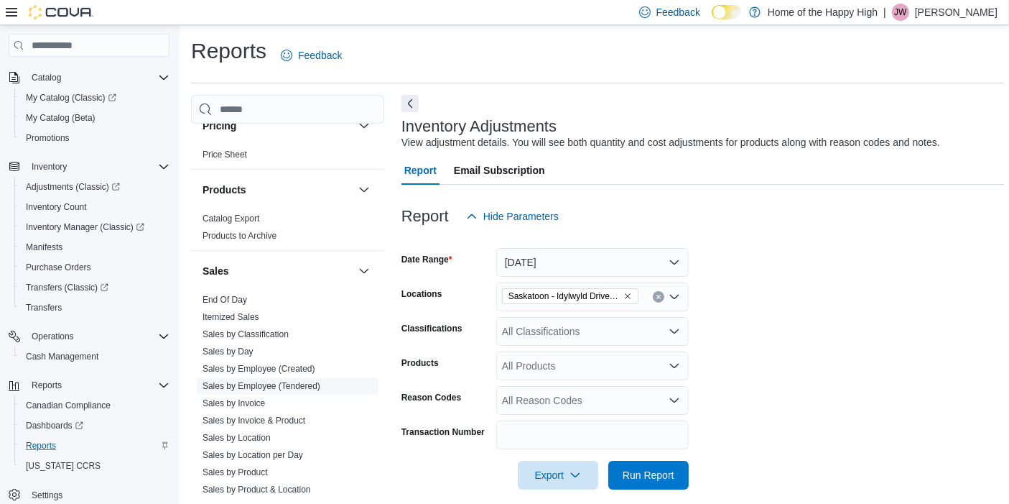
click at [291, 391] on span "Sales by Employee (Tendered)" at bounding box center [288, 385] width 182 height 17
click at [287, 385] on link "Sales by Employee (Tendered)" at bounding box center [262, 386] width 118 height 10
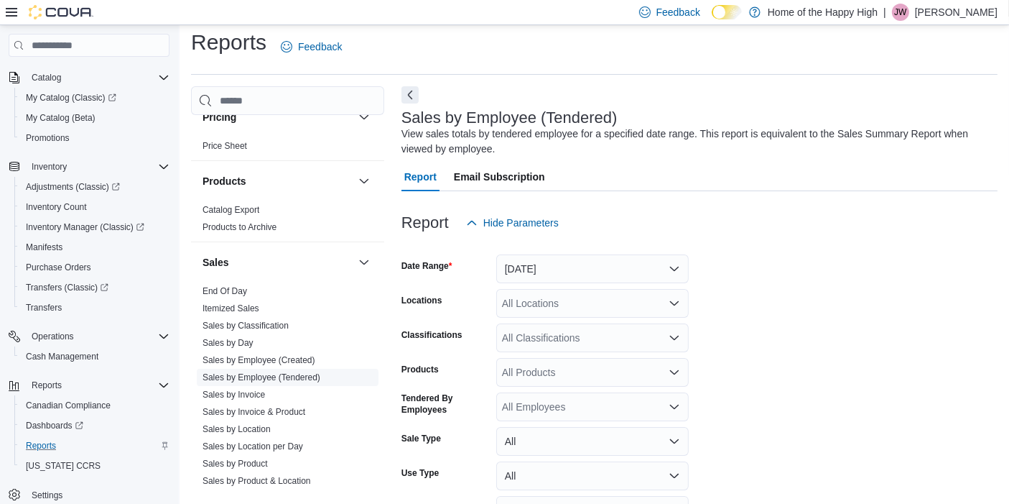
scroll to position [47, 0]
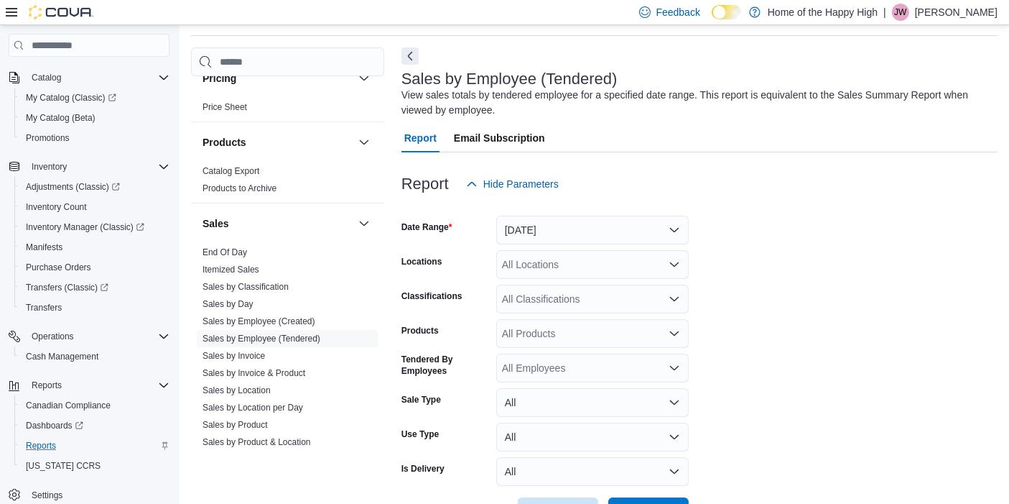
click at [833, 309] on form "Date Range [DATE] Locations All Locations Classifications All Classifications P…" at bounding box center [700, 362] width 596 height 328
click at [560, 234] on button "[DATE]" at bounding box center [592, 230] width 193 height 29
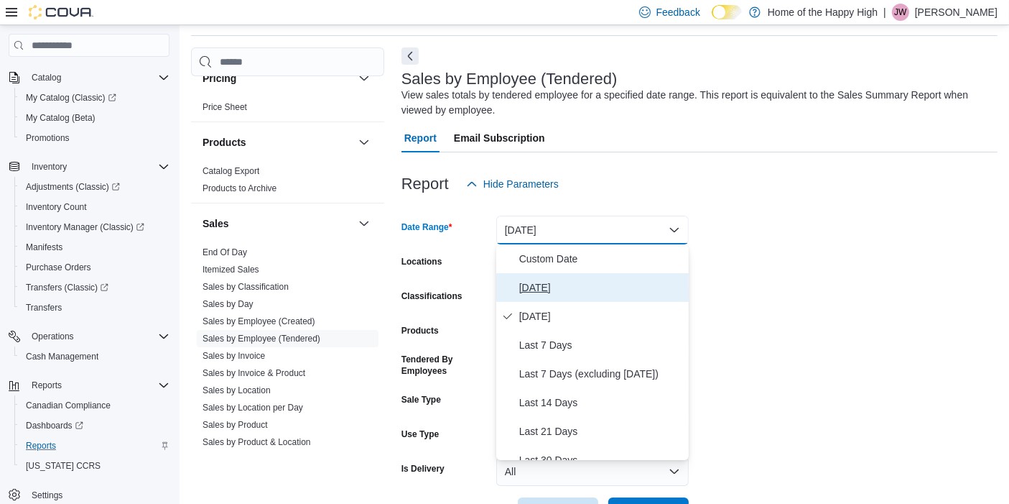
click at [547, 285] on span "[DATE]" at bounding box center [601, 287] width 164 height 17
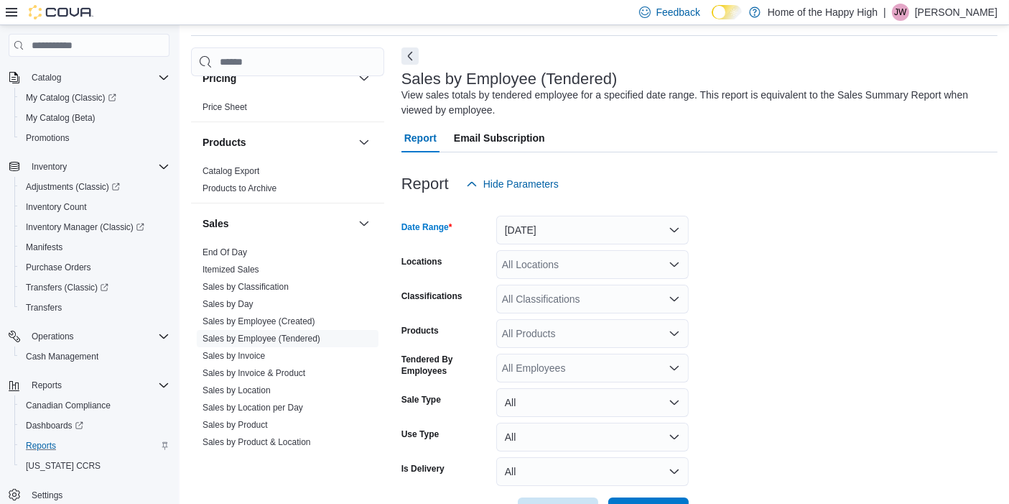
click at [545, 277] on div "All Locations" at bounding box center [592, 264] width 193 height 29
type input "******"
click at [599, 295] on span "[PERSON_NAME] - Second Ave - Prairie Records" at bounding box center [660, 289] width 223 height 14
click at [730, 290] on form "Date Range [DATE] Locations [PERSON_NAME] - Second Ave - Prairie Records Classi…" at bounding box center [700, 362] width 596 height 328
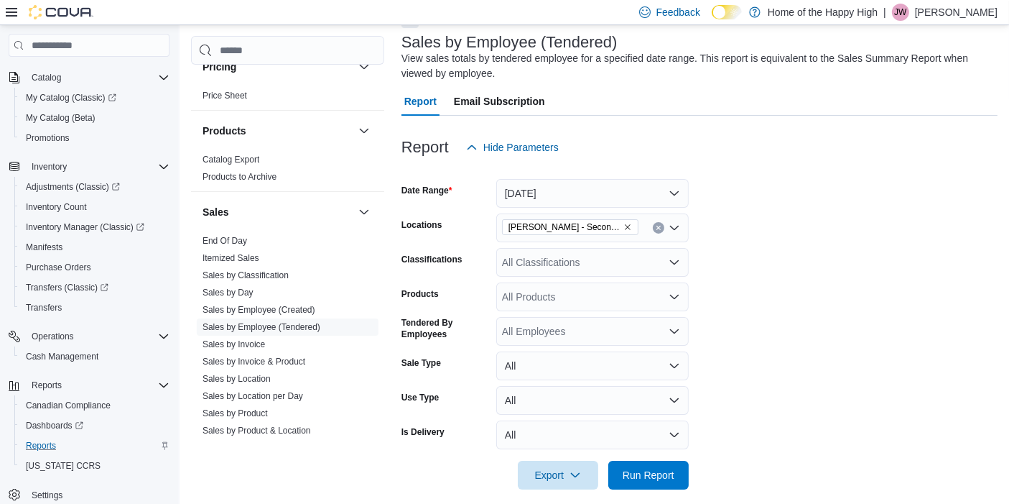
scroll to position [98, 0]
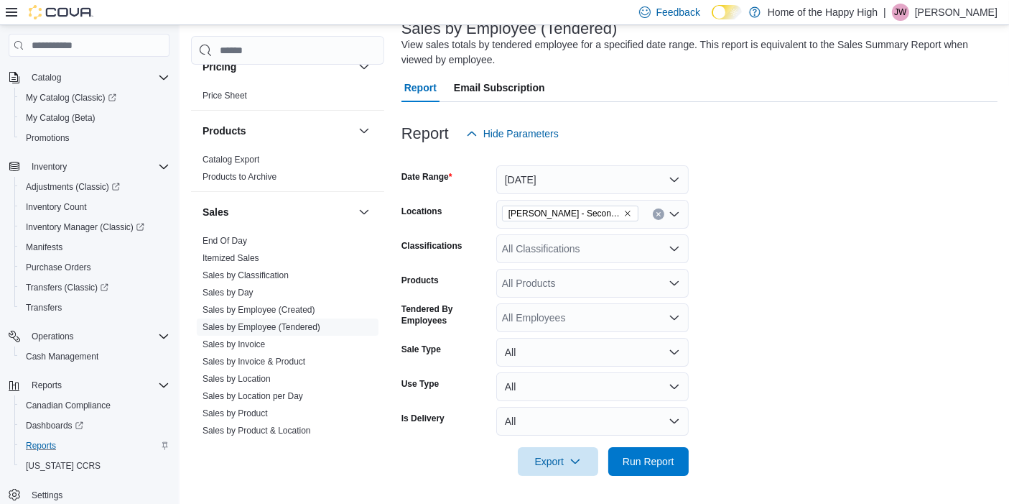
click at [633, 477] on div at bounding box center [700, 484] width 596 height 17
click at [647, 468] on span "Run Report" at bounding box center [648, 460] width 63 height 29
click at [836, 320] on form "Date Range [DATE] Locations [PERSON_NAME] - Second Ave - Prairie Records Classi…" at bounding box center [703, 312] width 603 height 328
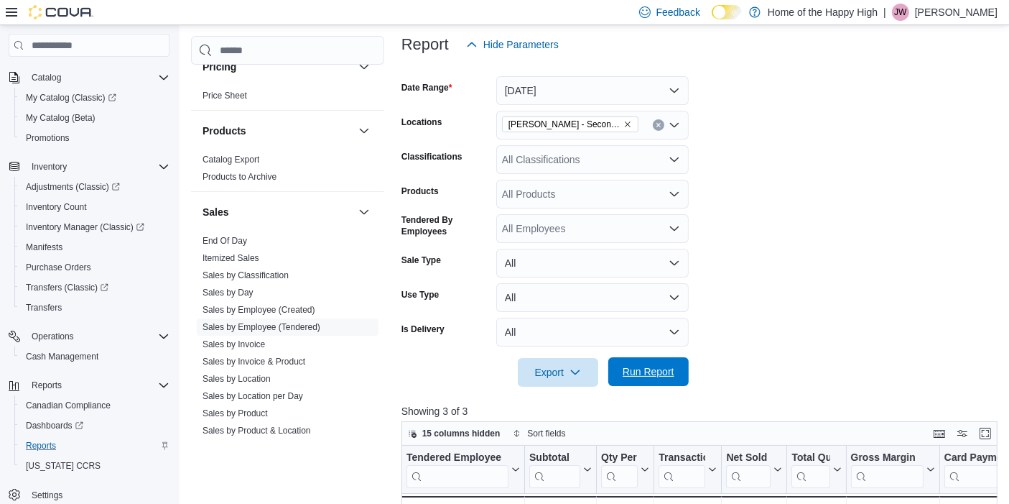
click at [671, 384] on span "Run Report" at bounding box center [648, 371] width 63 height 29
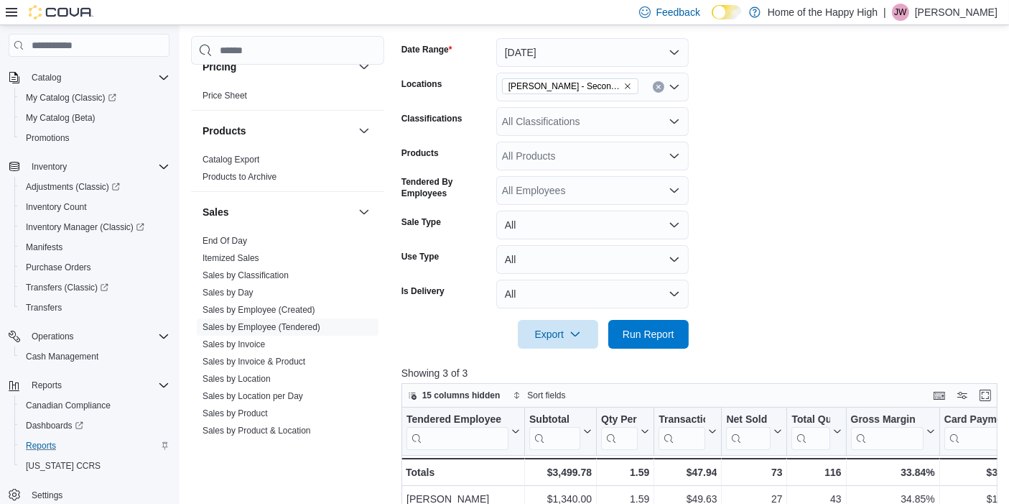
scroll to position [223, 0]
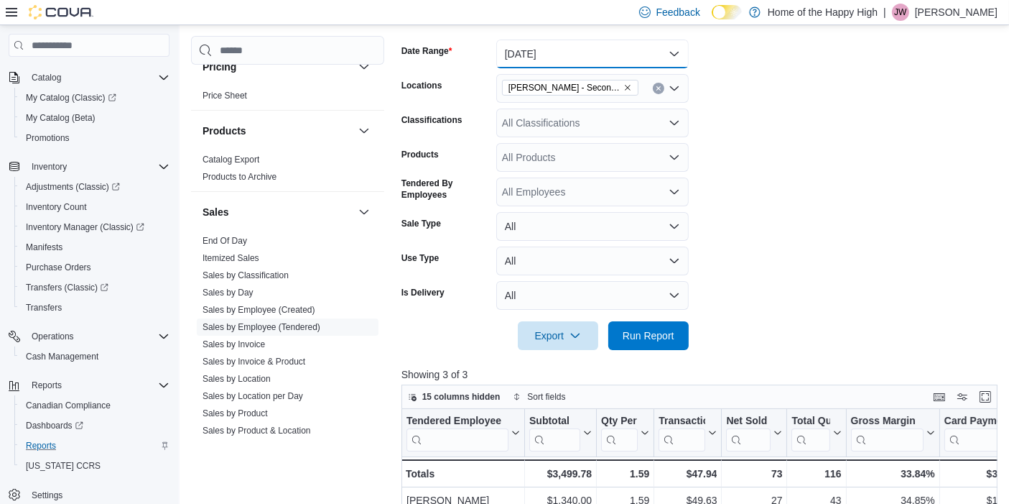
click at [566, 63] on button "[DATE]" at bounding box center [592, 54] width 193 height 29
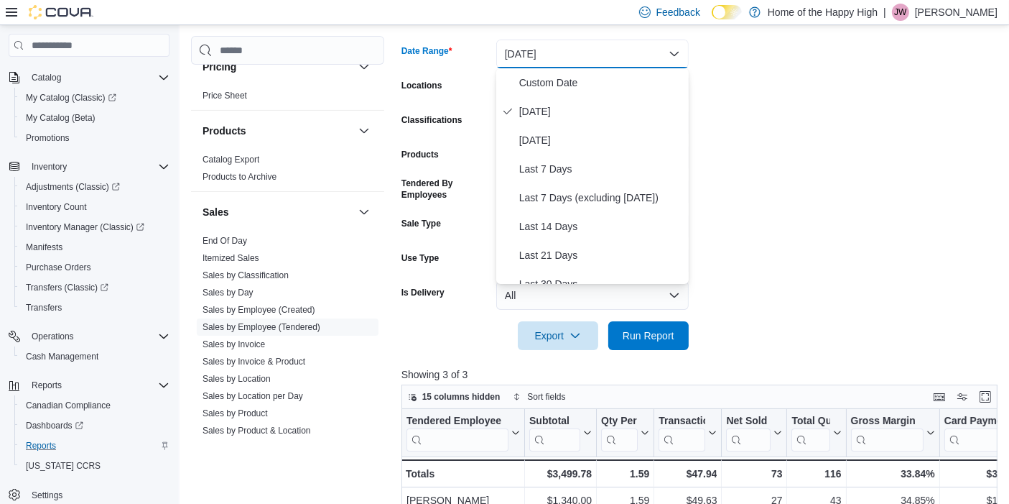
click at [754, 111] on form "Date Range [DATE] Locations [PERSON_NAME] - Second Ave - Prairie Records Classi…" at bounding box center [703, 186] width 603 height 328
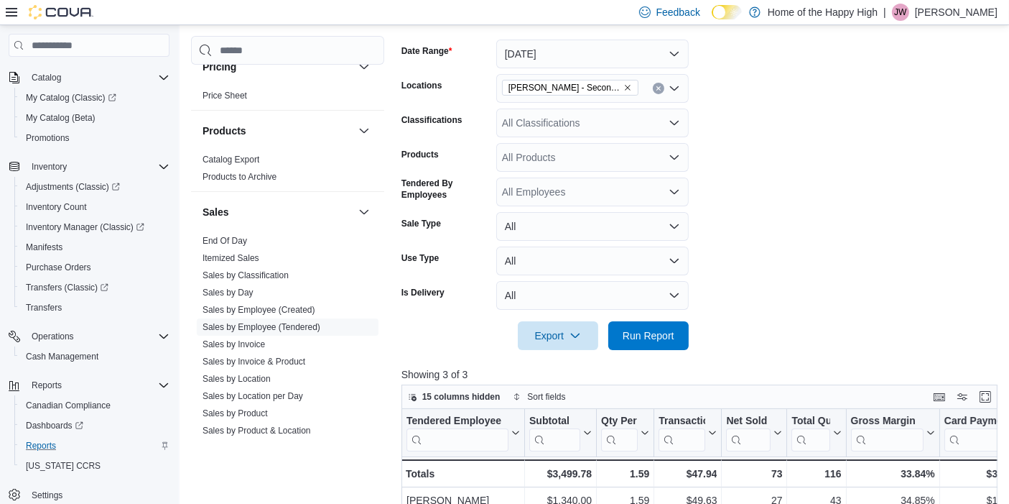
click at [630, 89] on icon "Remove Warman - Second Ave - Prairie Records from selection in this group" at bounding box center [628, 87] width 9 height 9
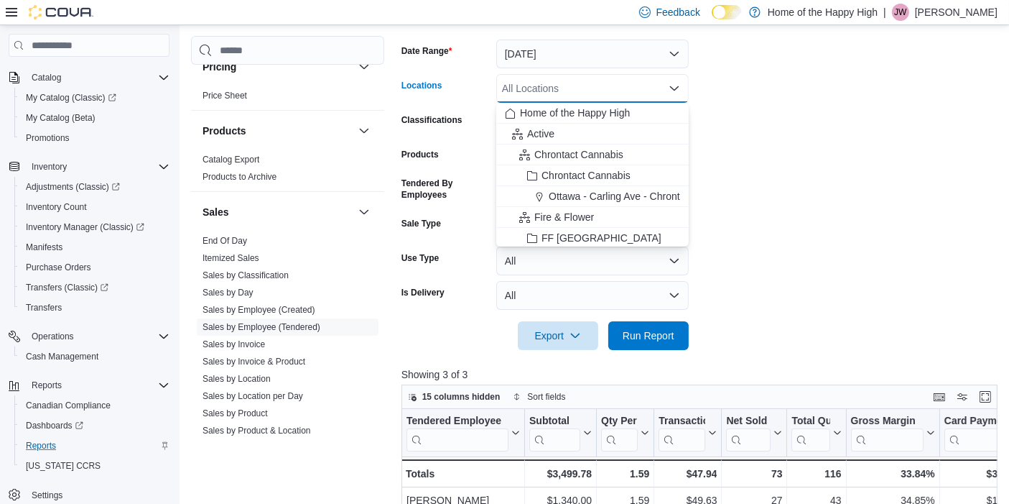
click at [630, 89] on div "All Locations" at bounding box center [592, 88] width 193 height 29
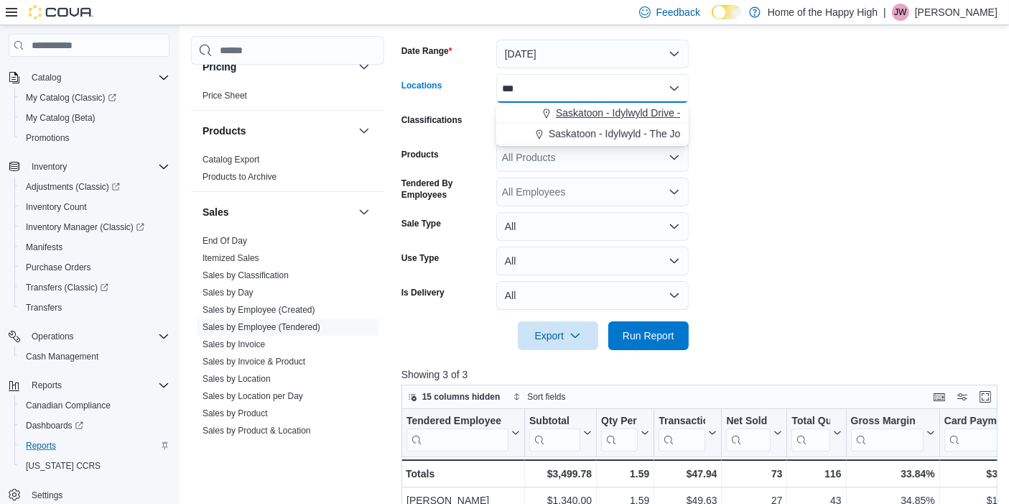
type input "***"
click at [633, 107] on span "Saskatoon - Idylwyld Drive - Fire & Flower" at bounding box center [650, 113] width 188 height 14
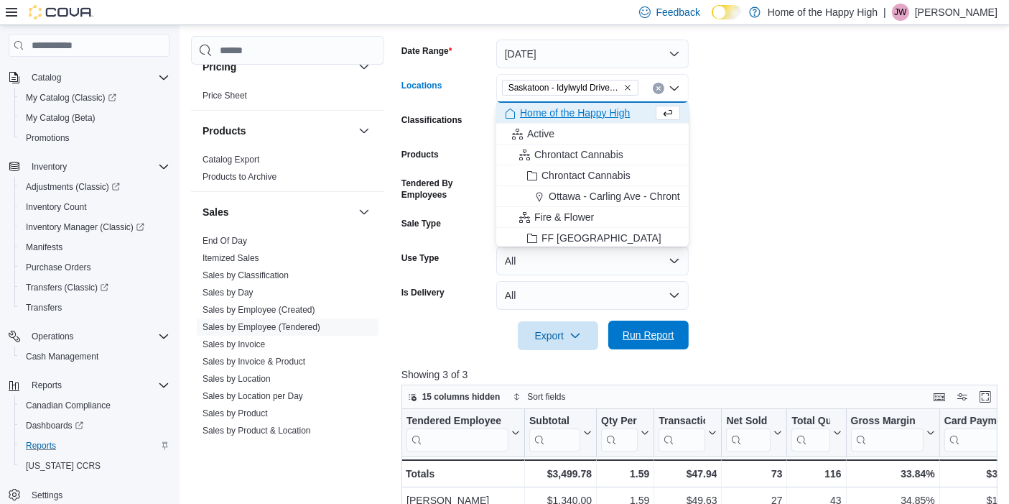
click at [657, 346] on span "Run Report" at bounding box center [648, 334] width 63 height 29
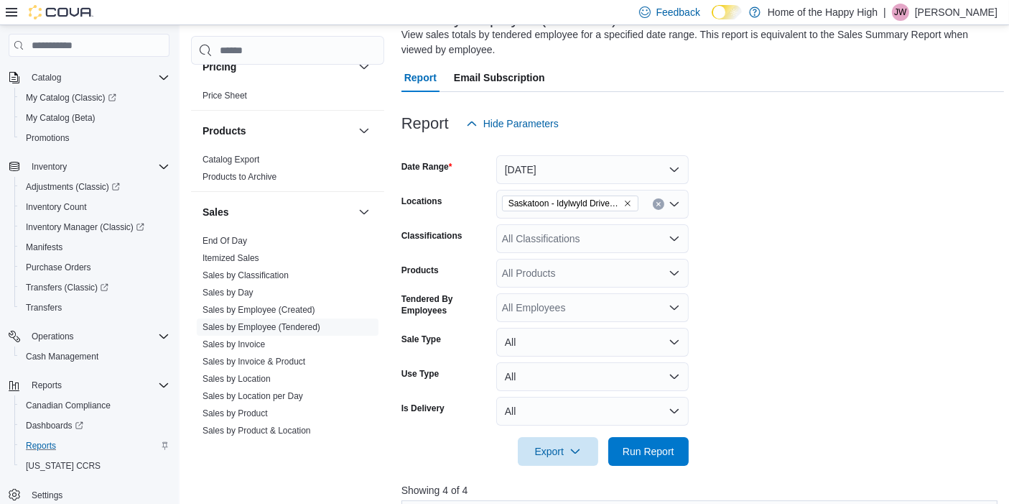
scroll to position [109, 0]
click at [571, 179] on button "[DATE]" at bounding box center [592, 168] width 193 height 29
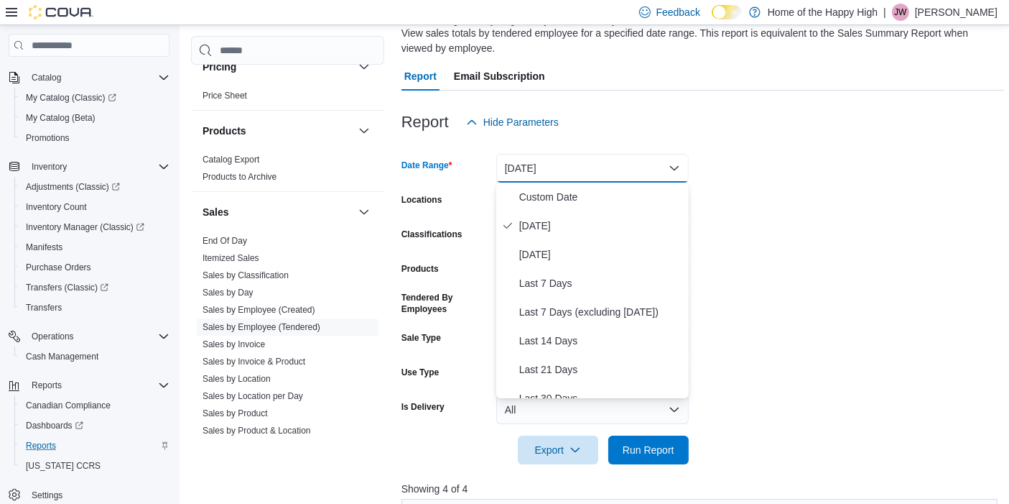
click at [714, 224] on form "Date Range [DATE] Locations [GEOGRAPHIC_DATA] - Idylwyld Drive - Fire & Flower …" at bounding box center [703, 301] width 603 height 328
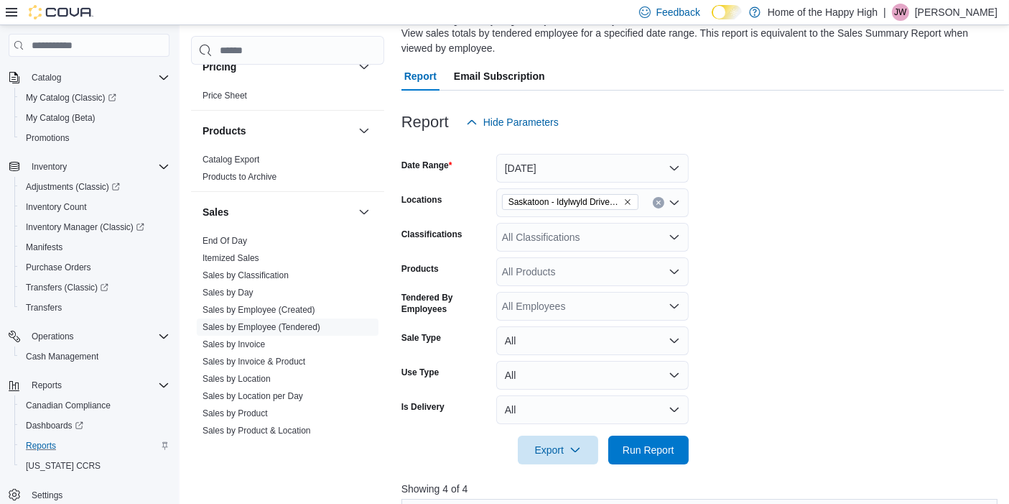
click at [659, 203] on icon "Clear input" at bounding box center [659, 203] width 4 height 4
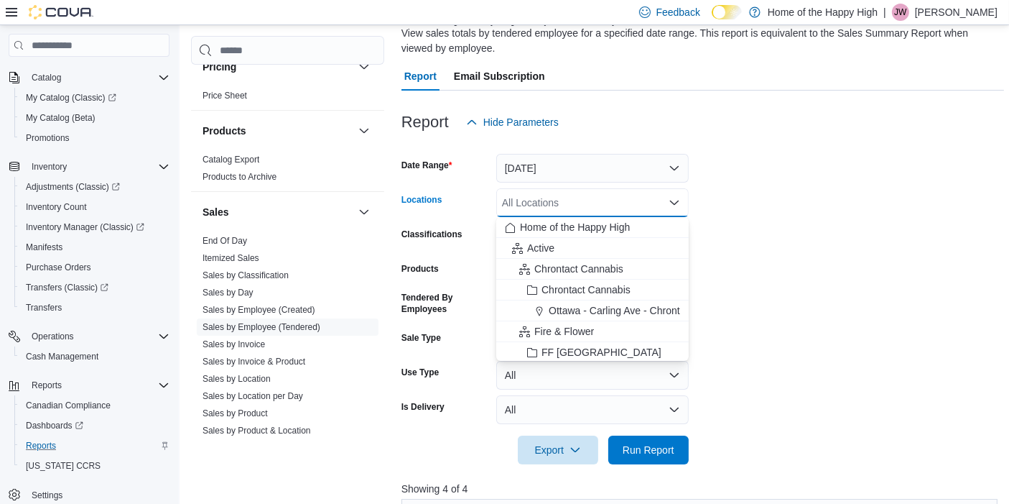
click at [659, 203] on div "All Locations Combo box. Selected. Combo box input. All Locations. Type some te…" at bounding box center [592, 202] width 193 height 29
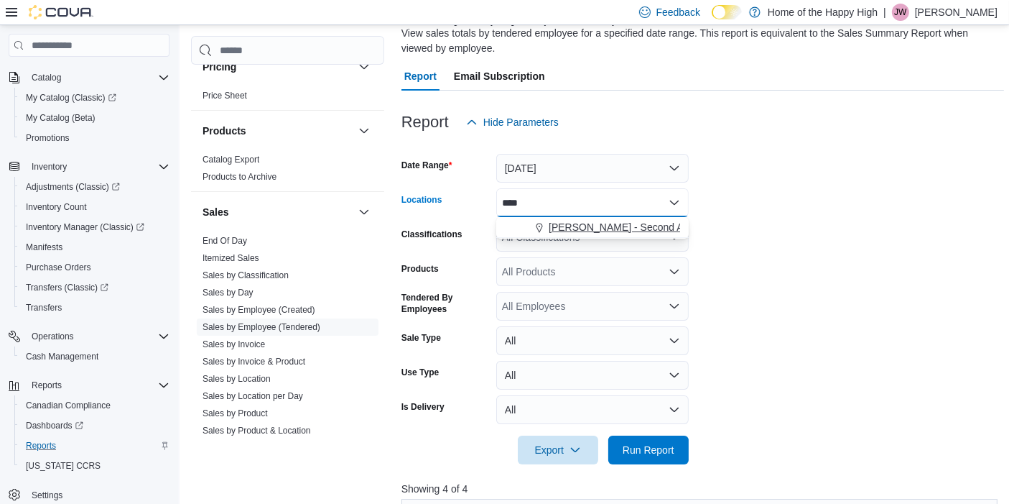
type input "****"
click at [607, 228] on span "[PERSON_NAME] - Second Ave - Prairie Records" at bounding box center [660, 227] width 223 height 14
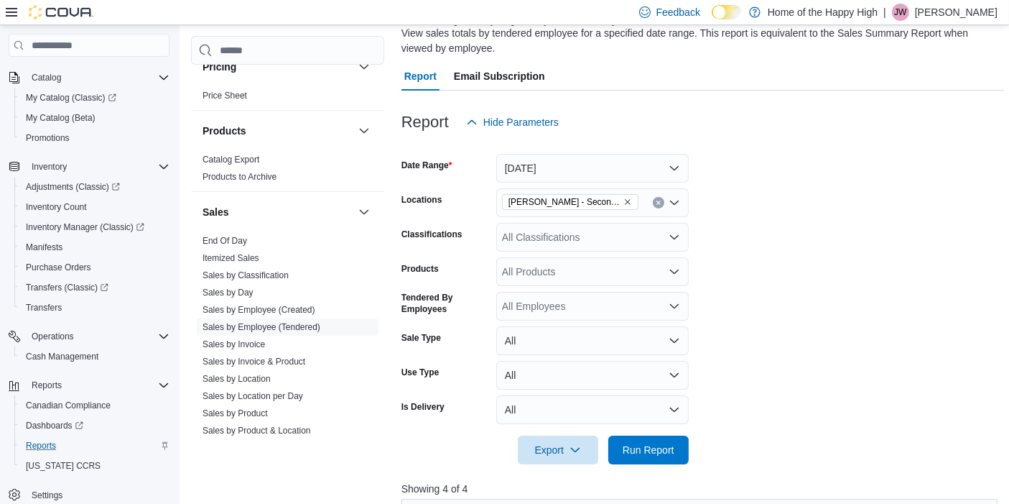
click at [767, 239] on form "Date Range [DATE] Locations [PERSON_NAME] - Second Ave - Prairie Records Classi…" at bounding box center [703, 301] width 603 height 328
click at [666, 458] on span "Run Report" at bounding box center [648, 449] width 63 height 29
click at [642, 454] on span "Run Report" at bounding box center [649, 449] width 52 height 14
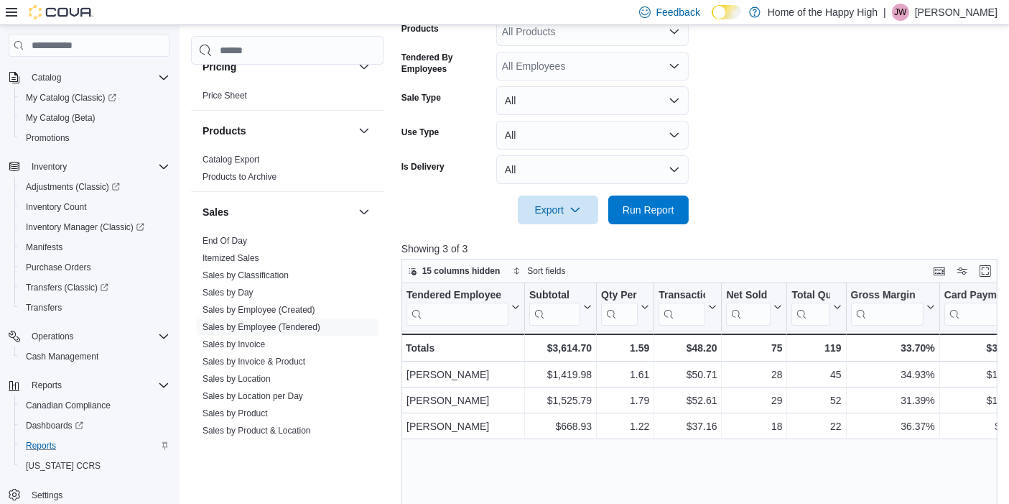
scroll to position [351, 0]
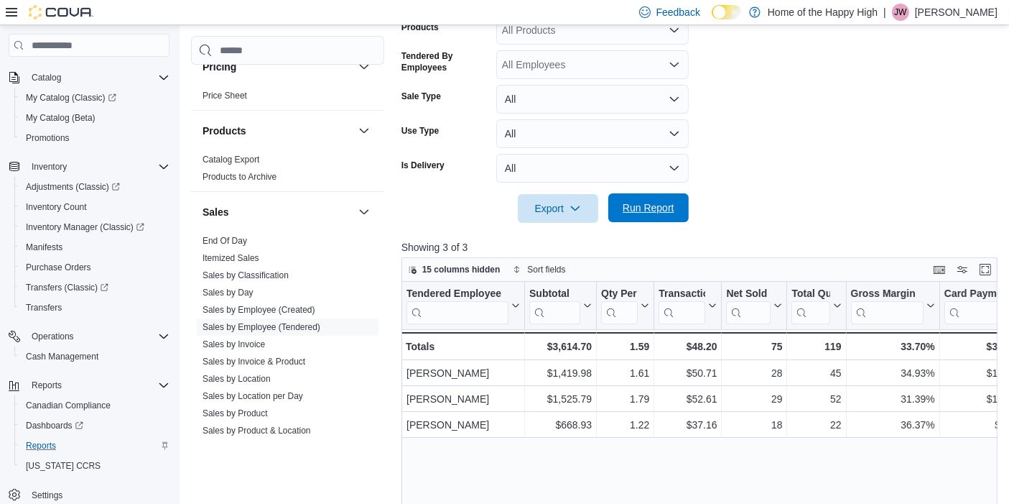
click at [655, 216] on span "Run Report" at bounding box center [648, 207] width 63 height 29
click at [632, 228] on div at bounding box center [703, 231] width 603 height 17
click at [644, 208] on span "Run Report" at bounding box center [649, 207] width 52 height 14
